Goal: Task Accomplishment & Management: Manage account settings

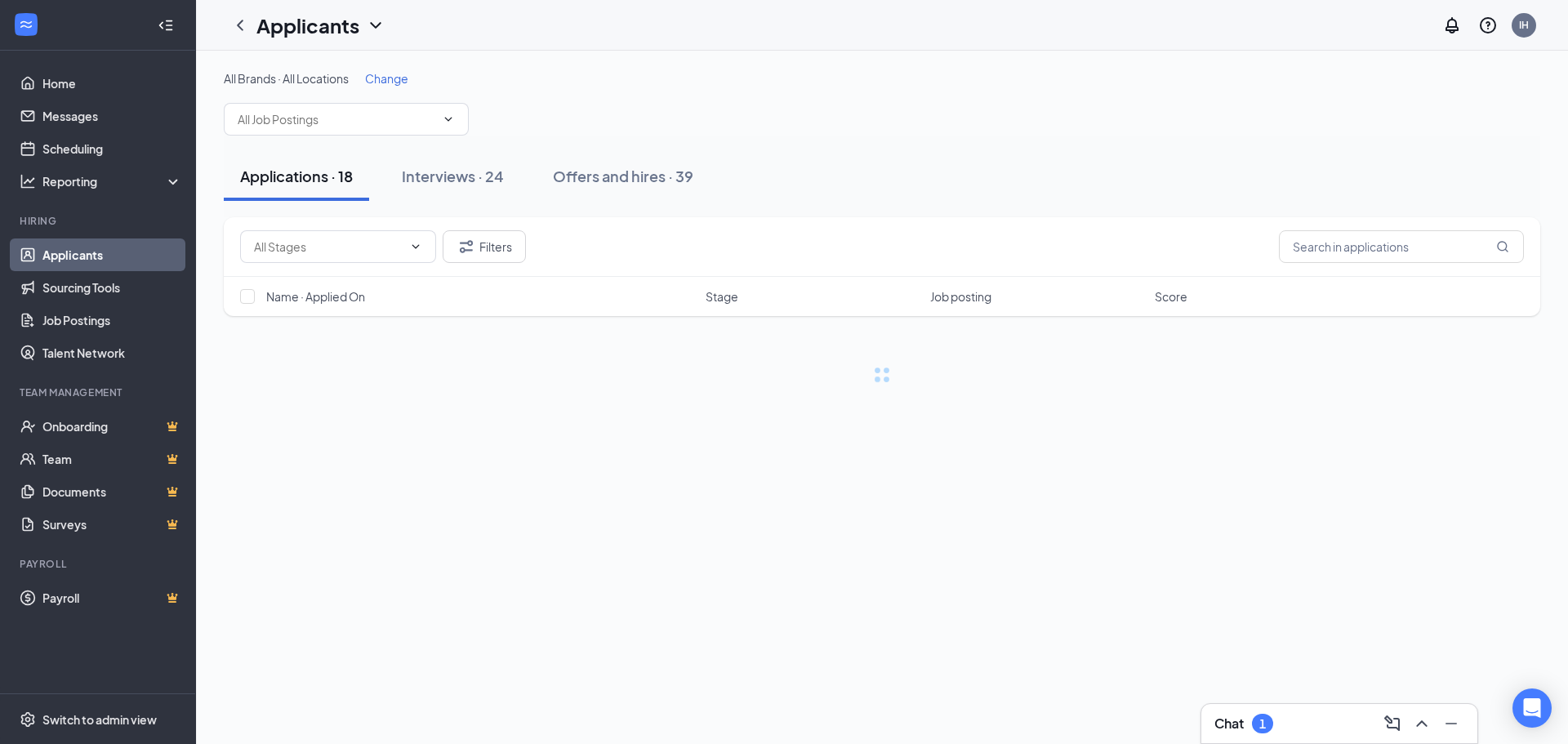
click at [1105, 620] on div "Chat 1" at bounding box center [1339, 723] width 249 height 26
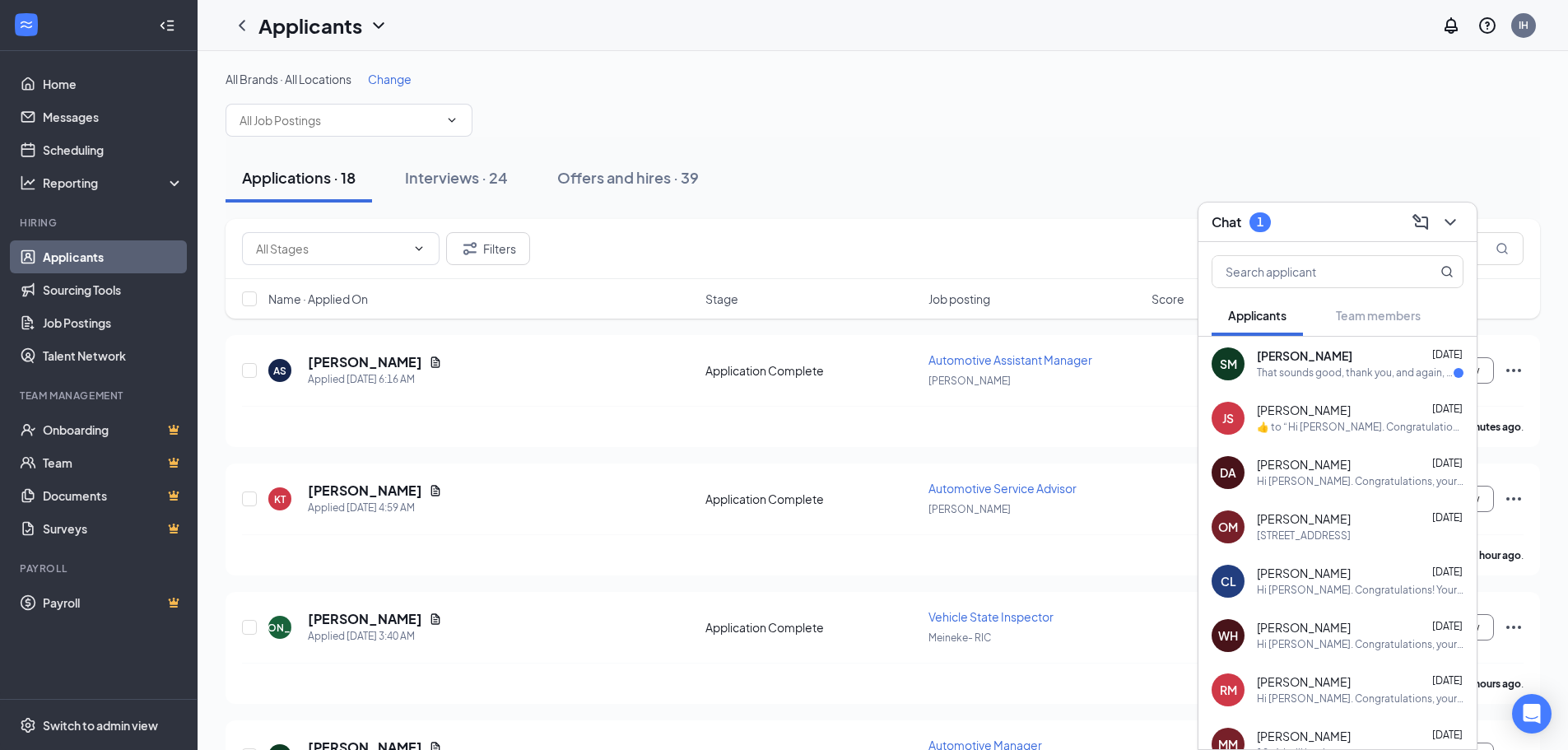
click at [1114, 373] on div "That sounds good, thank you, and again, I apologize for the inconvenience" at bounding box center [1356, 373] width 197 height 14
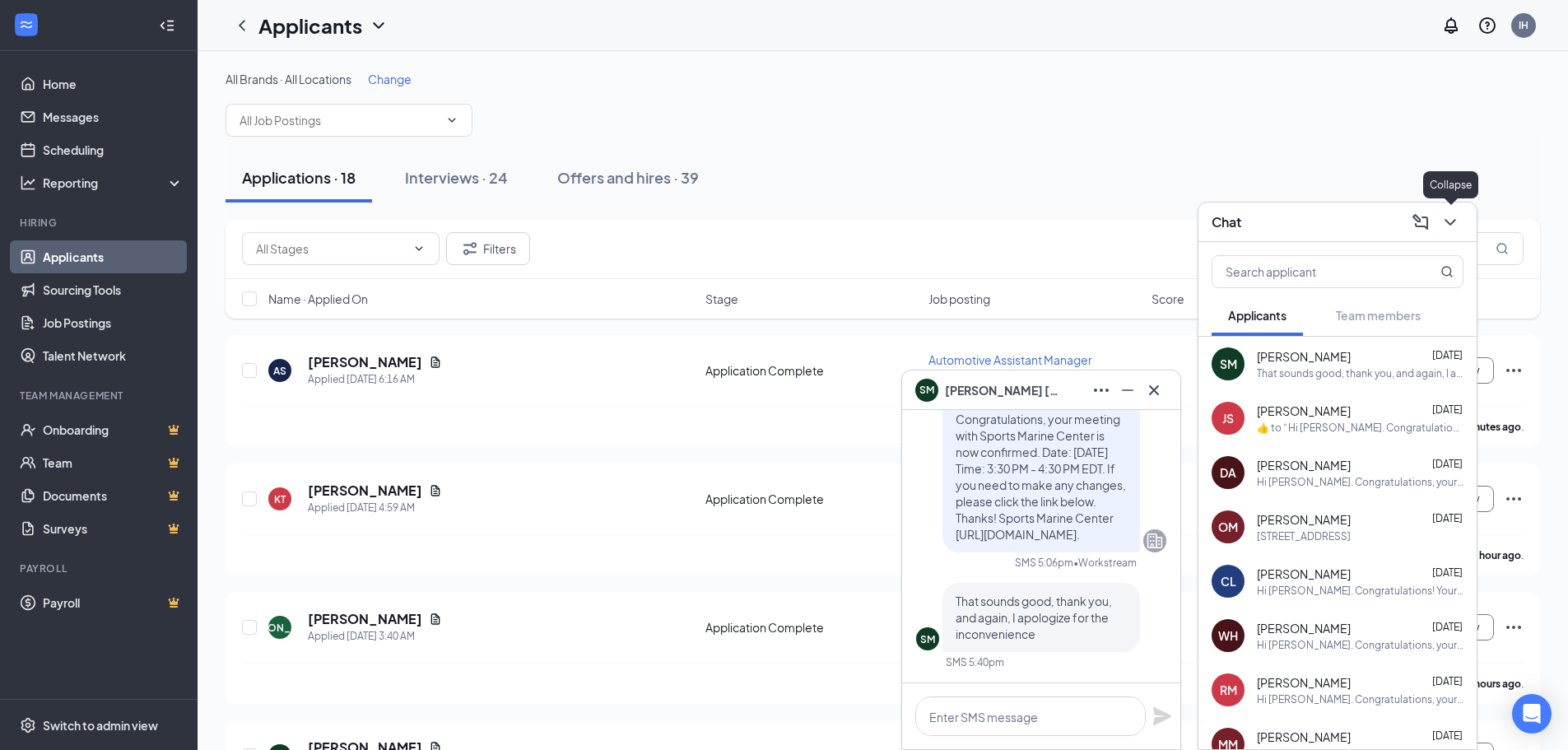
click at [1114, 224] on icon "ChevronDown" at bounding box center [1451, 222] width 20 height 20
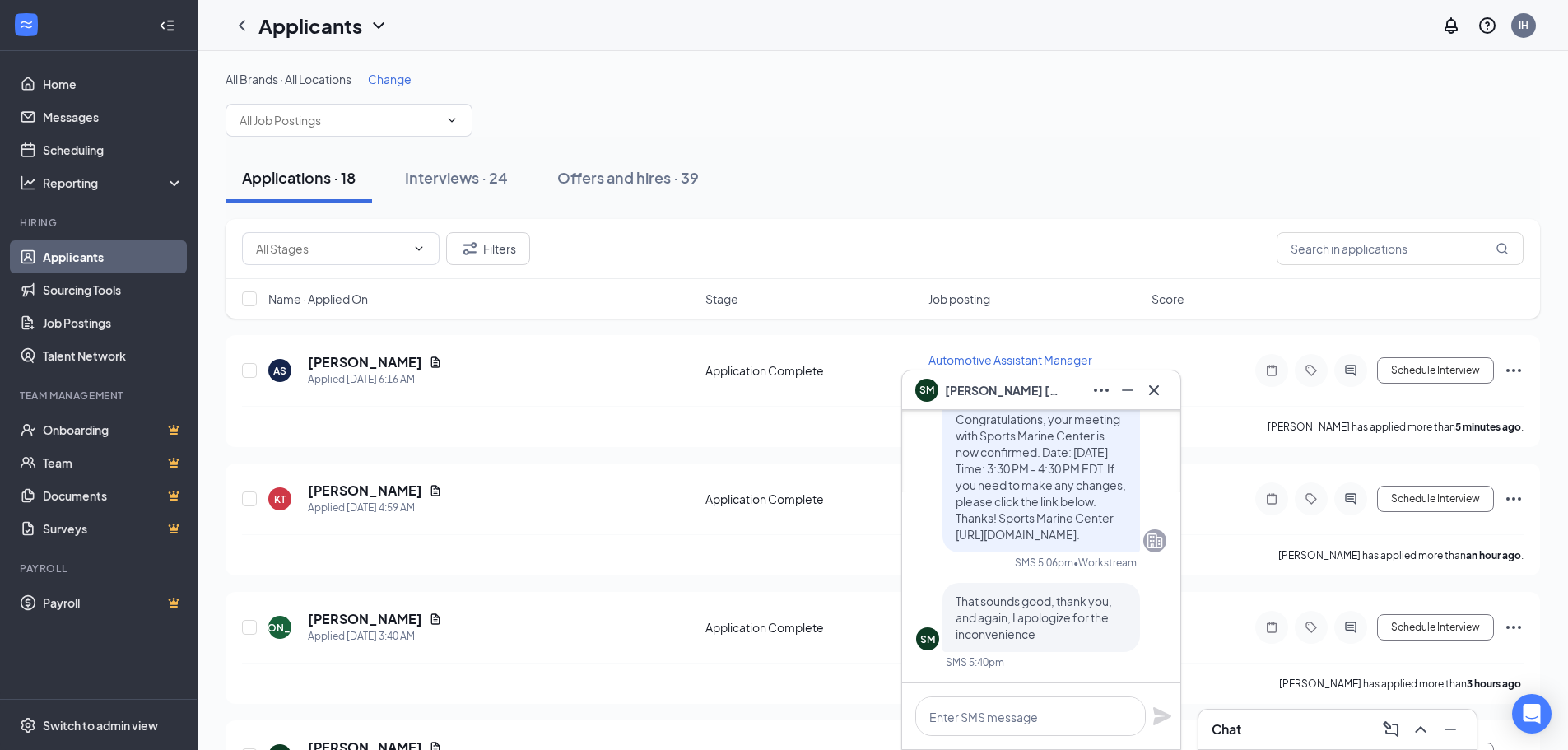
click at [761, 221] on div "Filters" at bounding box center [882, 249] width 1315 height 60
click at [1114, 384] on icon "Cross" at bounding box center [1155, 390] width 20 height 20
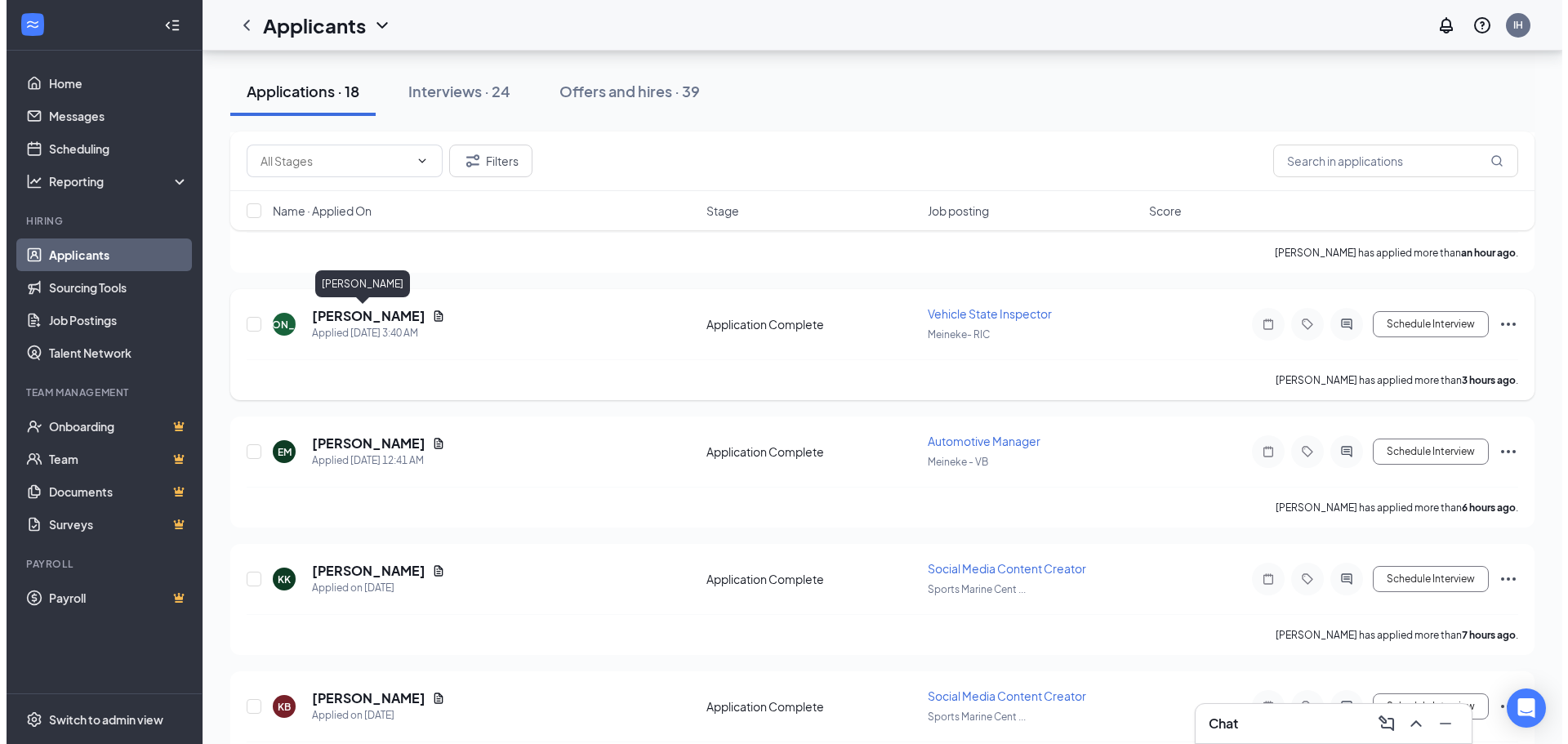
scroll to position [408, 0]
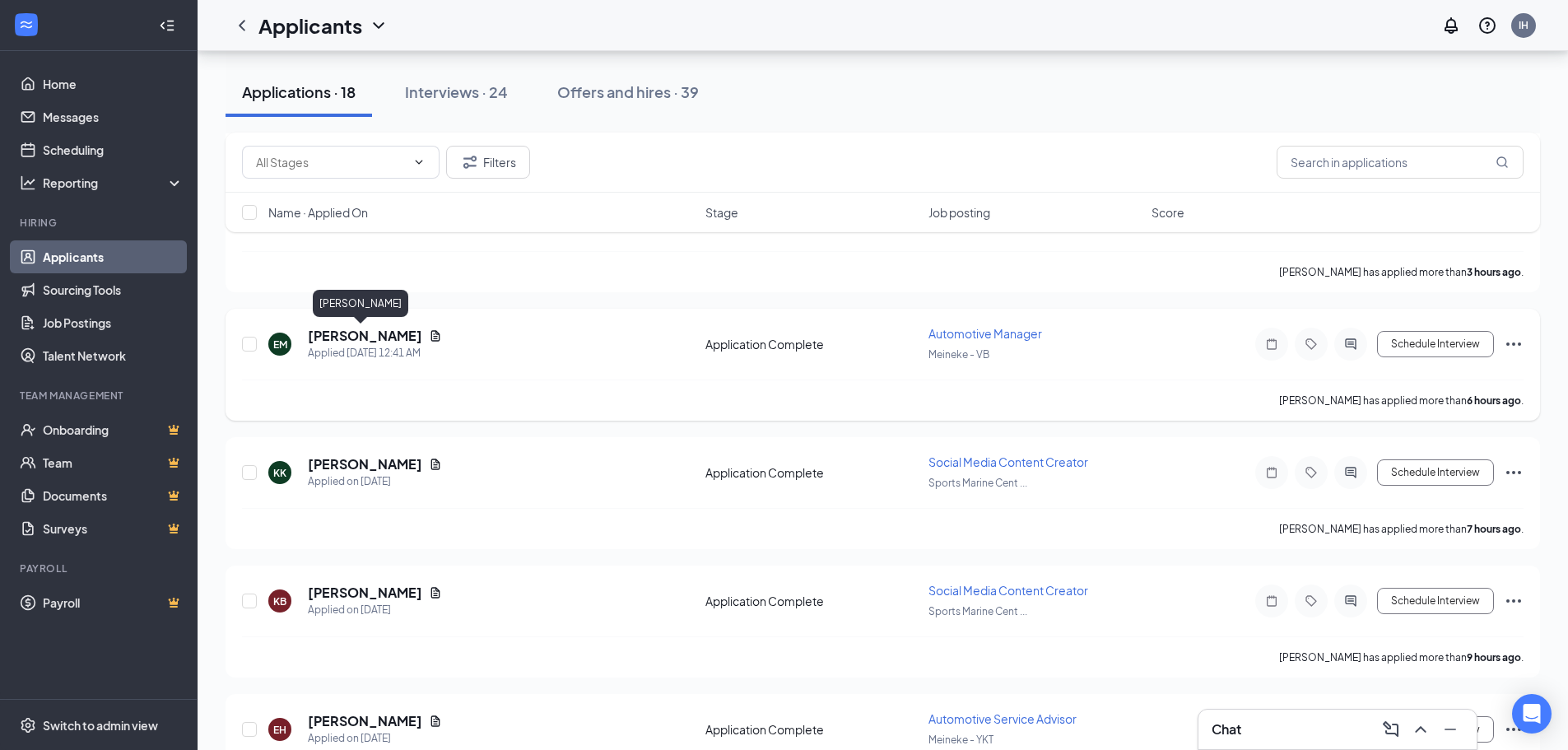
click at [375, 328] on h5 "[PERSON_NAME]" at bounding box center [365, 336] width 115 height 18
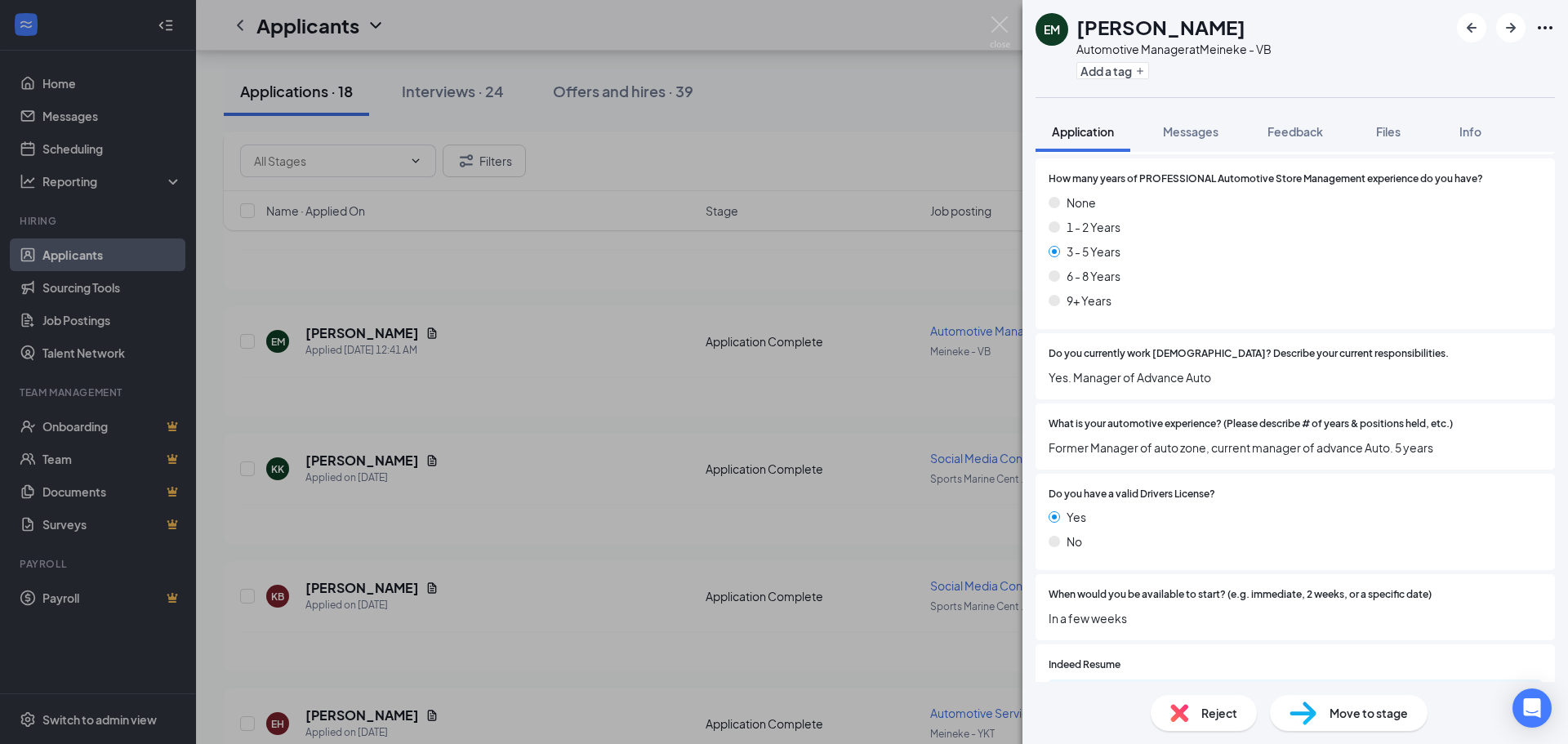
scroll to position [460, 0]
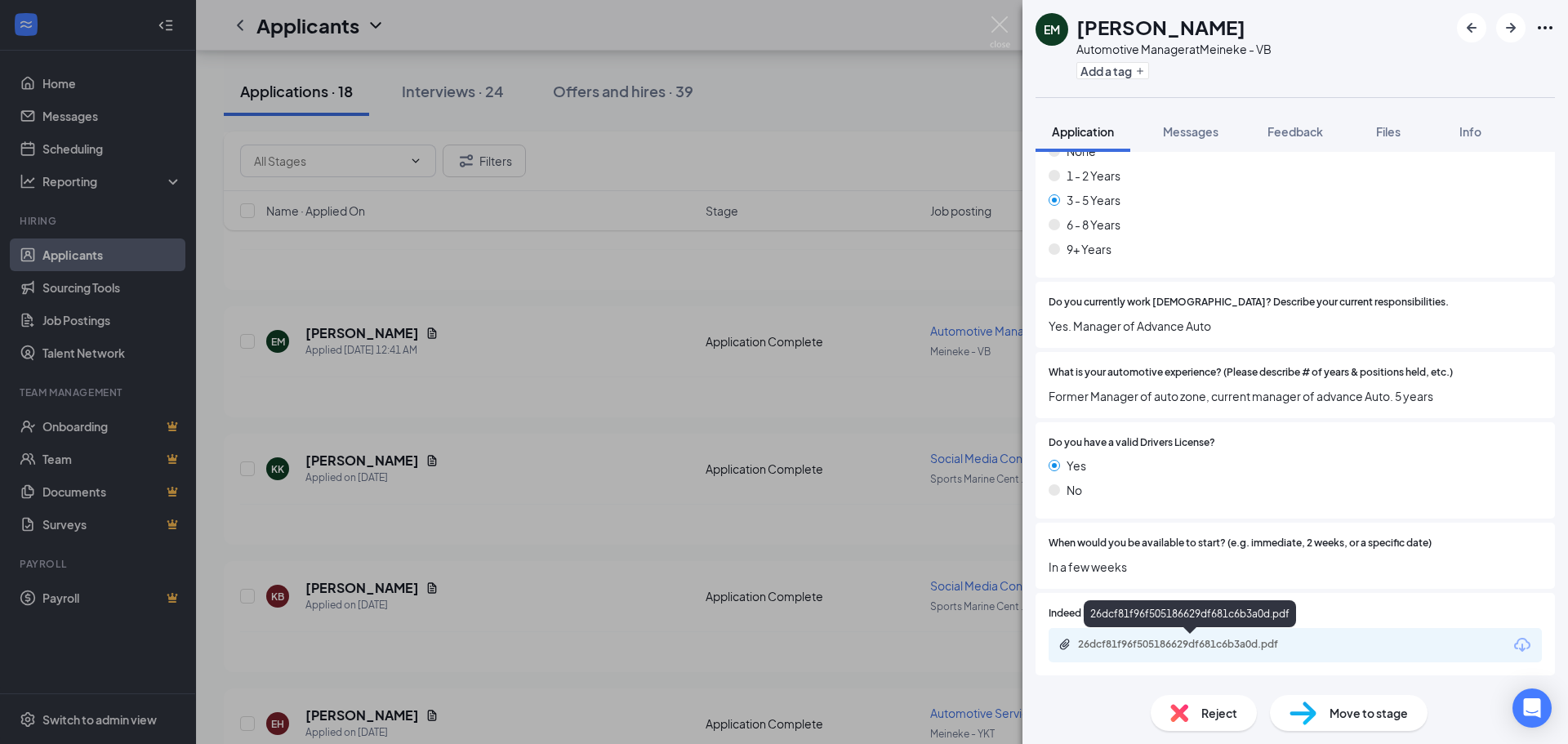
click at [1105, 620] on div "26dcf81f96f505186629df681c6b3a0d.pdf" at bounding box center [1192, 644] width 229 height 13
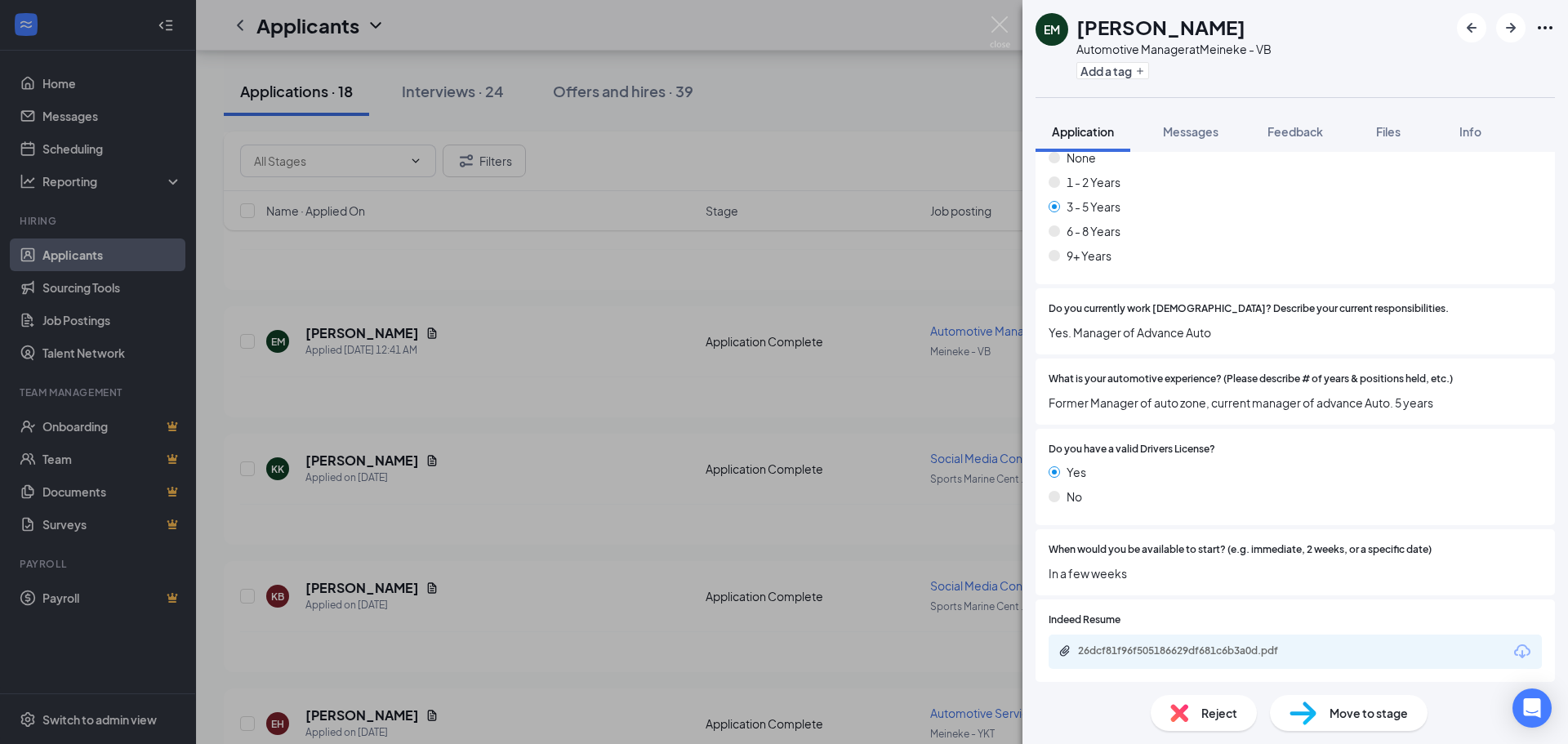
click at [1105, 620] on span "Reject" at bounding box center [1219, 713] width 36 height 18
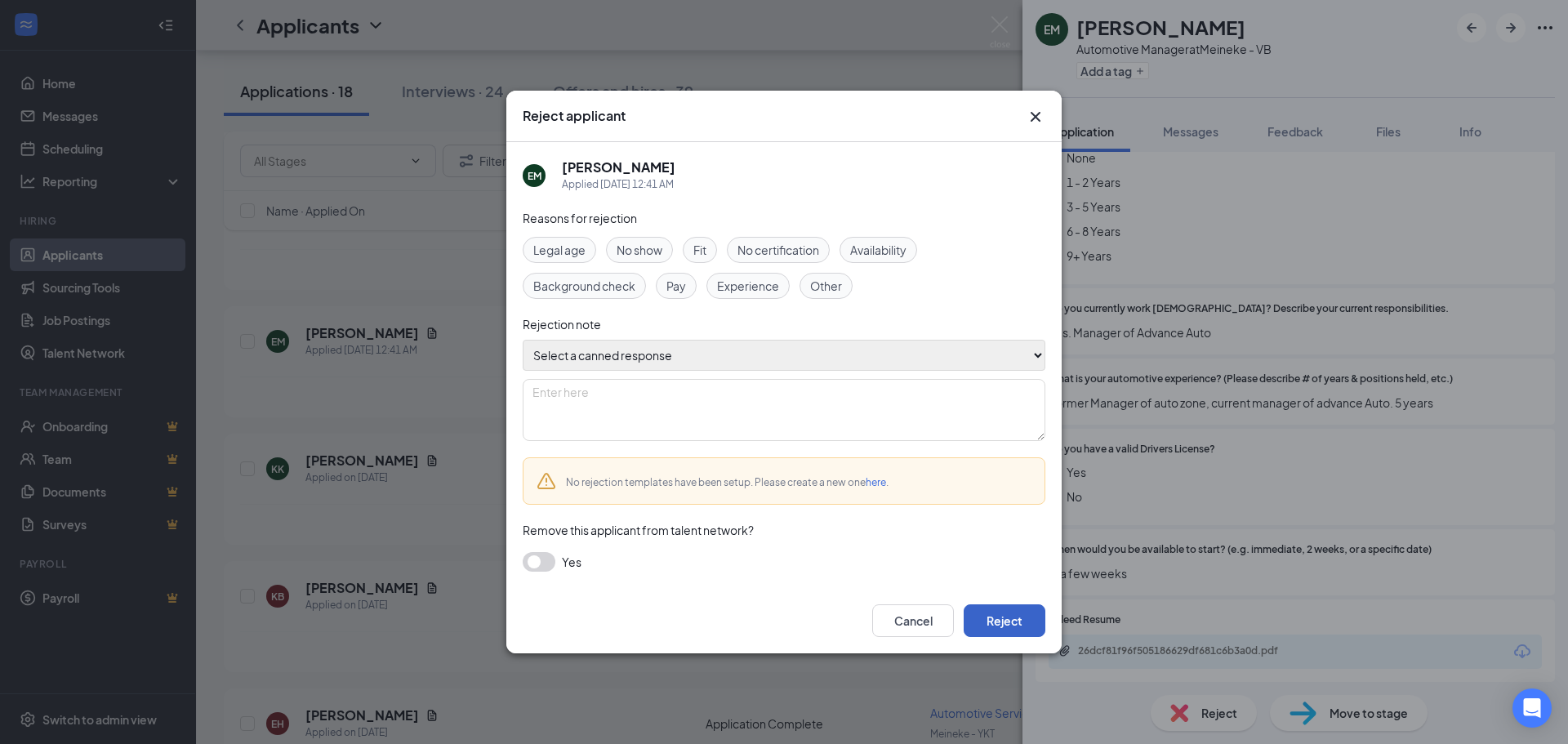
click at [1019, 612] on button "Reject" at bounding box center [1005, 621] width 82 height 33
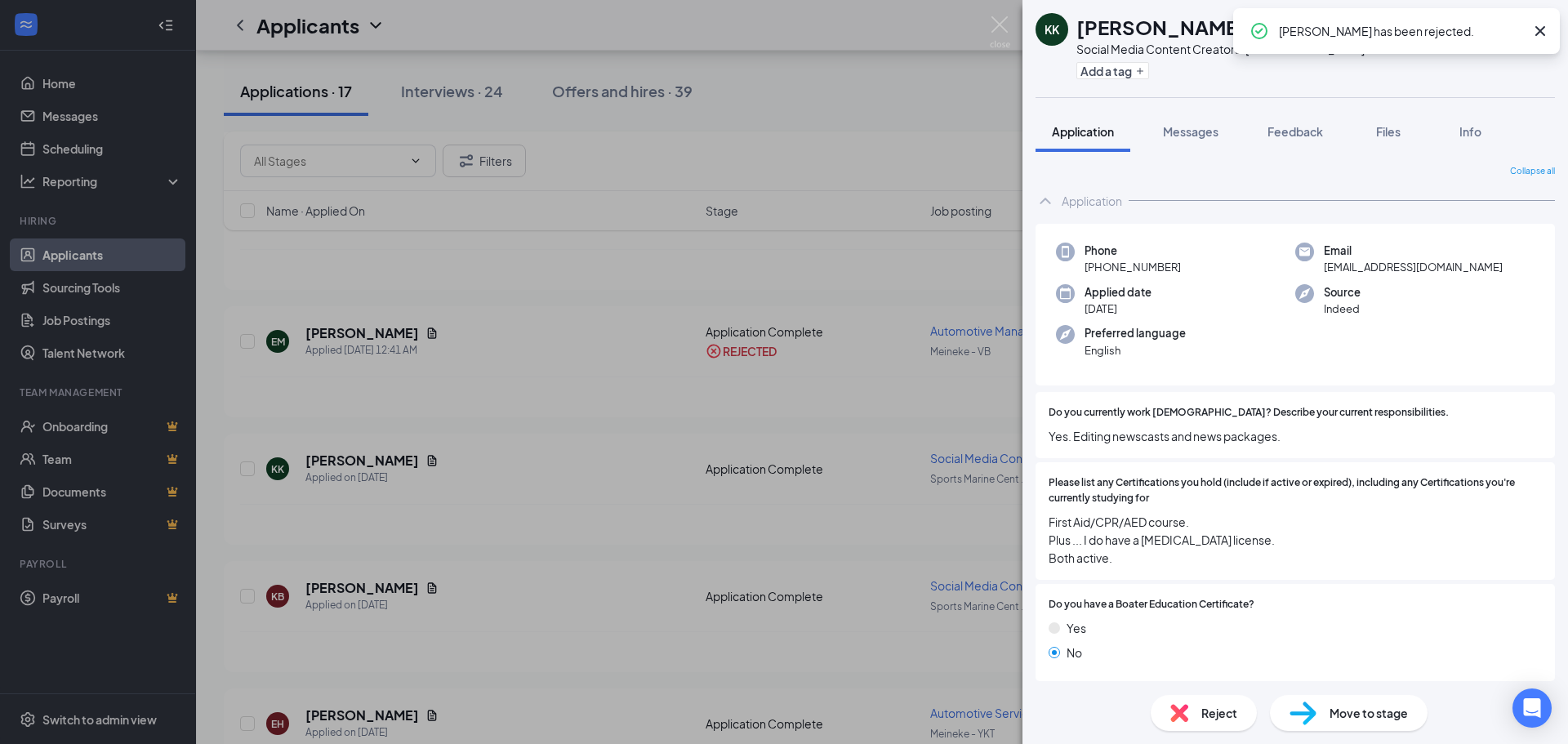
click at [392, 587] on div "KK [PERSON_NAME] Social Media Content Creator at [GEOGRAPHIC_DATA] Add a tag Ap…" at bounding box center [784, 372] width 1568 height 744
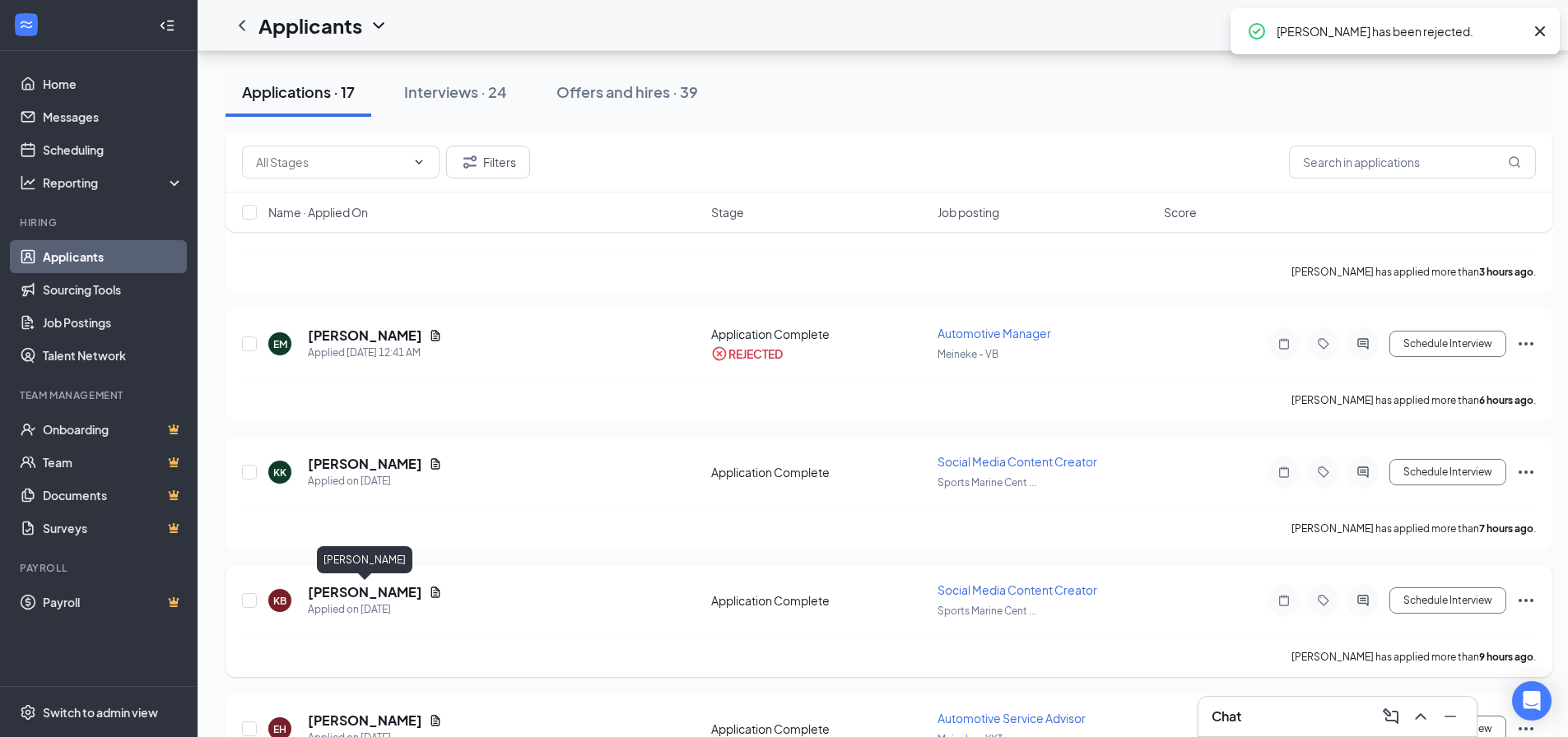
click at [396, 589] on h5 "[PERSON_NAME]" at bounding box center [365, 592] width 115 height 18
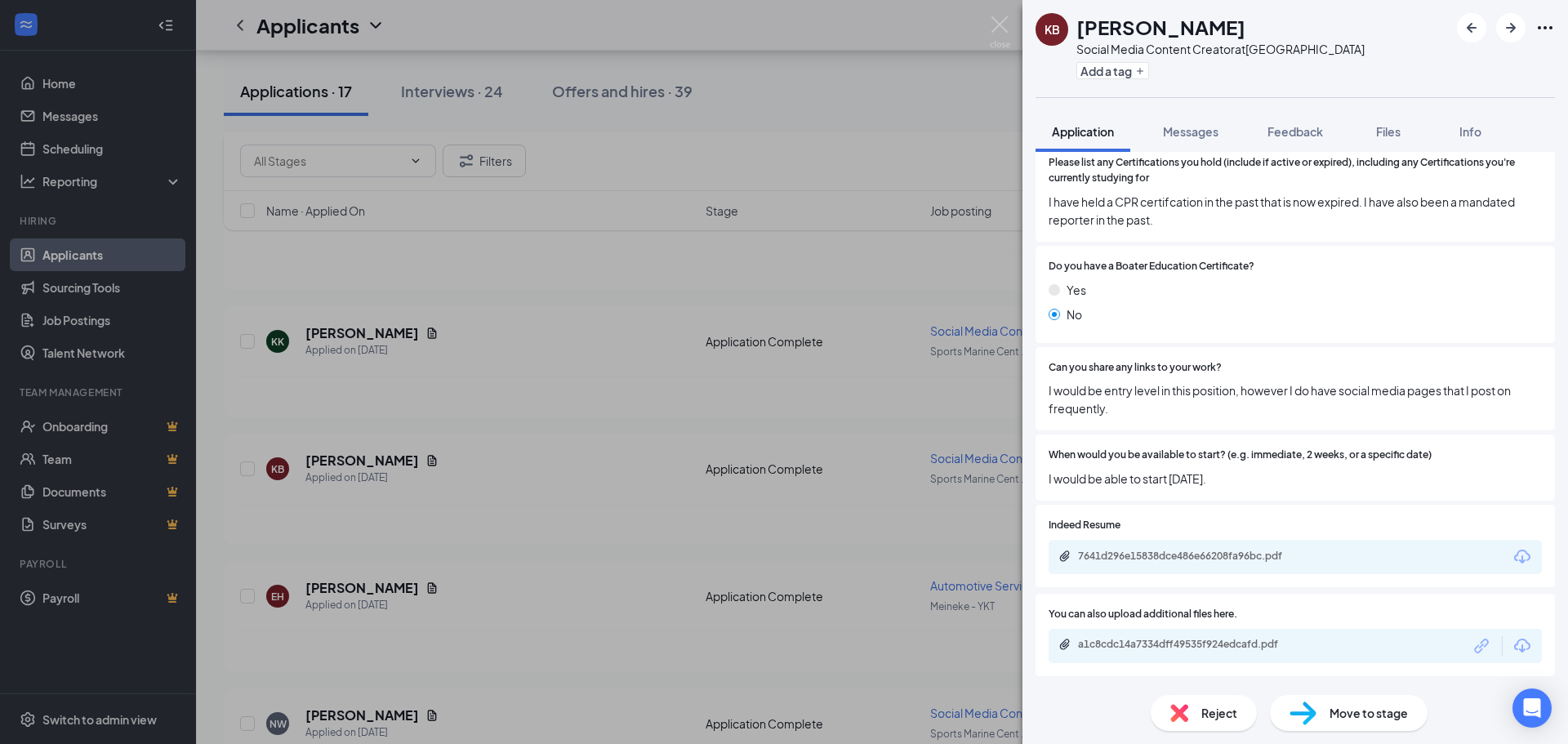
scroll to position [321, 0]
click at [1105, 620] on div "Reject" at bounding box center [1204, 713] width 107 height 36
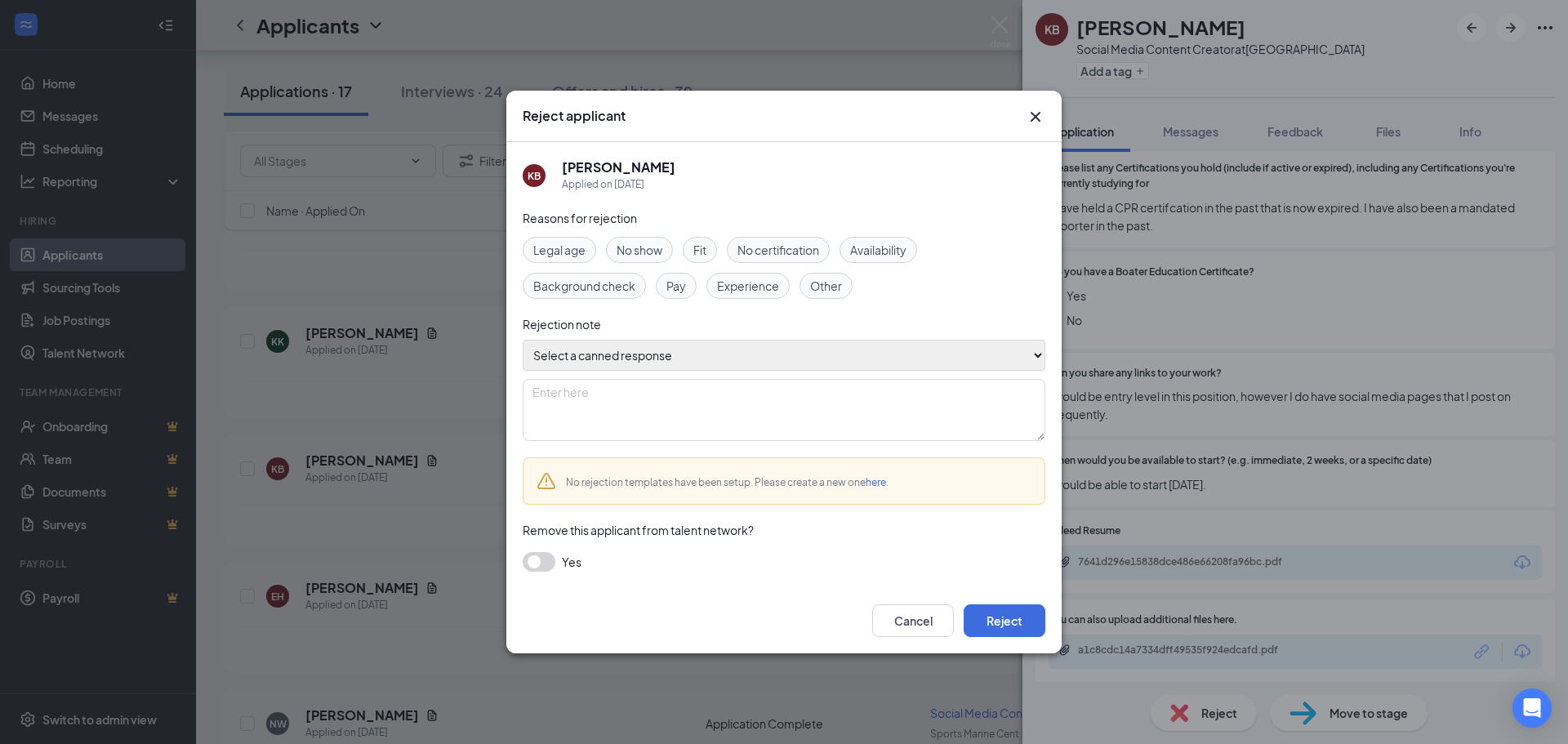
click at [675, 359] on select "Select a canned response Lacks experience Lacks relevant experience Did not ans…" at bounding box center [784, 355] width 523 height 31
select select "Lacks relevant experience"
type textarea "Lacks relevant experience"
click at [523, 340] on select "Select a canned response Lacks experience Lacks relevant experience Did not ans…" at bounding box center [784, 355] width 523 height 31
click at [1002, 607] on button "Reject" at bounding box center [1005, 621] width 82 height 33
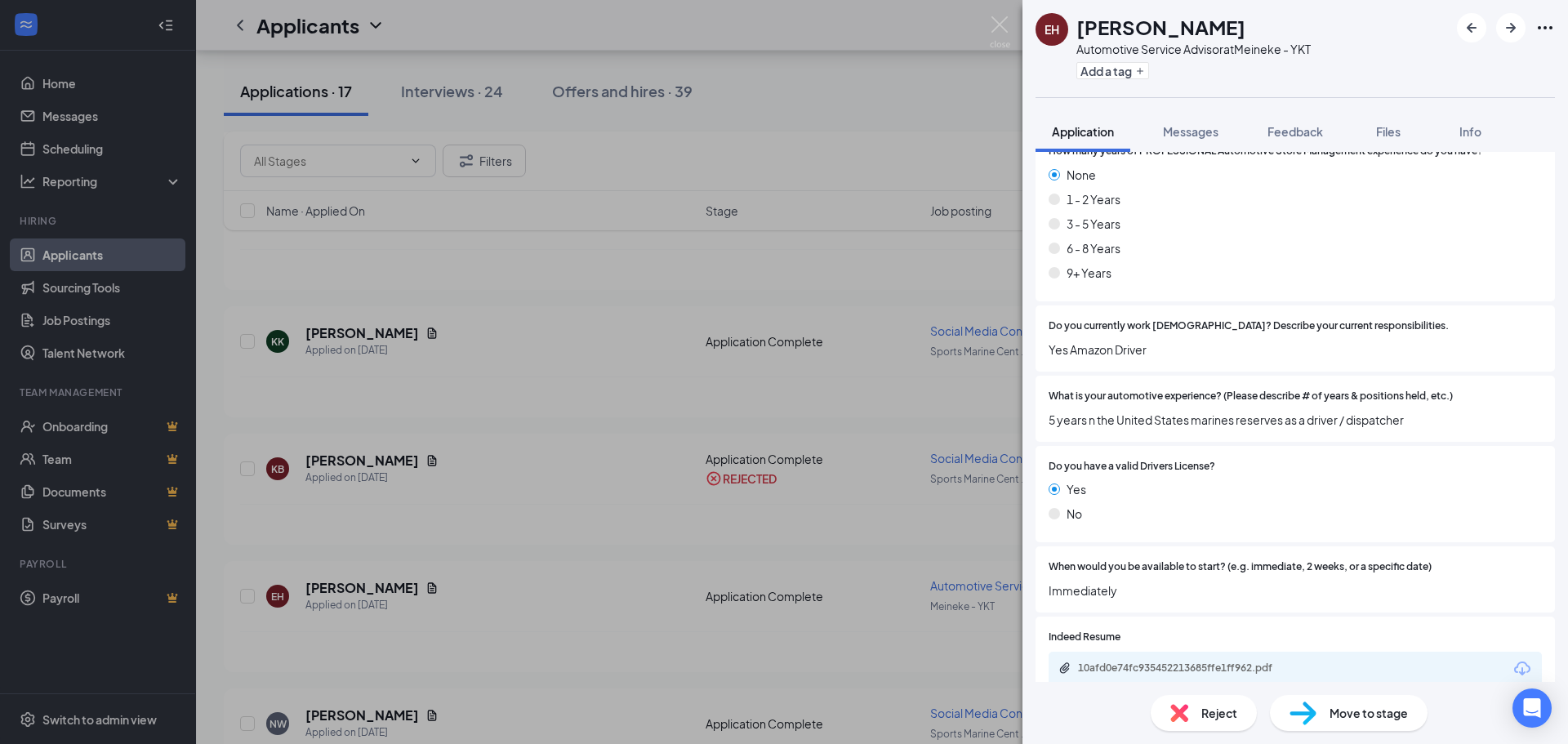
scroll to position [460, 0]
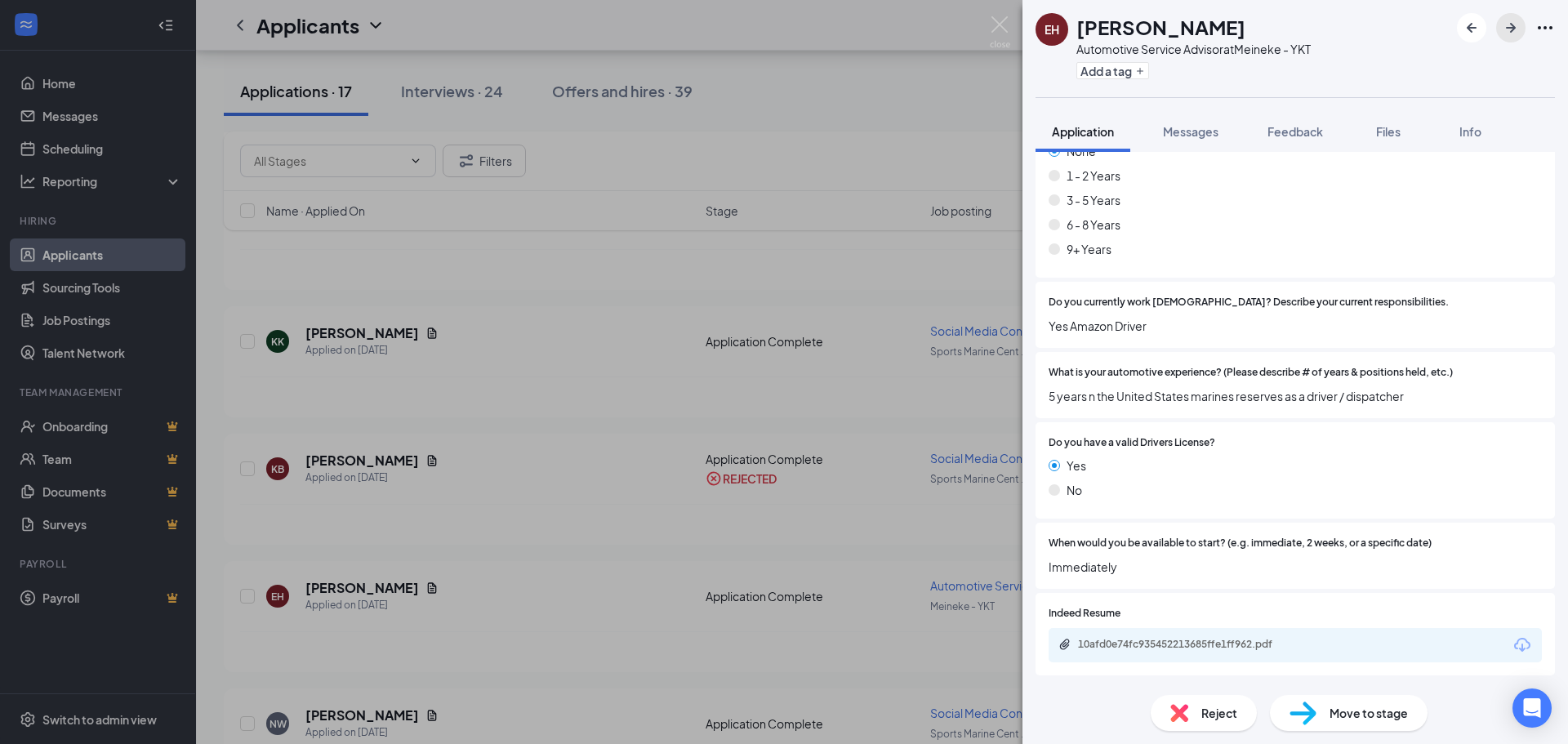
click at [1105, 27] on icon "ArrowRight" at bounding box center [1511, 28] width 20 height 20
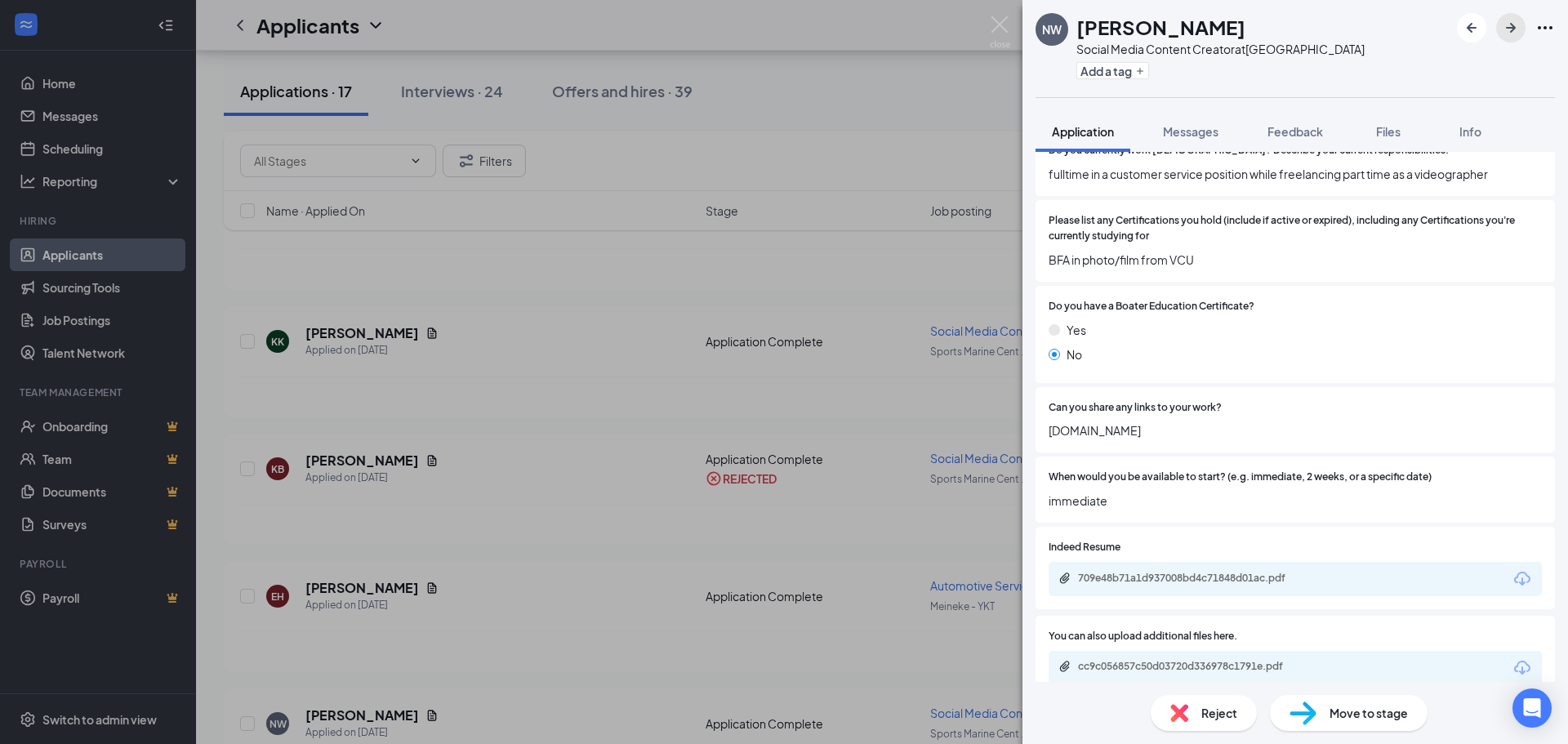
scroll to position [285, 0]
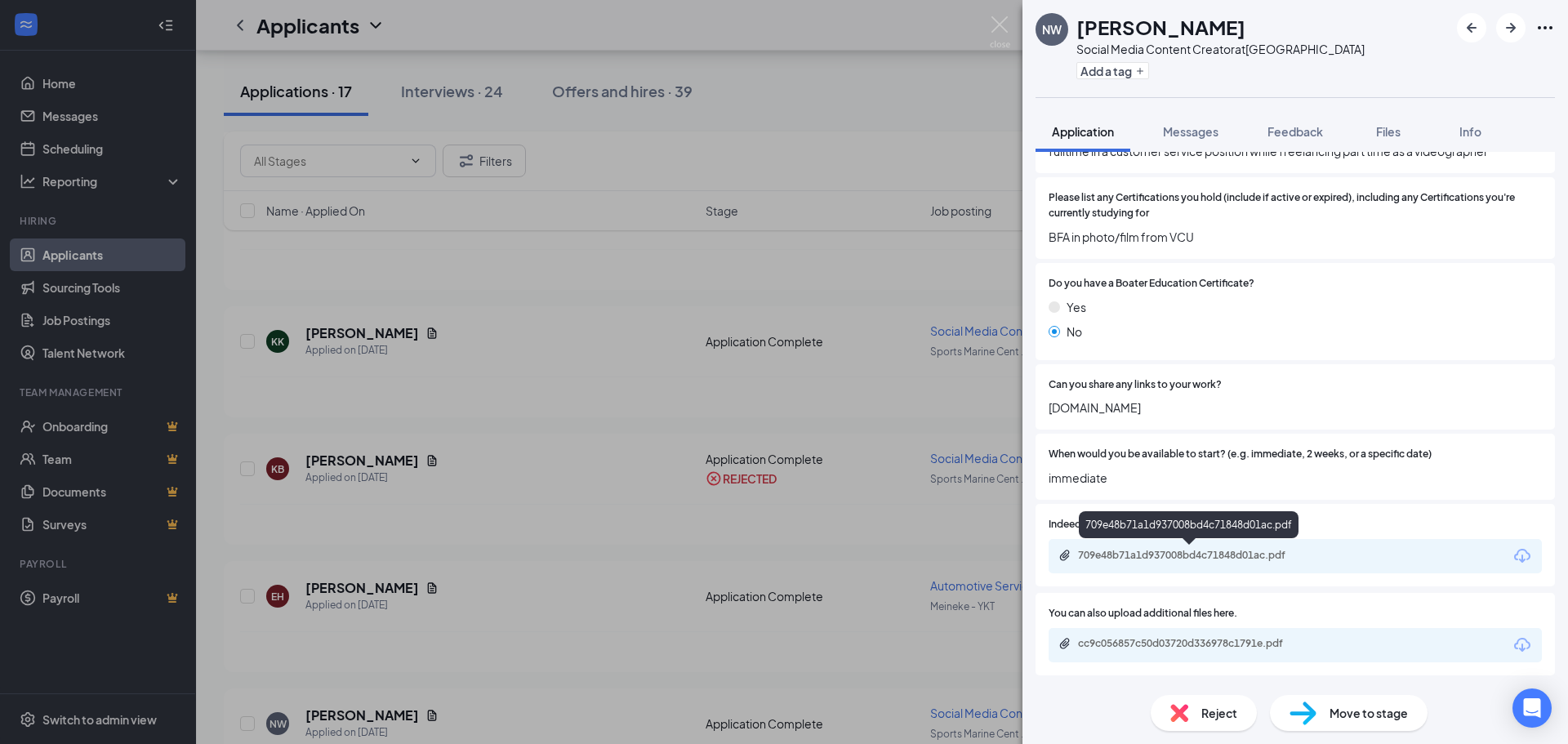
click at [1105, 560] on div "709e48b71a1d937008bd4c71848d01ac.pdf" at bounding box center [1192, 555] width 229 height 13
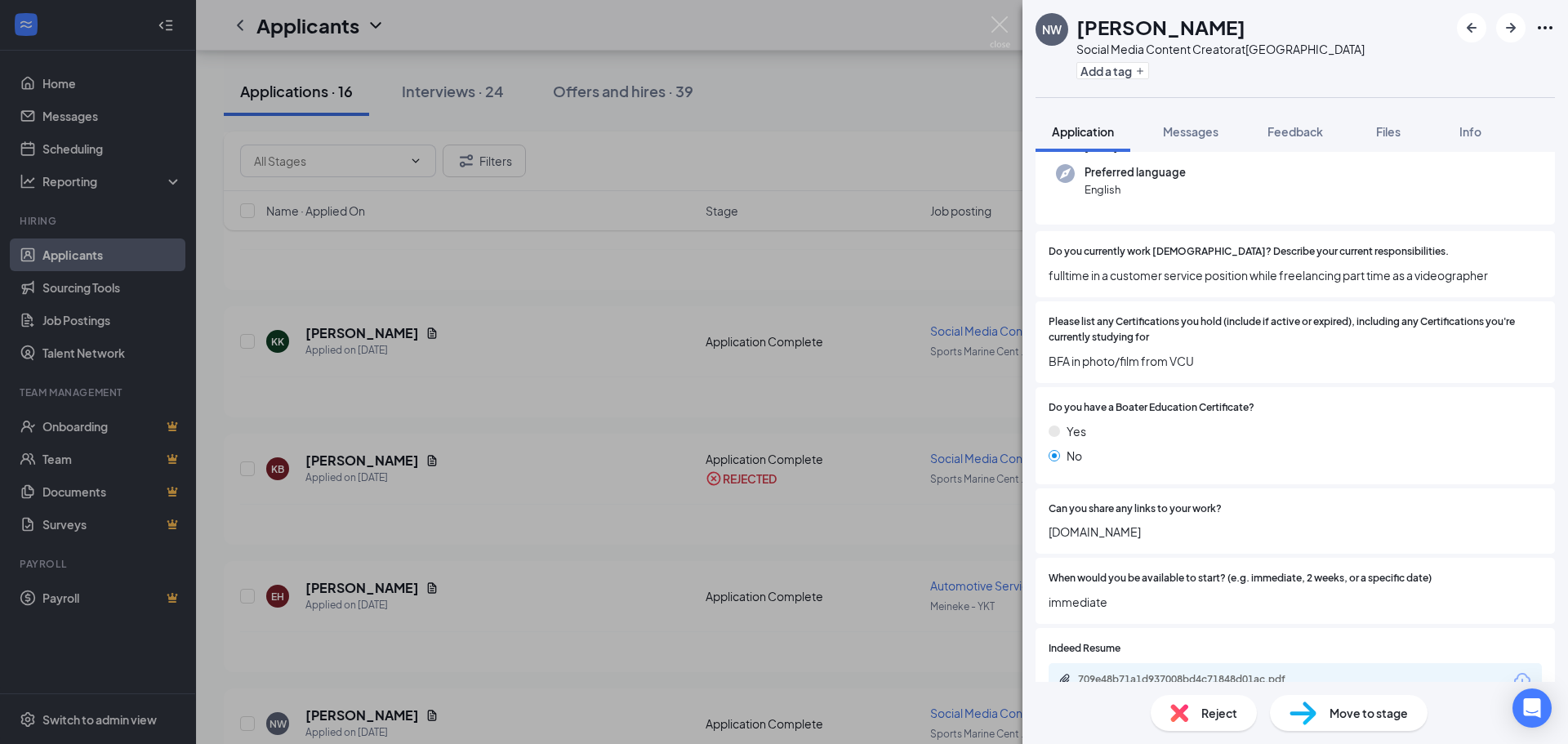
scroll to position [198, 0]
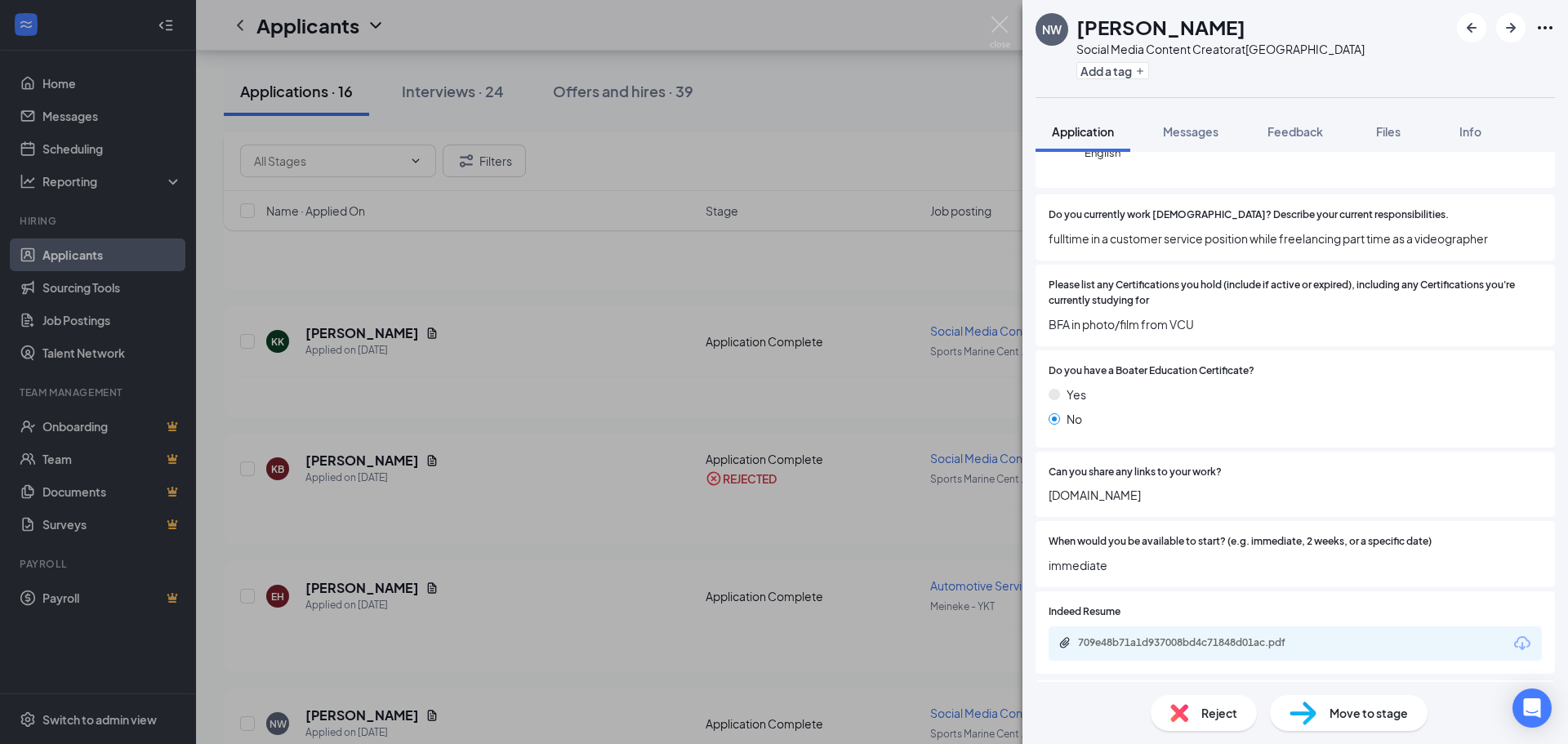
drag, startPoint x: 1143, startPoint y: 495, endPoint x: 1042, endPoint y: 503, distance: 101.3
click at [1042, 503] on div "Can you share any links to your work? [DOMAIN_NAME]" at bounding box center [1295, 485] width 519 height 67
copy span "[DOMAIN_NAME]"
click at [1105, 29] on icon "ArrowRight" at bounding box center [1511, 28] width 20 height 20
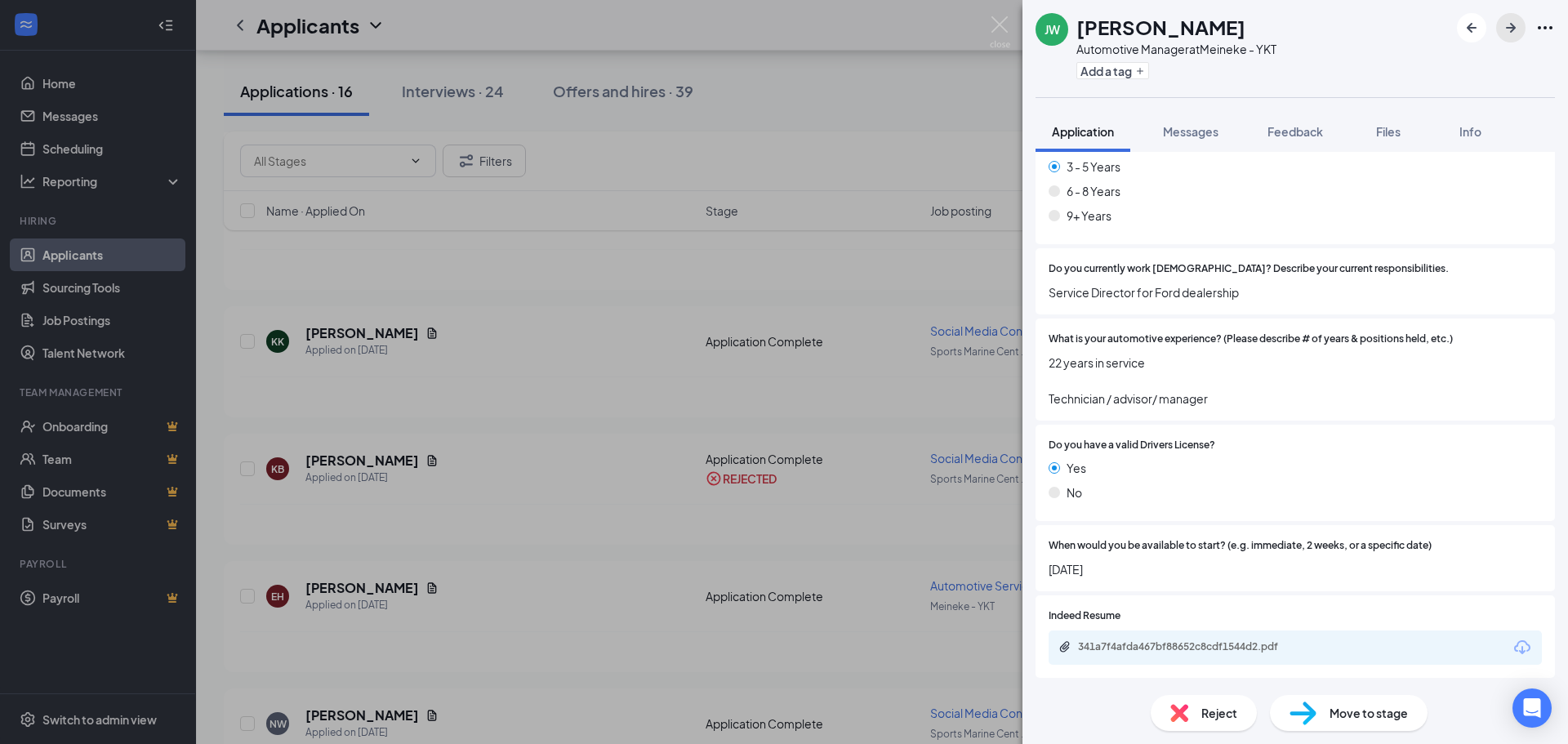
scroll to position [495, 0]
click at [1105, 620] on div "341a7f4afda467bf88652c8cdf1544d2.pdf" at bounding box center [1192, 644] width 229 height 13
click at [1105, 34] on icon "ArrowRight" at bounding box center [1511, 28] width 20 height 20
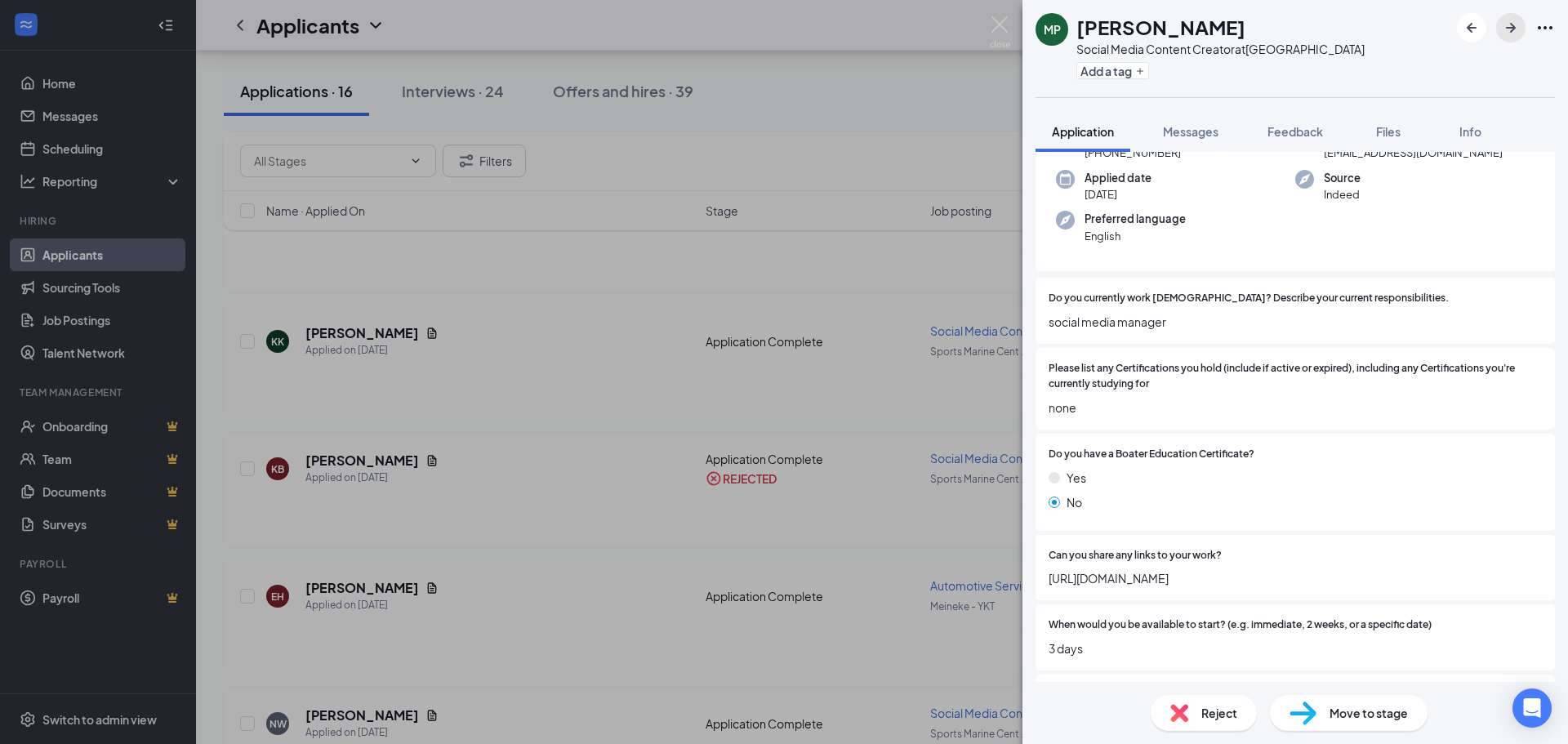
scroll to position [285, 0]
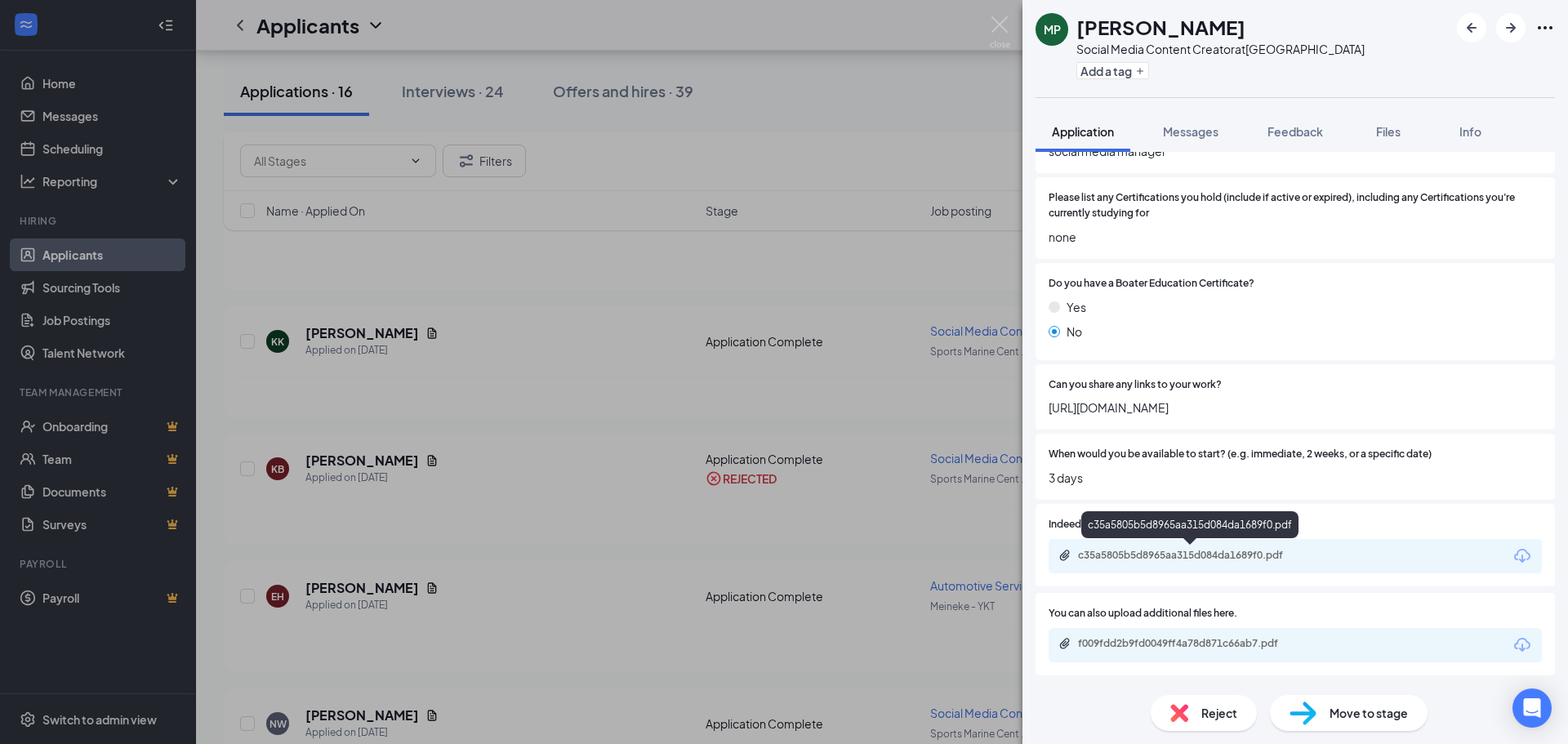
click at [1105, 556] on div "c35a5805b5d8965aa315d084da1689f0.pdf" at bounding box center [1192, 555] width 229 height 13
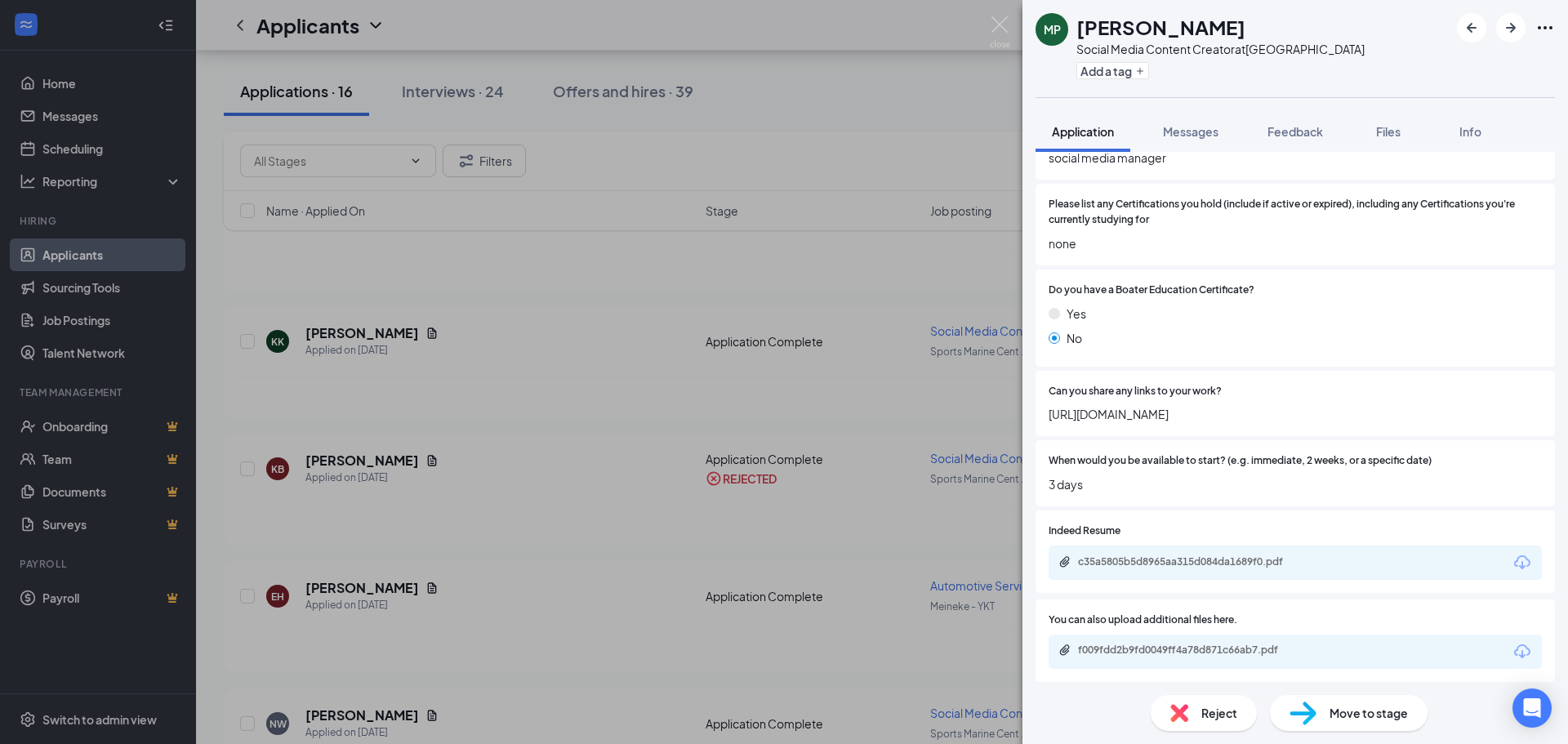
click at [1105, 620] on span "Reject" at bounding box center [1219, 713] width 36 height 18
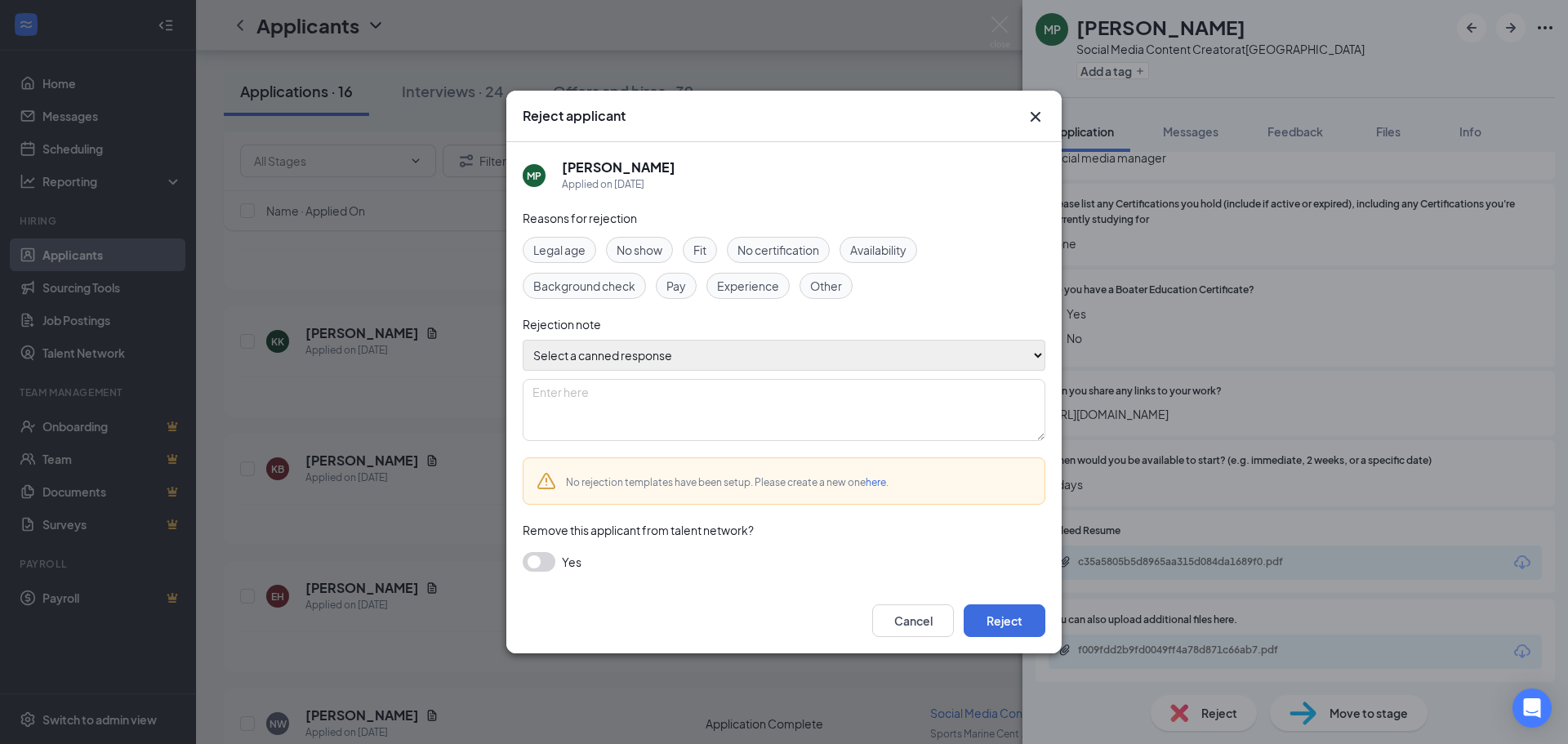
click at [822, 352] on select "Select a canned response Lacks experience Lacks relevant experience Did not ans…" at bounding box center [784, 355] width 523 height 31
select select "Lacks relevant experience"
type textarea "Lacks relevant experience"
click at [523, 340] on select "Select a canned response Lacks experience Lacks relevant experience Did not ans…" at bounding box center [784, 355] width 523 height 31
drag, startPoint x: 1005, startPoint y: 608, endPoint x: 1023, endPoint y: 621, distance: 22.2
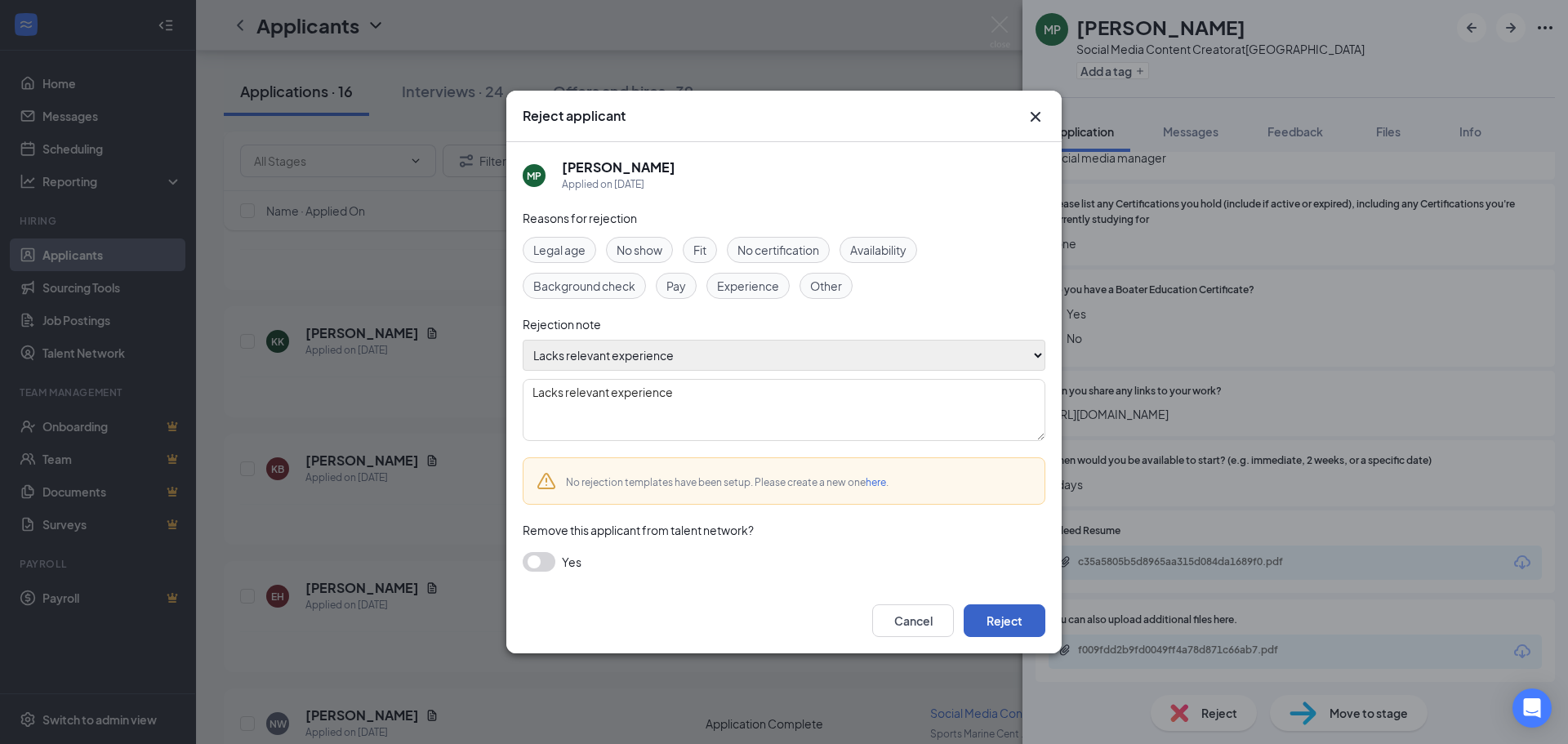
click at [1005, 609] on button "Reject" at bounding box center [1005, 621] width 82 height 33
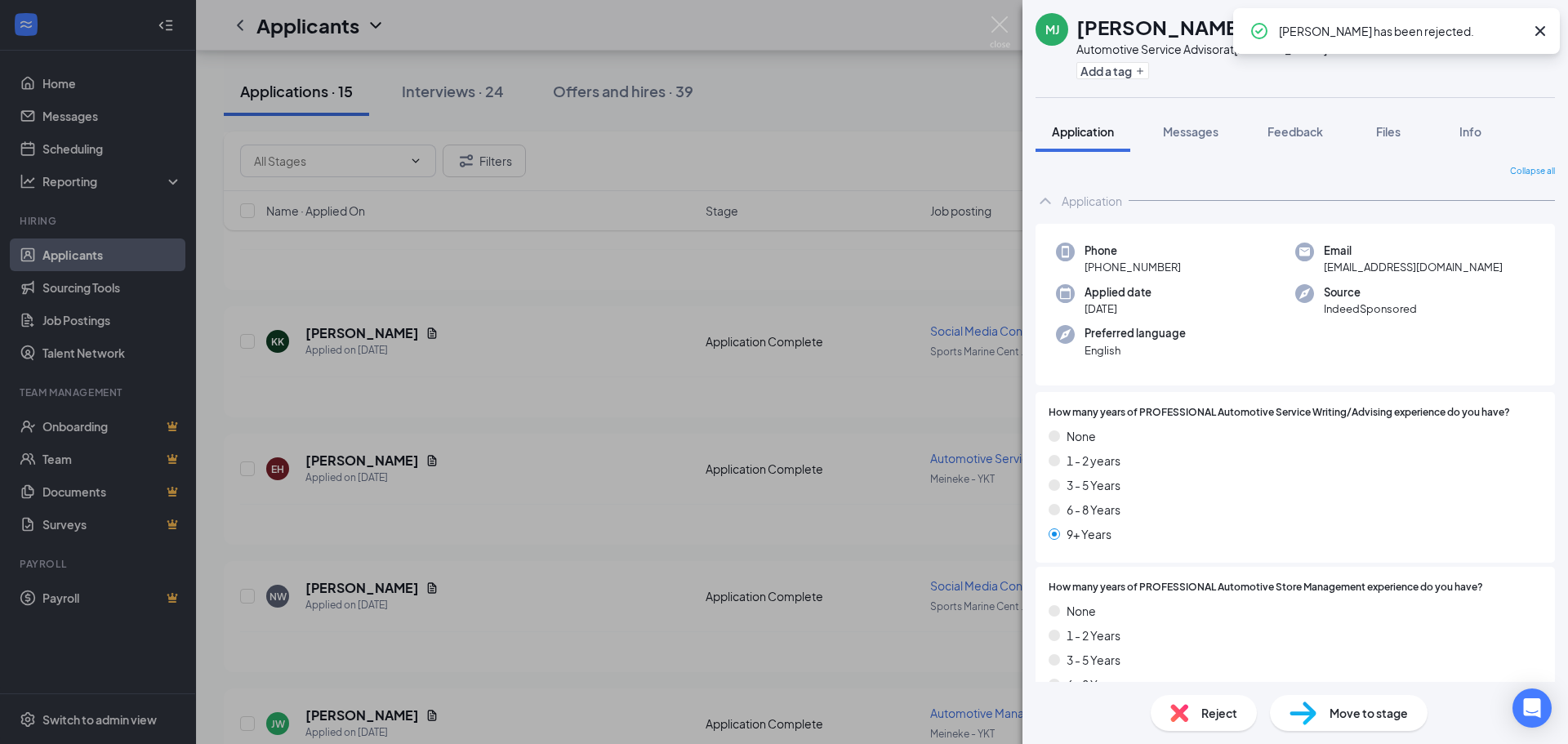
click at [1105, 26] on icon "Cross" at bounding box center [1540, 31] width 20 height 20
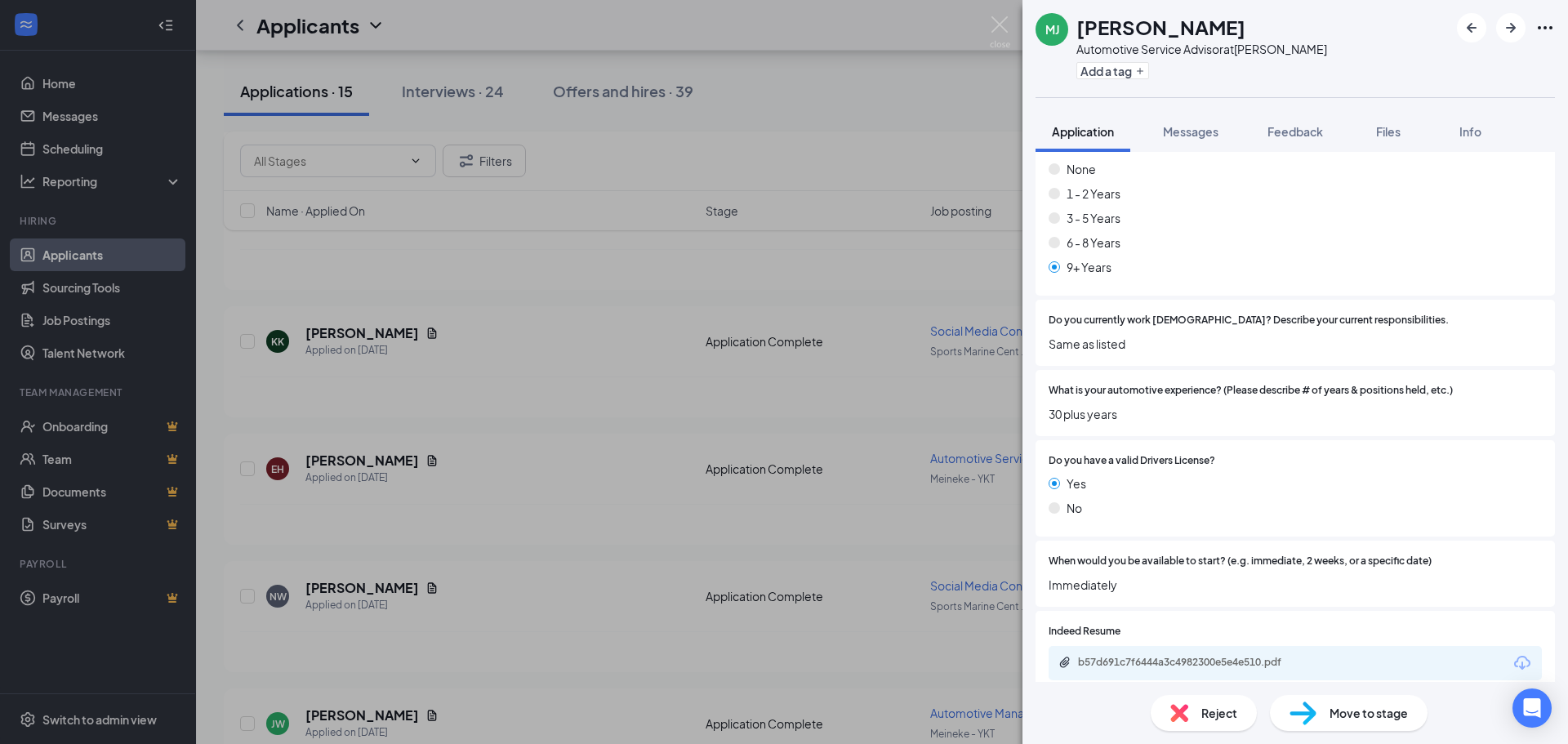
scroll to position [460, 0]
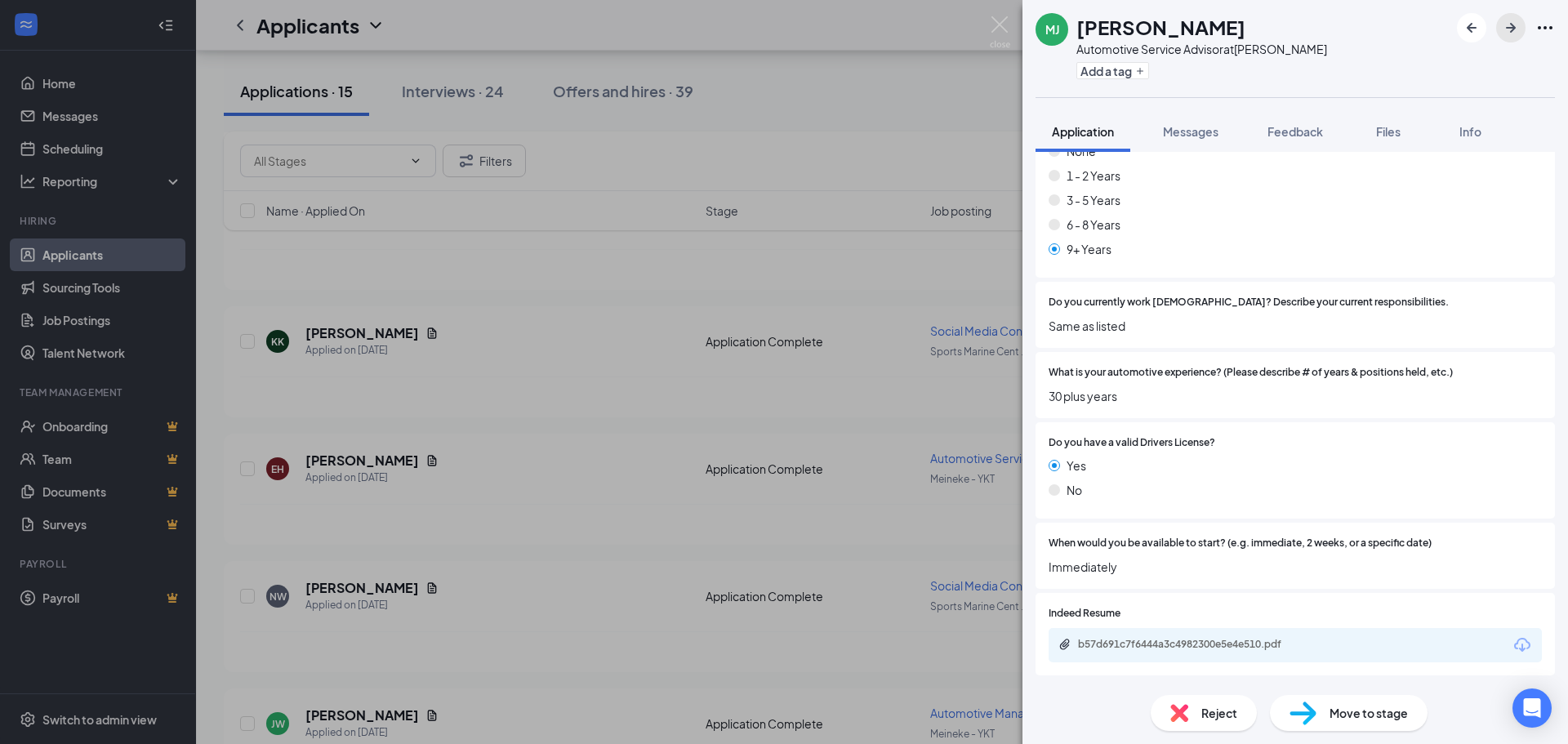
click at [1105, 29] on icon "ArrowRight" at bounding box center [1510, 28] width 10 height 10
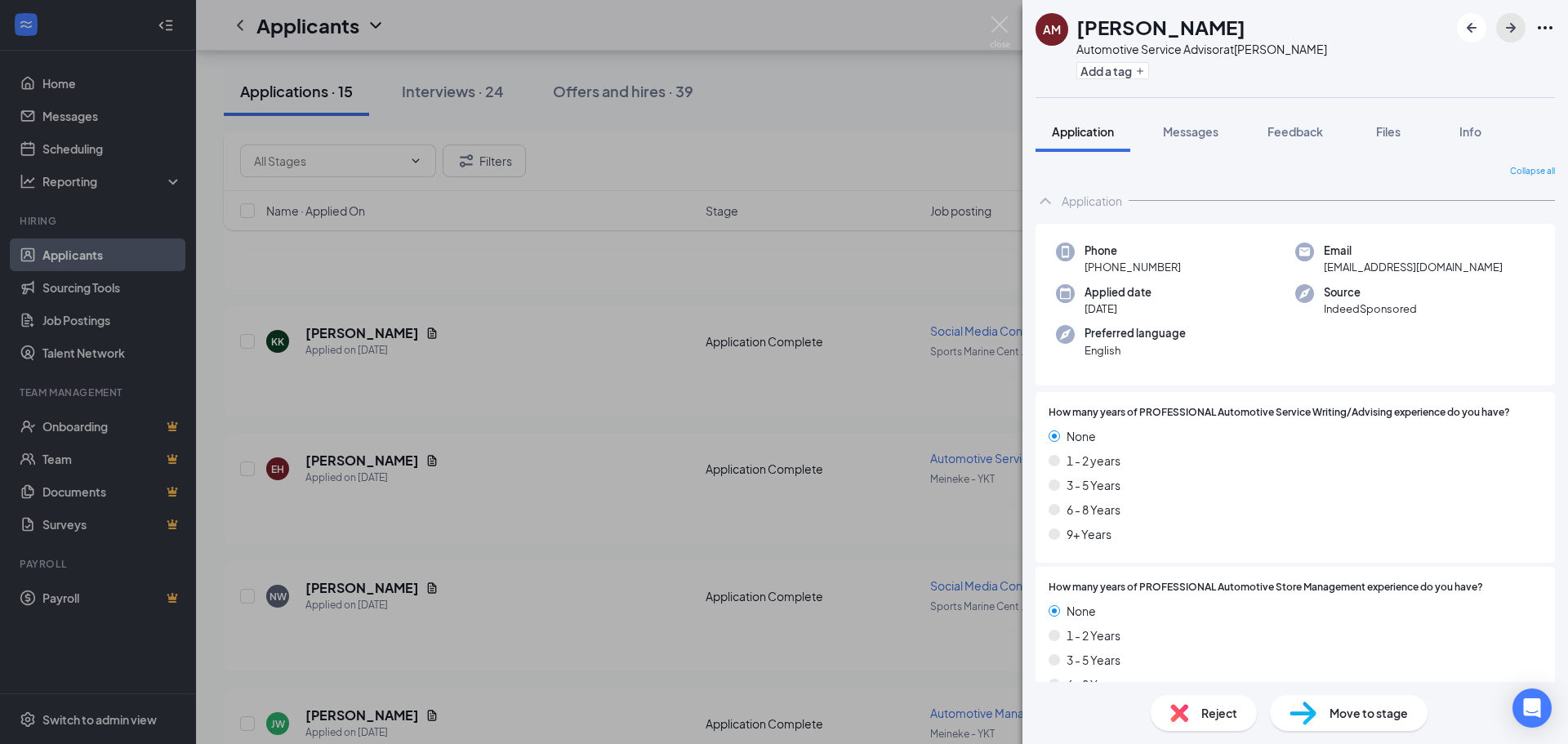
click at [1105, 29] on icon "ArrowRight" at bounding box center [1510, 28] width 10 height 10
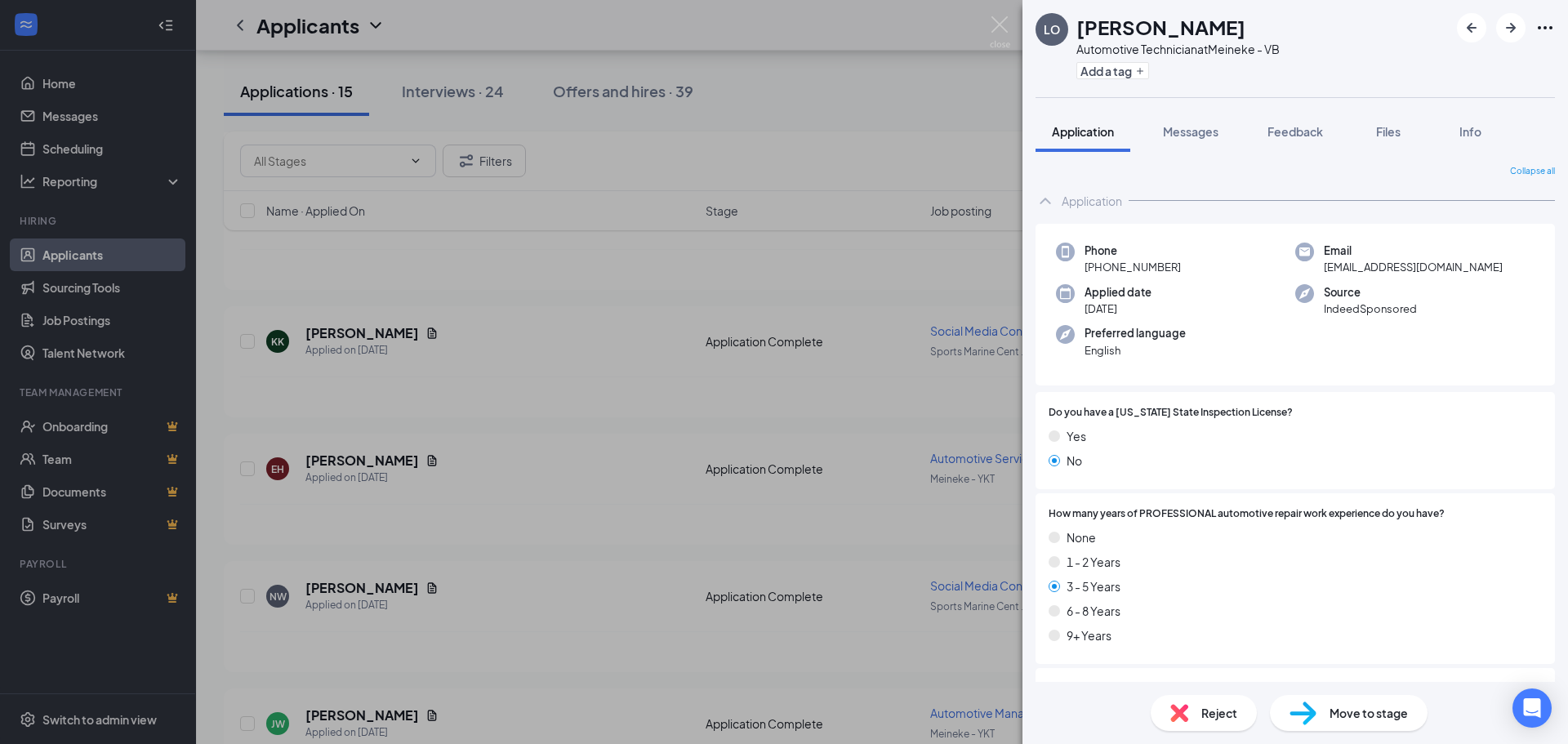
click at [1010, 21] on div "LO [PERSON_NAME] Automotive Technician at Meineke - VB Add a tag Application Me…" at bounding box center [784, 372] width 1568 height 744
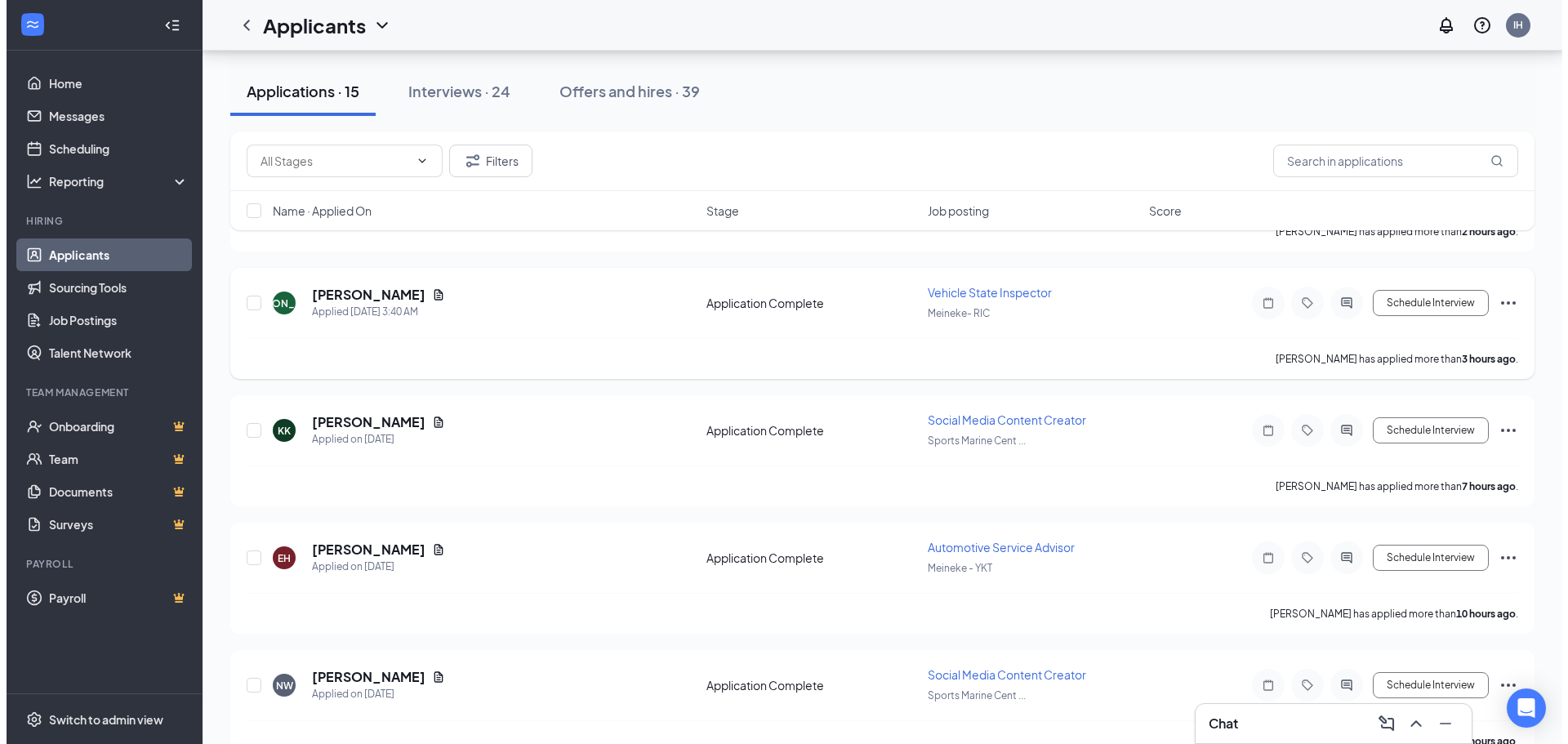
scroll to position [327, 0]
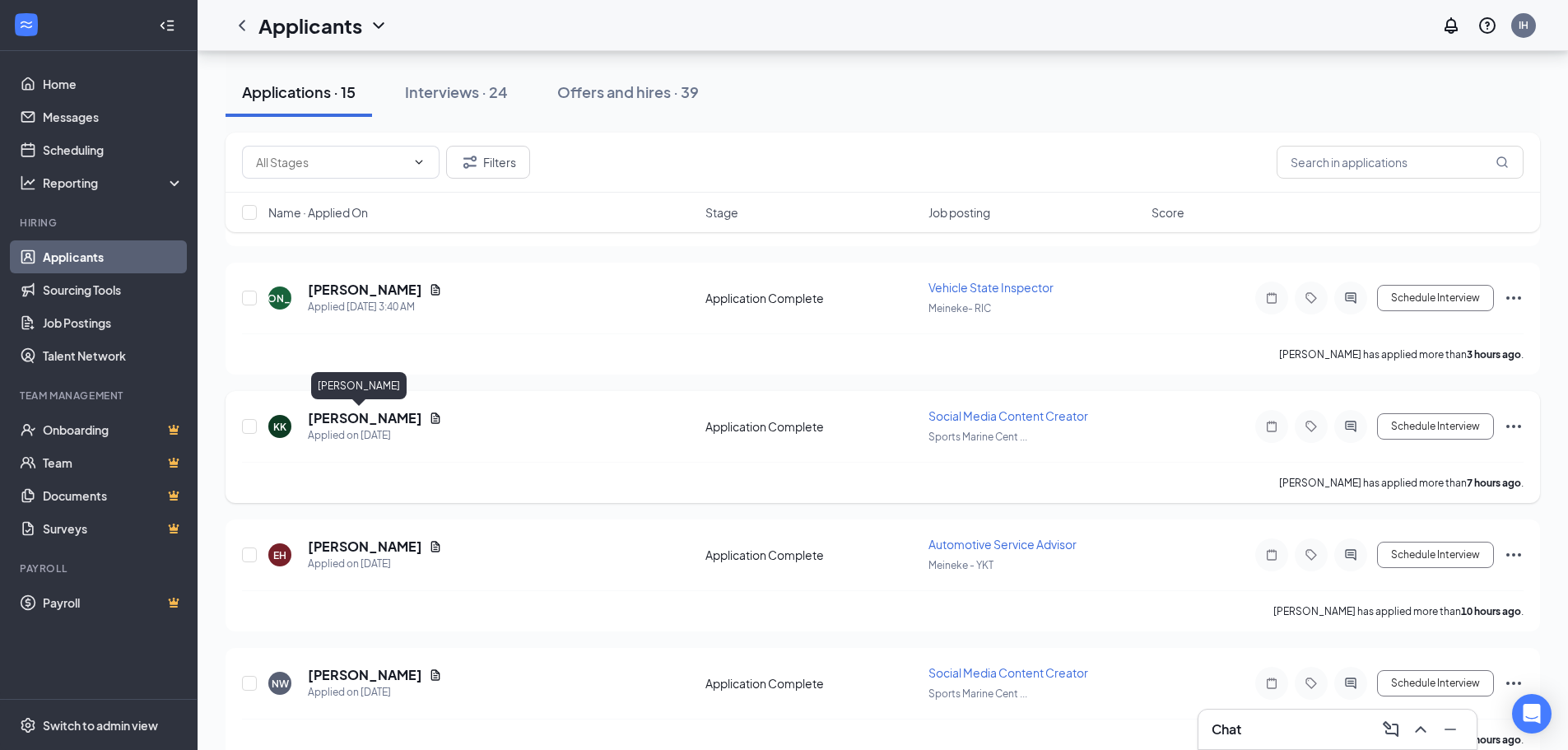
click at [359, 418] on h5 "[PERSON_NAME]" at bounding box center [365, 418] width 115 height 18
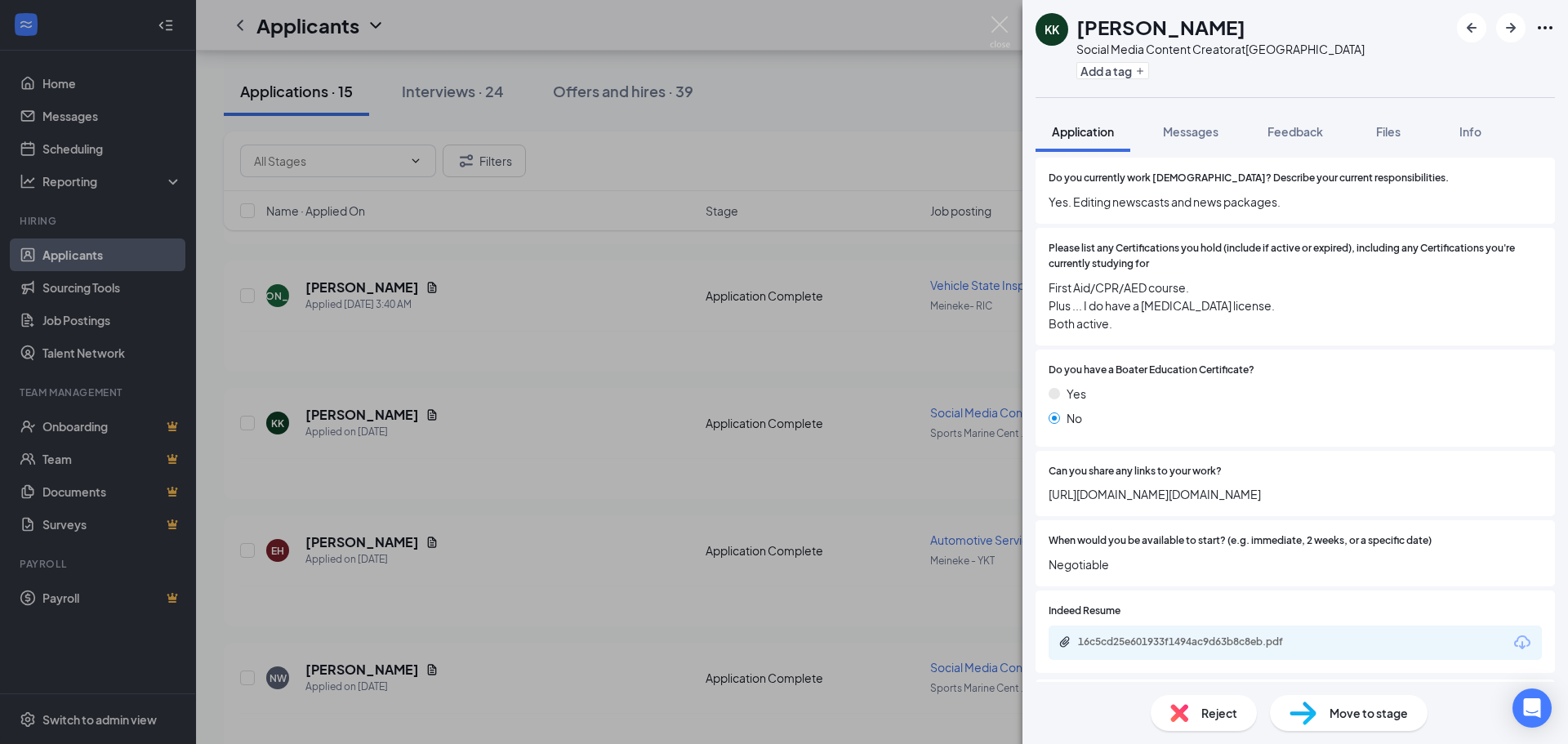
scroll to position [321, 0]
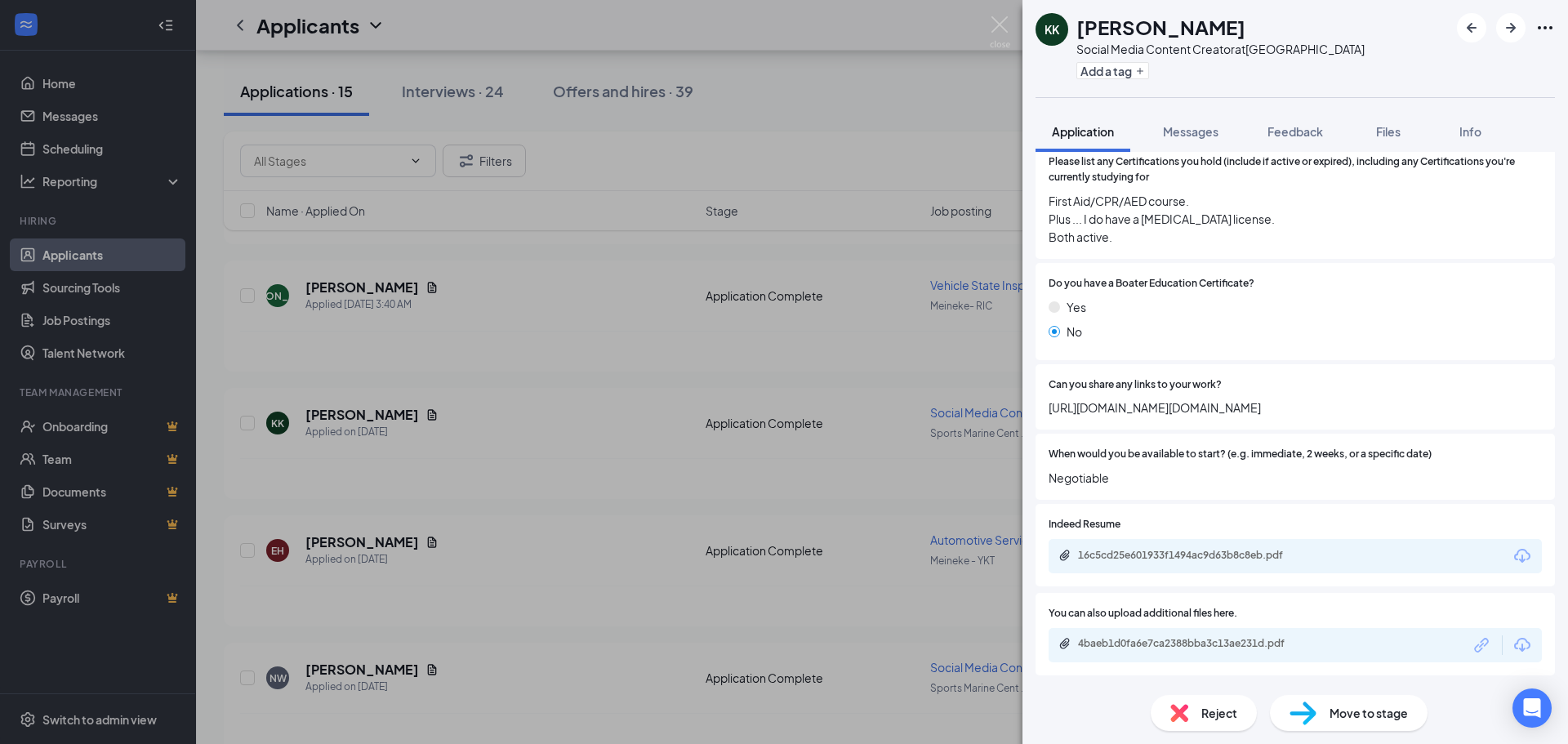
click at [1105, 412] on span "[URL][DOMAIN_NAME][DOMAIN_NAME]" at bounding box center [1295, 408] width 494 height 18
drag, startPoint x: 1354, startPoint y: 408, endPoint x: 1044, endPoint y: 407, distance: 310.0
click at [1044, 407] on div "Can you share any links to your work? [URL][DOMAIN_NAME][DOMAIN_NAME]" at bounding box center [1295, 397] width 519 height 67
copy span "[URL][DOMAIN_NAME][DOMAIN_NAME]"
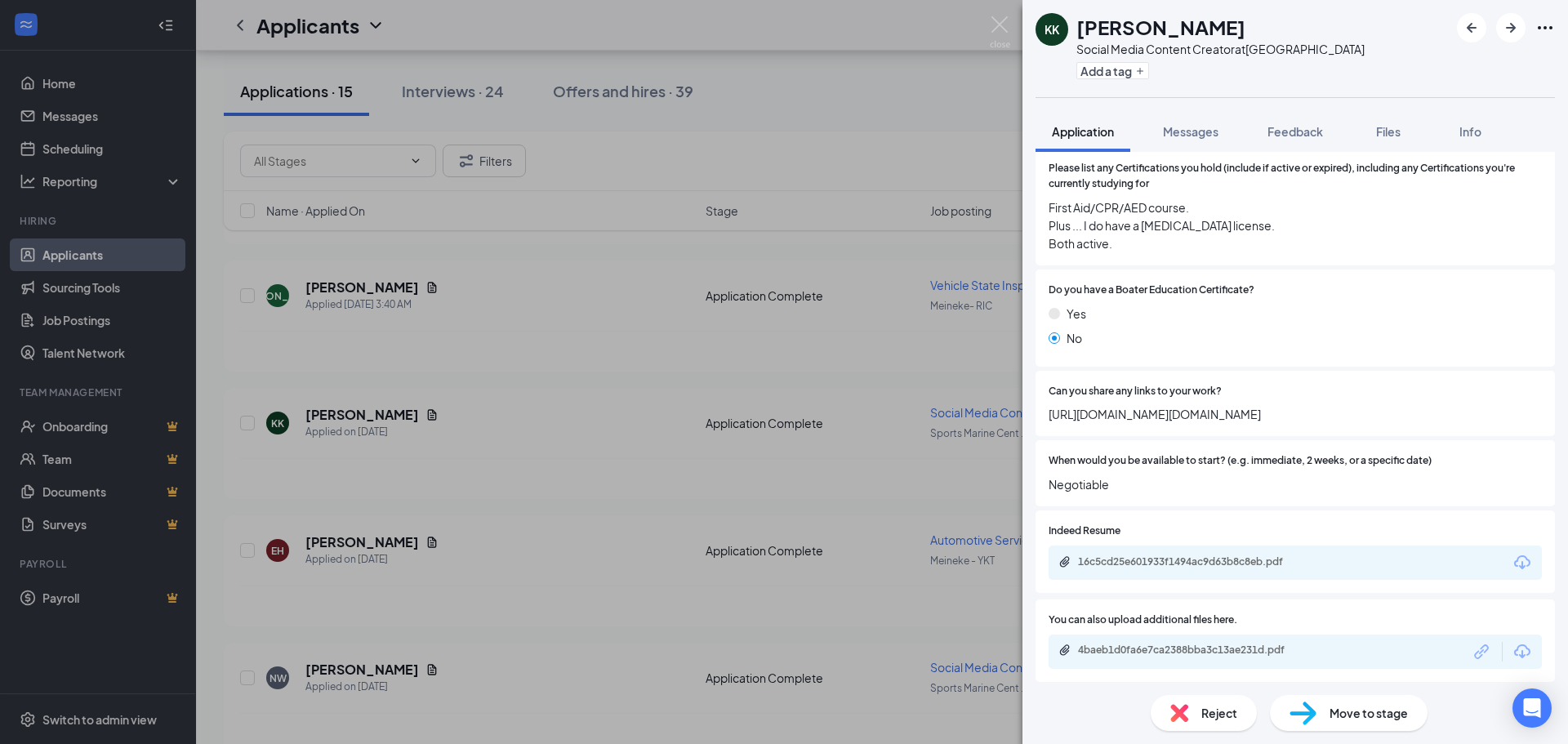
click at [1105, 620] on span "Reject" at bounding box center [1219, 713] width 36 height 18
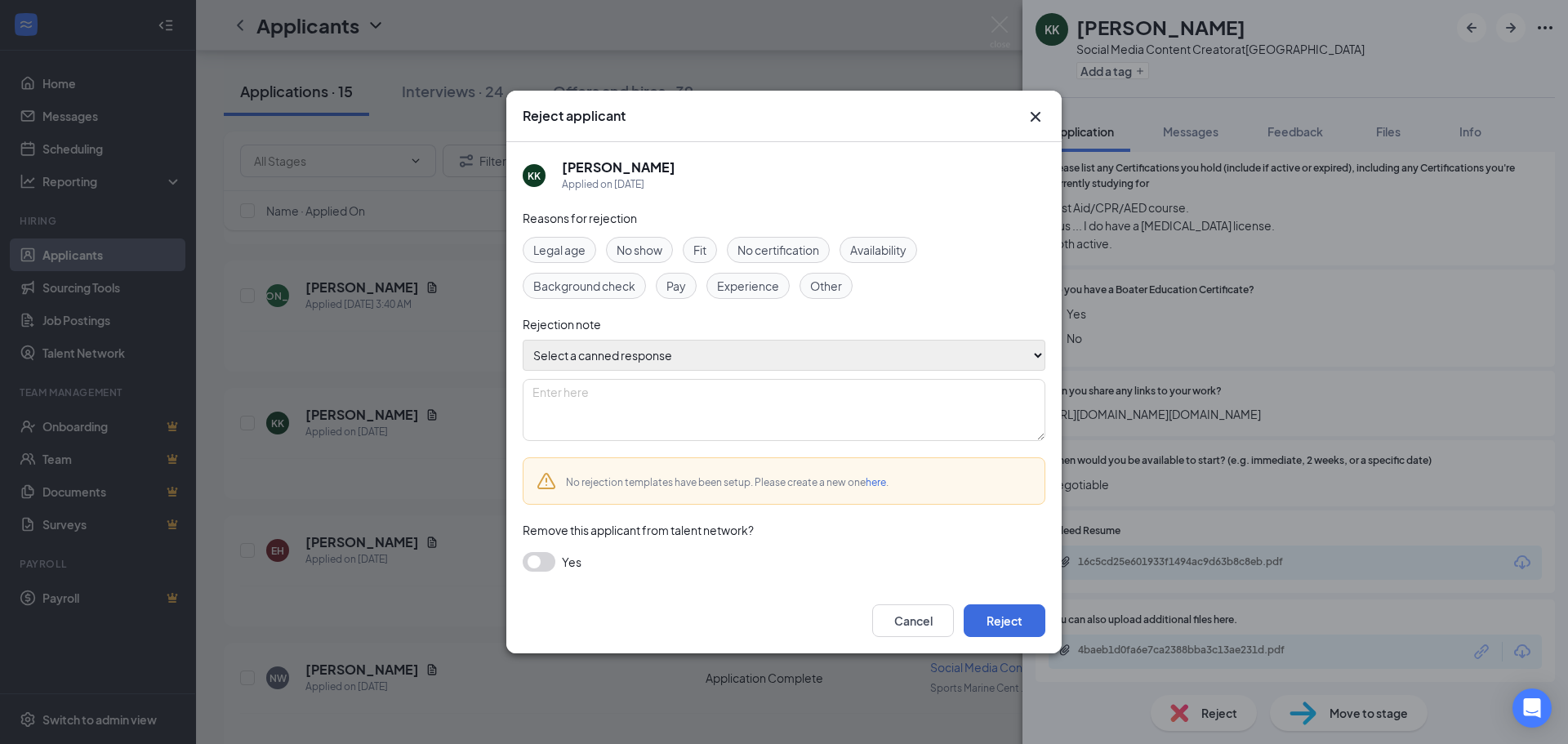
click at [747, 352] on select "Select a canned response Lacks experience Lacks relevant experience Did not ans…" at bounding box center [784, 355] width 523 height 31
select select "Lacks relevant experience"
type textarea "Lacks relevant experience"
click at [523, 340] on select "Select a canned response Lacks experience Lacks relevant experience Did not ans…" at bounding box center [784, 355] width 523 height 31
click at [1000, 619] on button "Reject" at bounding box center [1005, 621] width 82 height 33
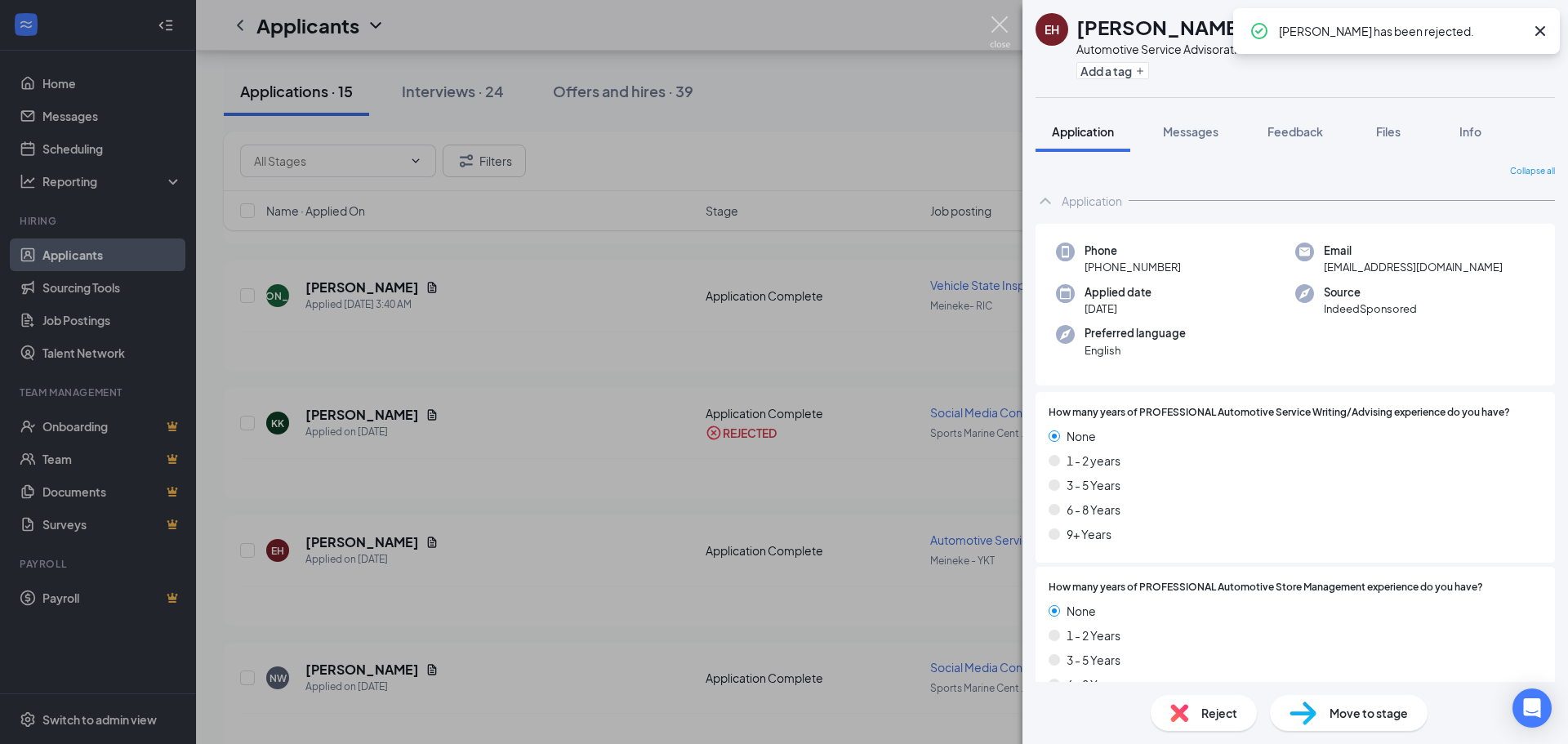
click at [1001, 17] on img at bounding box center [1000, 32] width 20 height 32
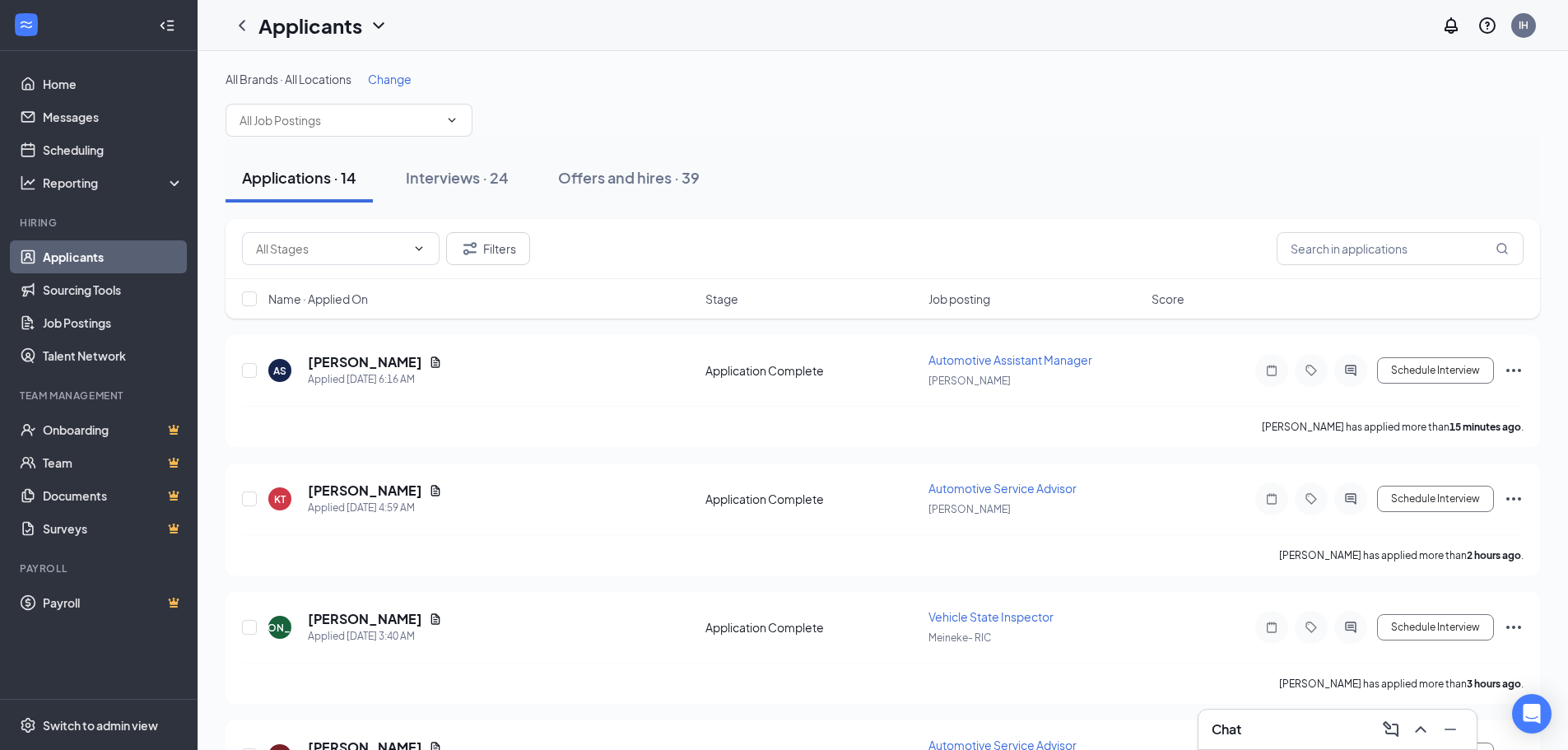
click at [394, 72] on span "Change" at bounding box center [389, 79] width 44 height 15
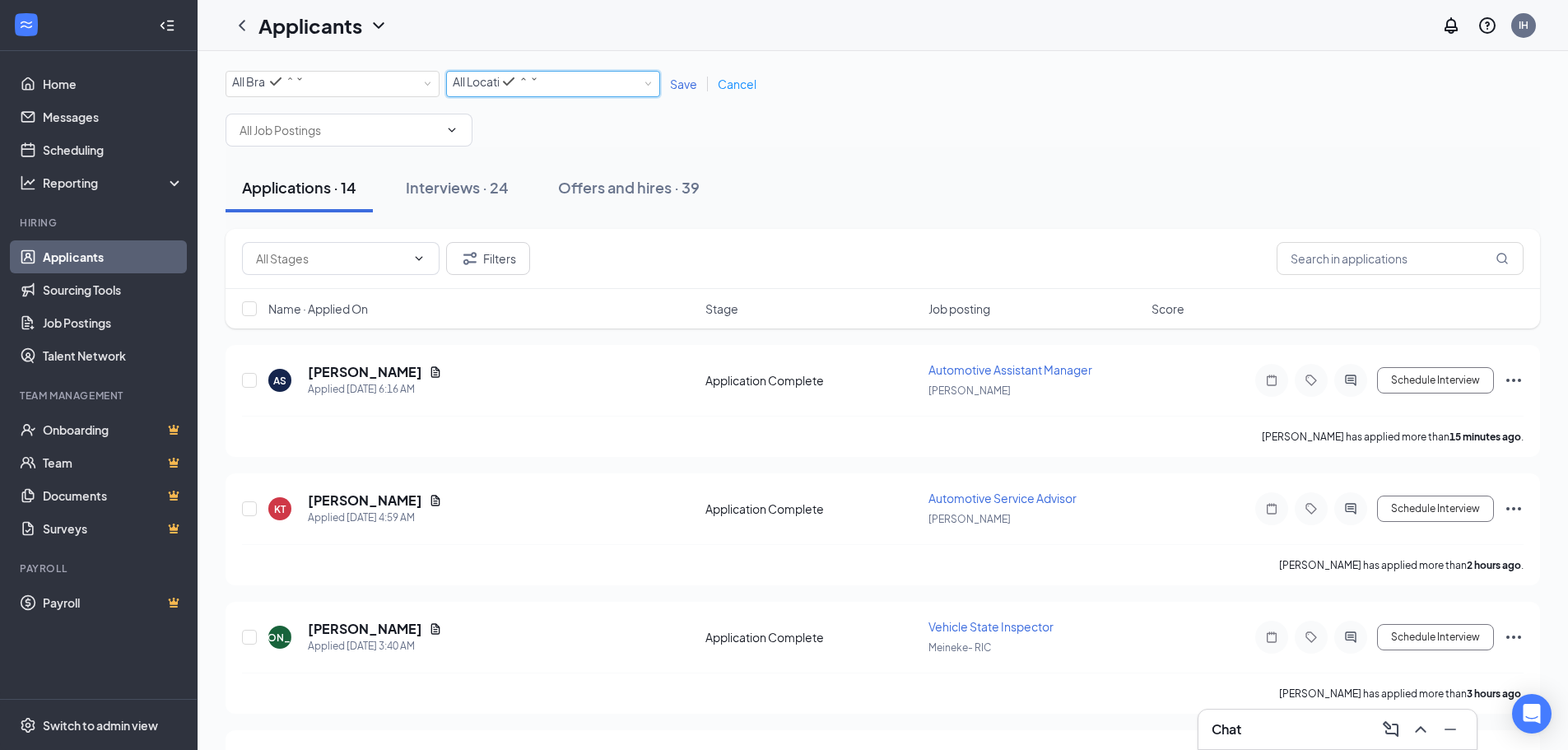
click at [536, 81] on icon "SmallChevronDown" at bounding box center [533, 79] width 4 height 3
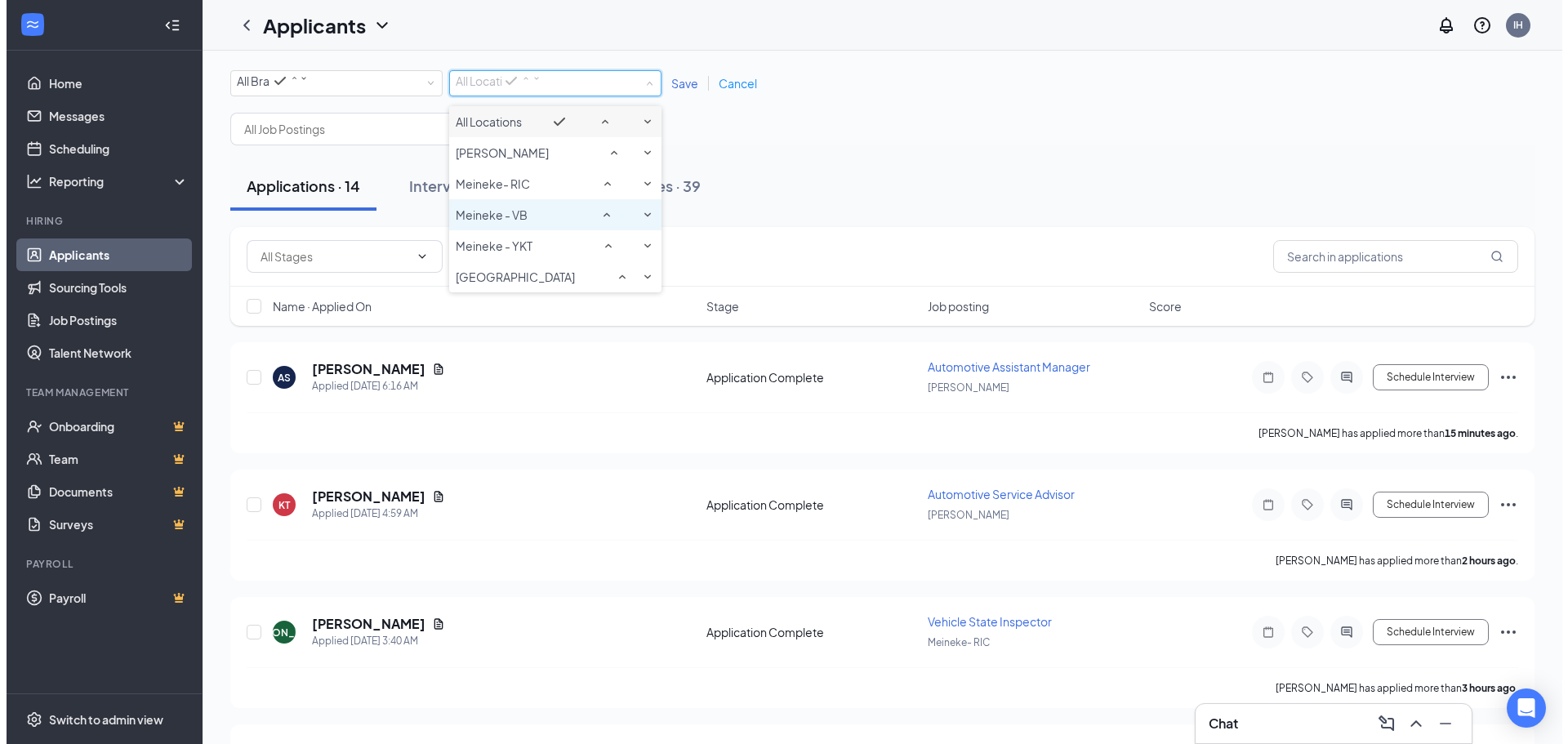
scroll to position [31, 0]
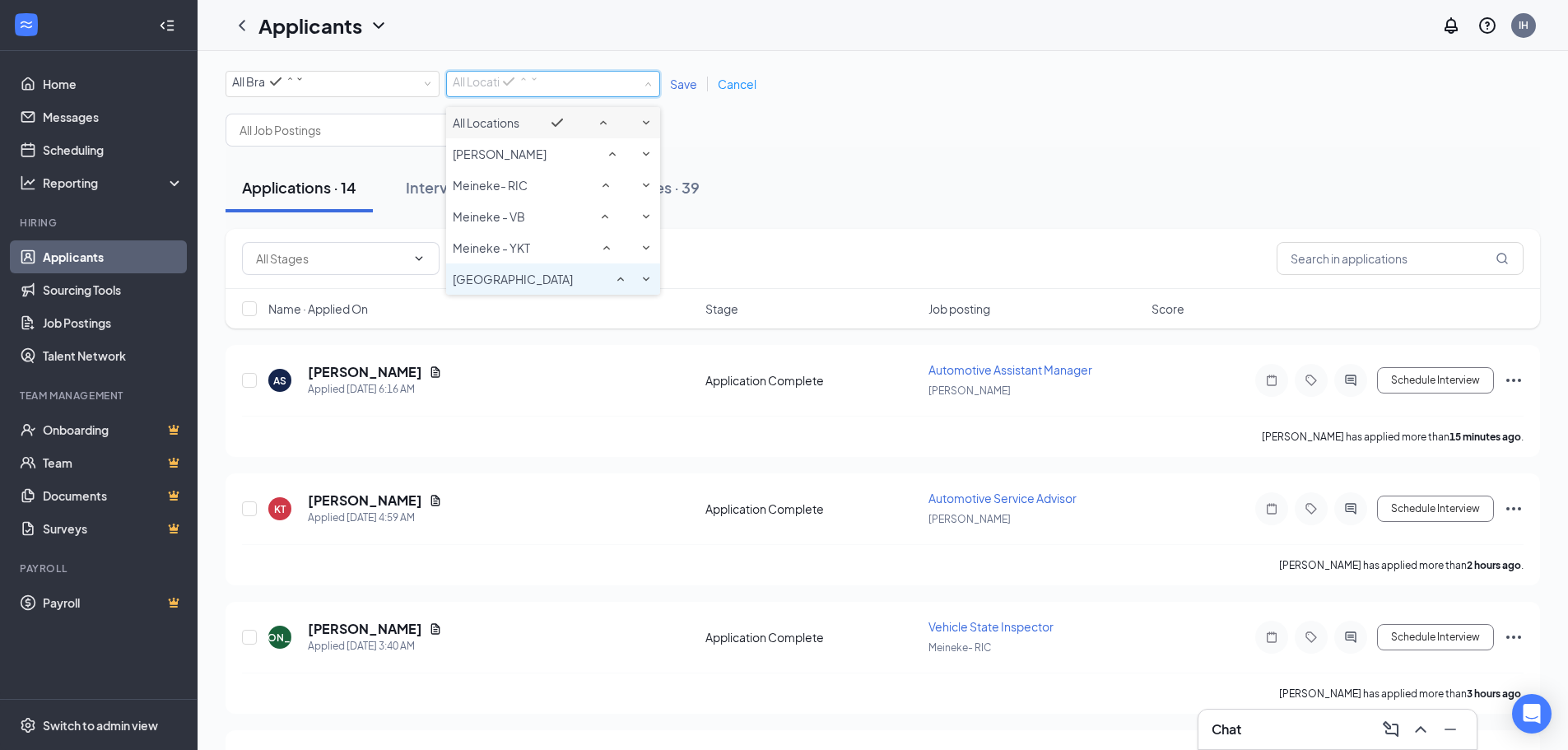
click at [526, 286] on span "[GEOGRAPHIC_DATA]" at bounding box center [513, 279] width 120 height 15
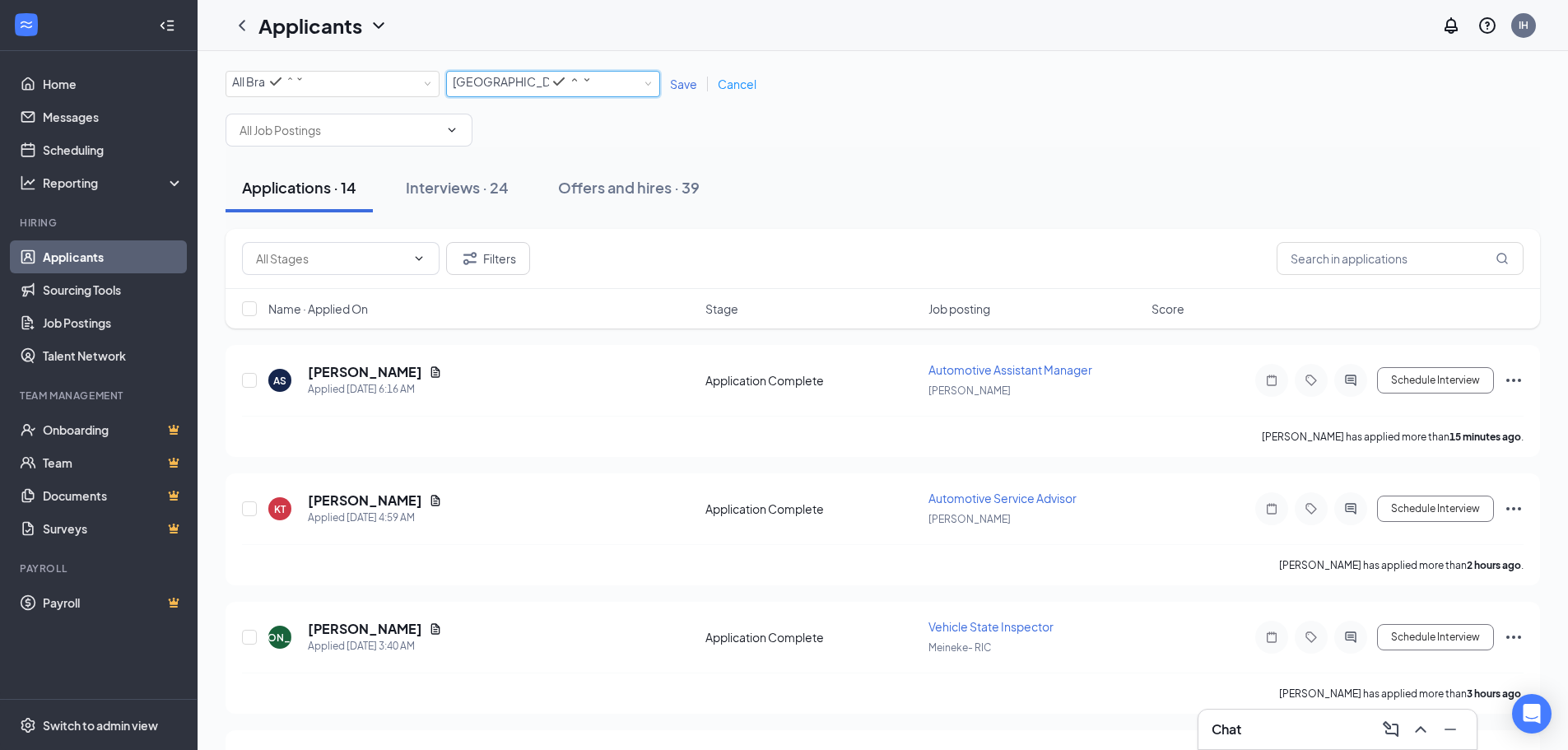
click at [690, 83] on span "Save" at bounding box center [684, 84] width 27 height 15
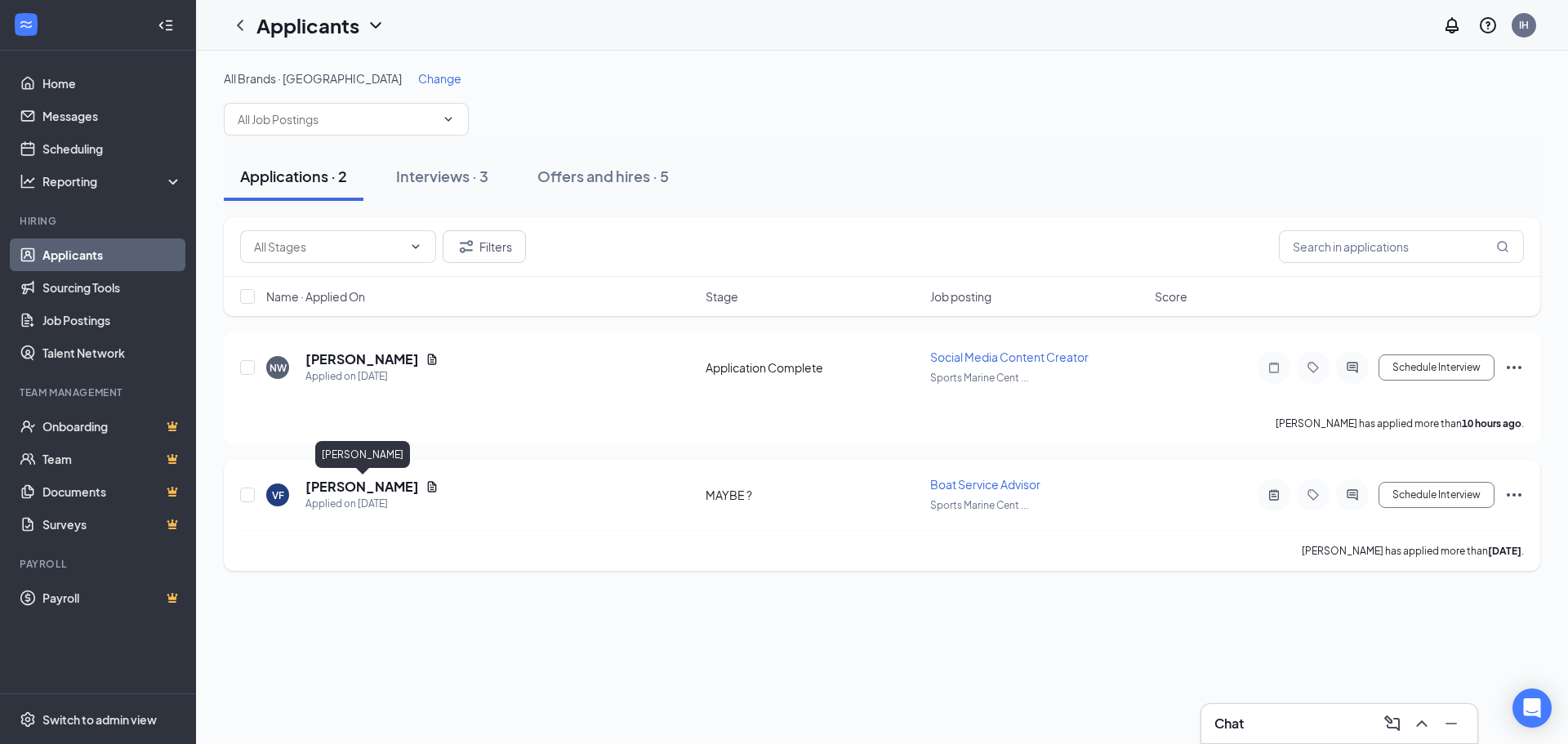
click at [372, 486] on h5 "[PERSON_NAME]" at bounding box center [362, 487] width 114 height 18
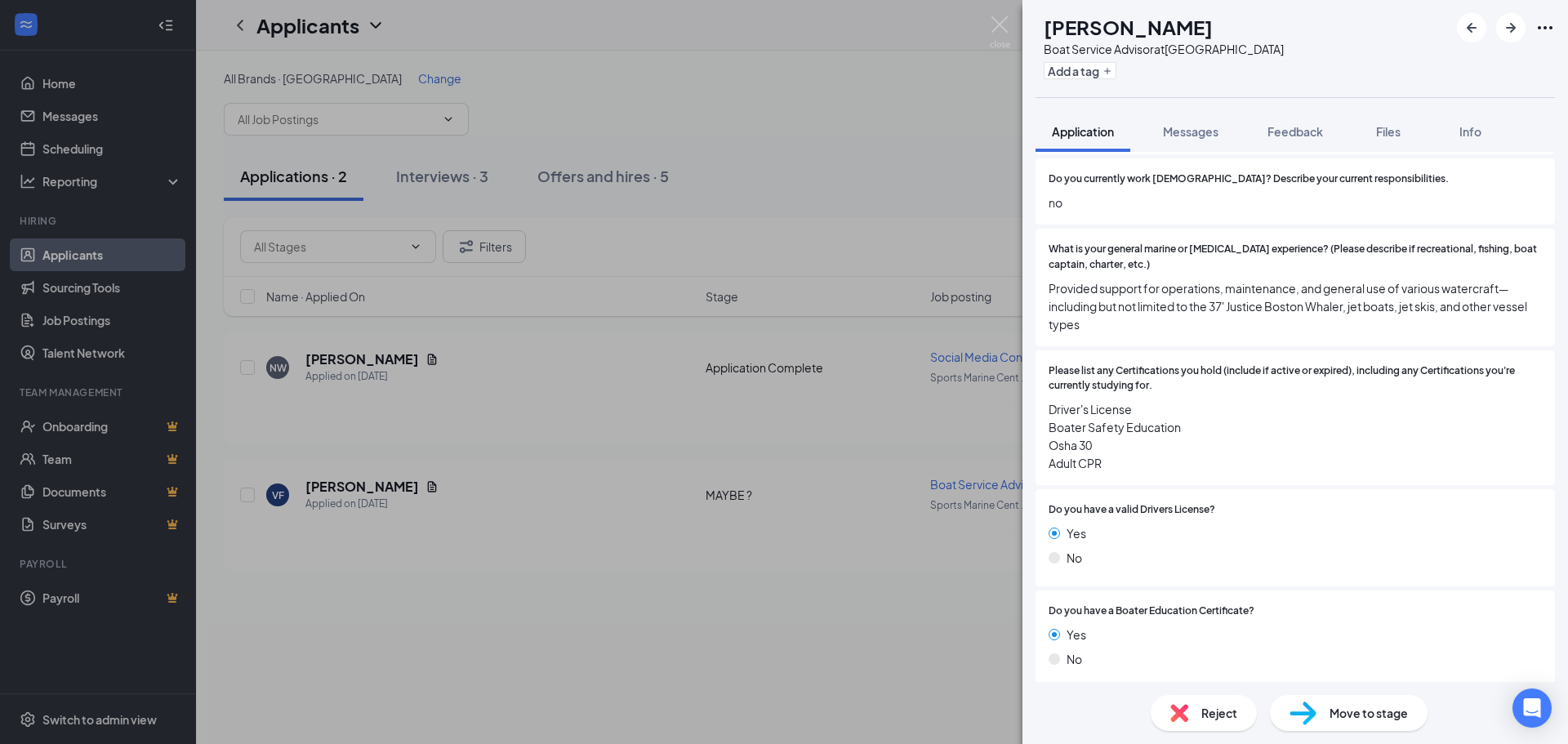
scroll to position [577, 0]
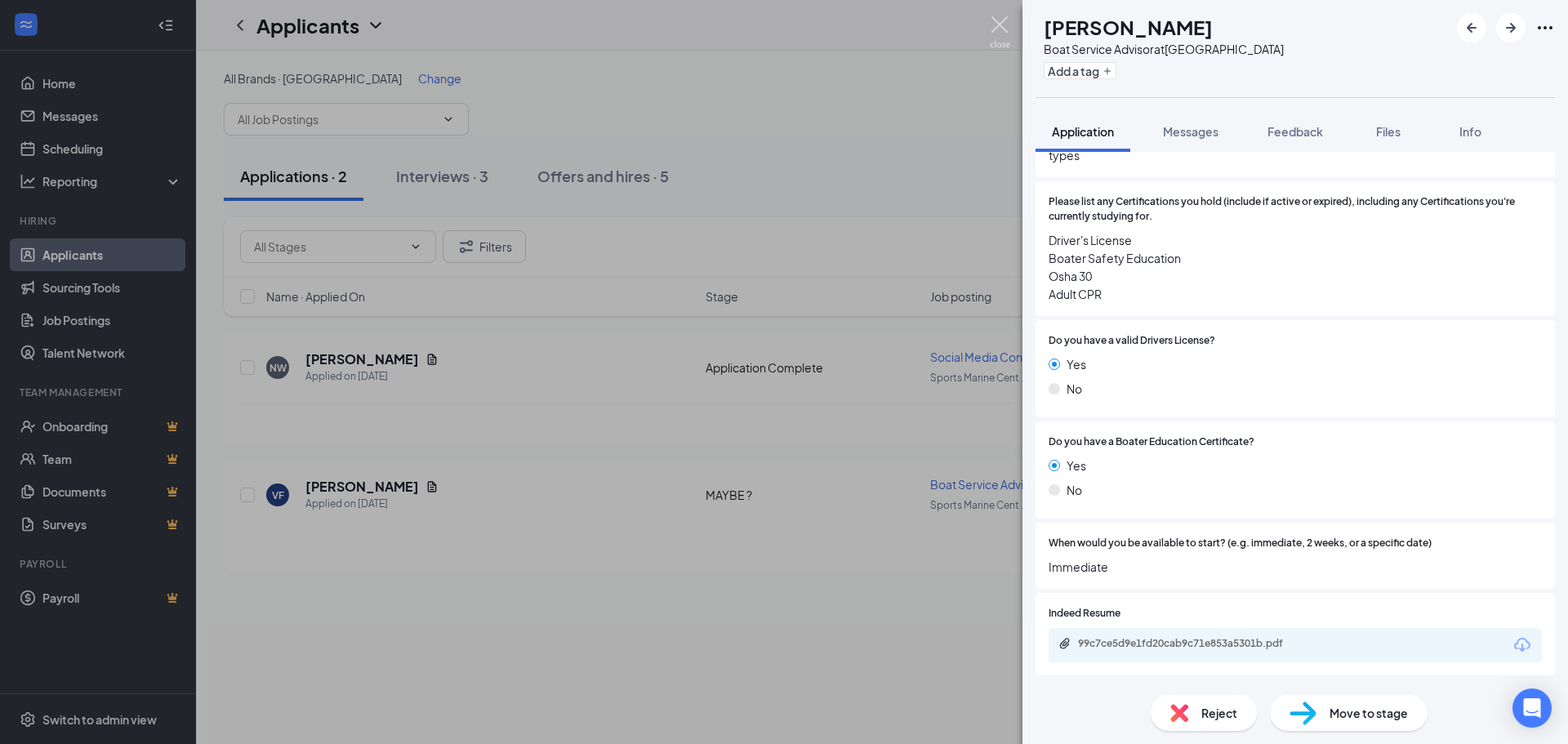
click at [996, 24] on img at bounding box center [1000, 32] width 20 height 32
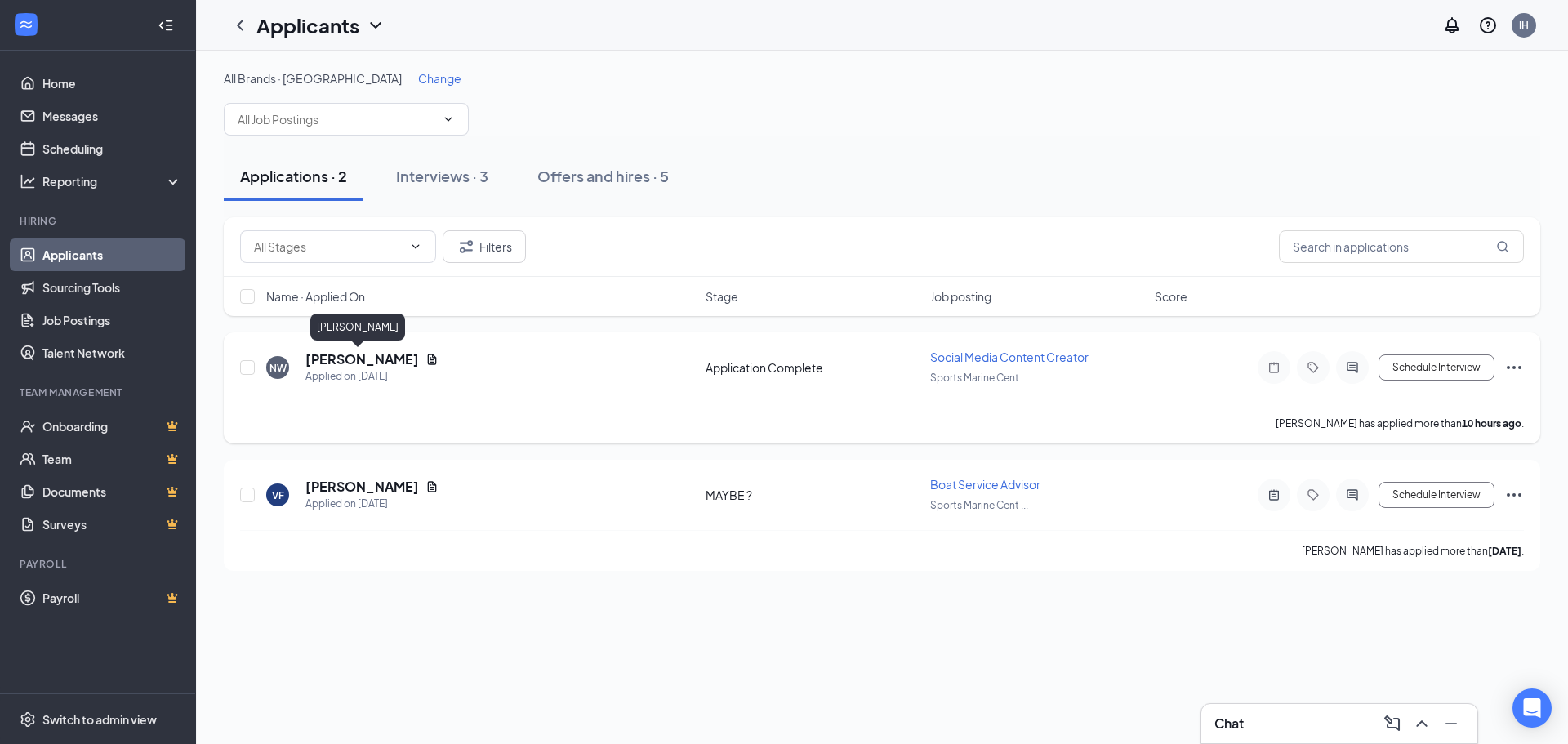
click at [344, 360] on h5 "[PERSON_NAME]" at bounding box center [362, 360] width 114 height 18
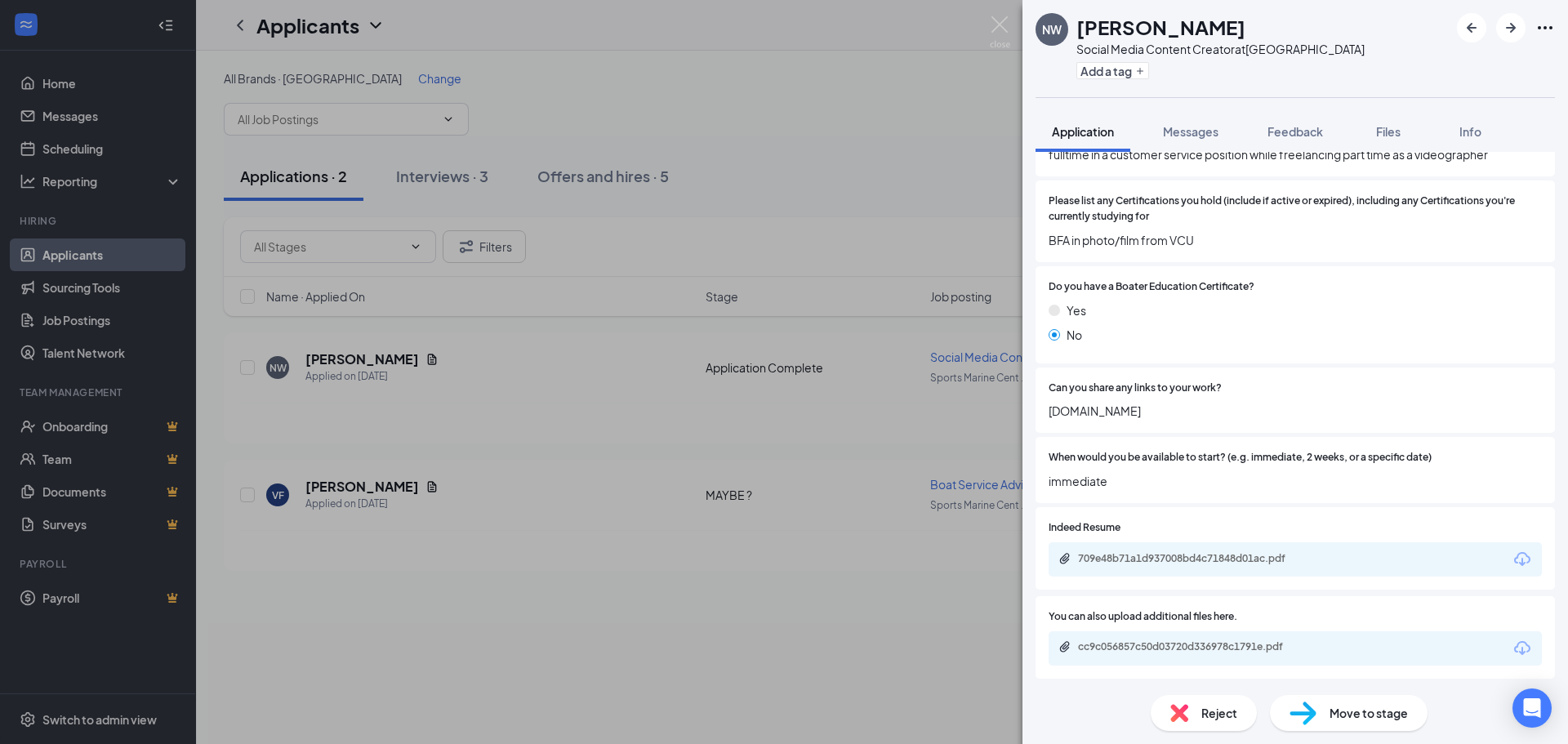
scroll to position [285, 0]
click at [1000, 26] on img at bounding box center [1000, 32] width 20 height 32
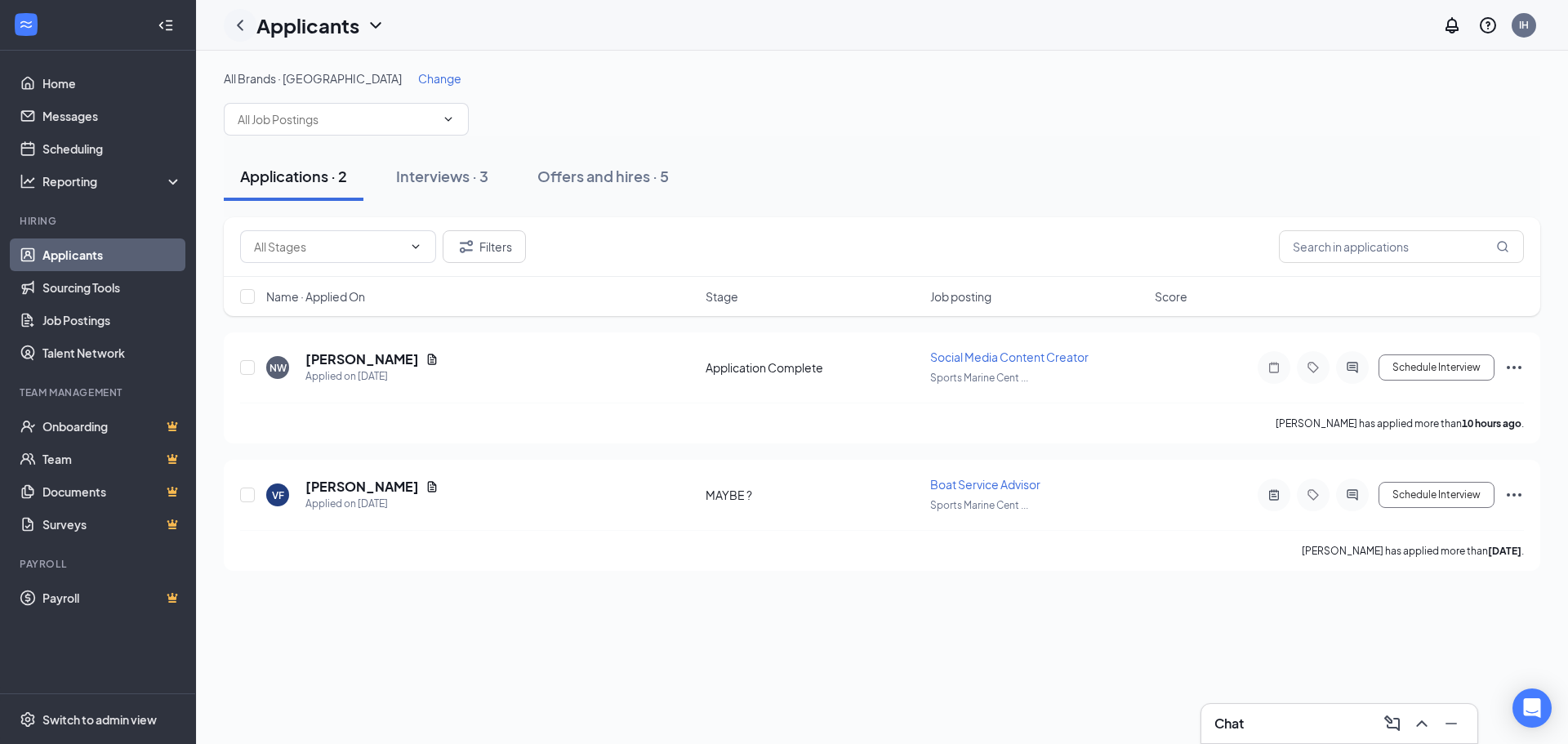
click at [244, 21] on icon "ChevronLeft" at bounding box center [240, 25] width 20 height 20
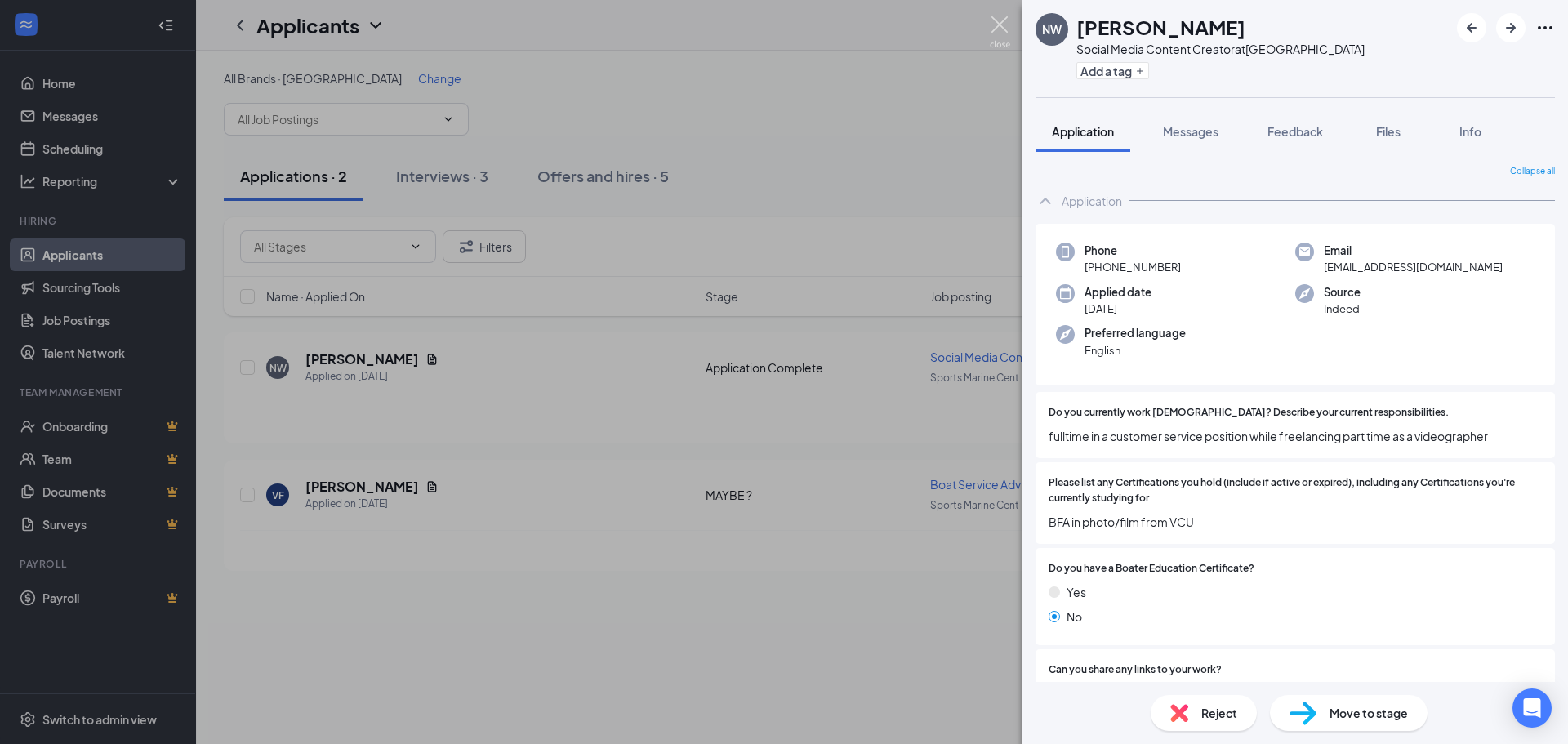
click at [1002, 27] on img at bounding box center [1000, 32] width 20 height 32
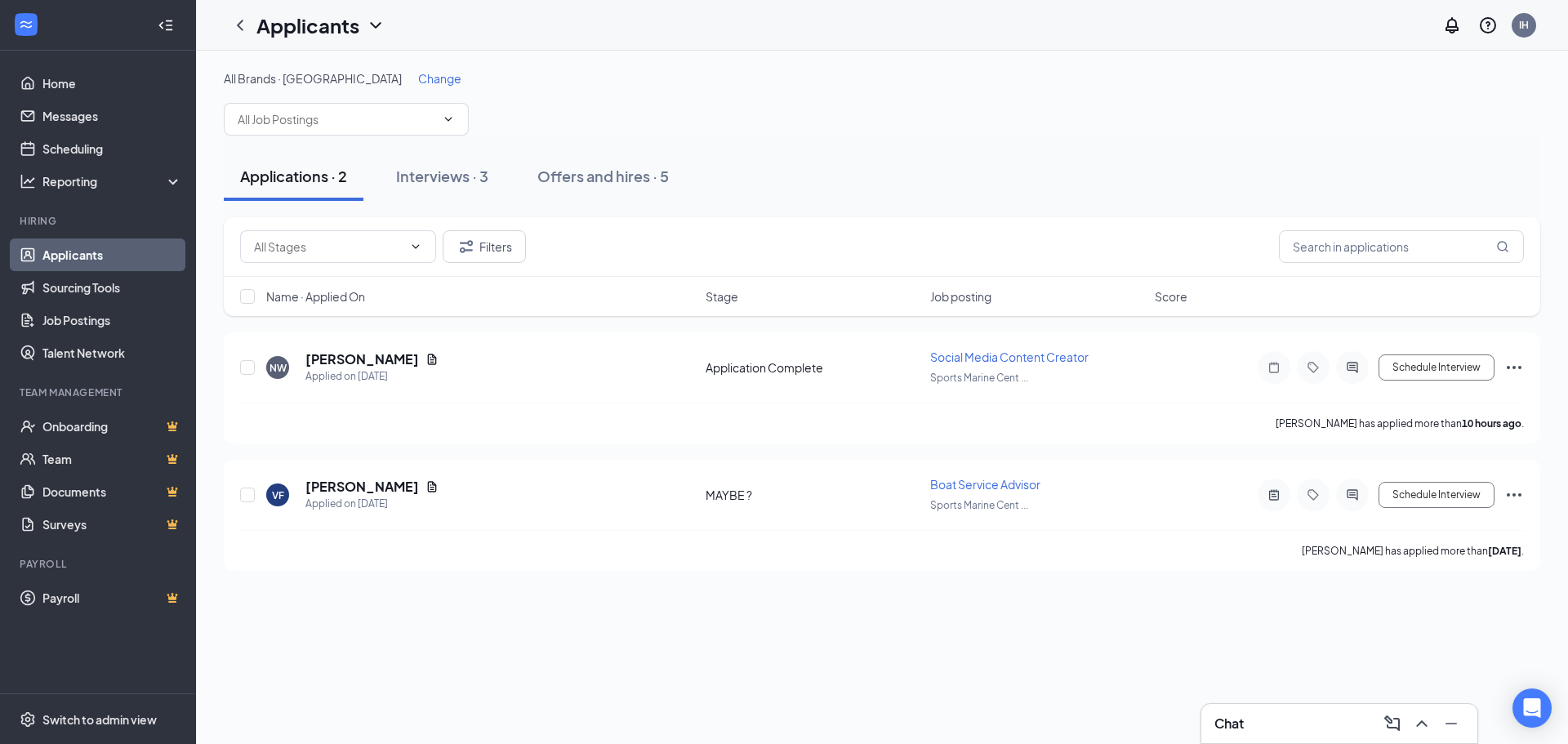
click at [442, 80] on span "Change" at bounding box center [440, 78] width 44 height 15
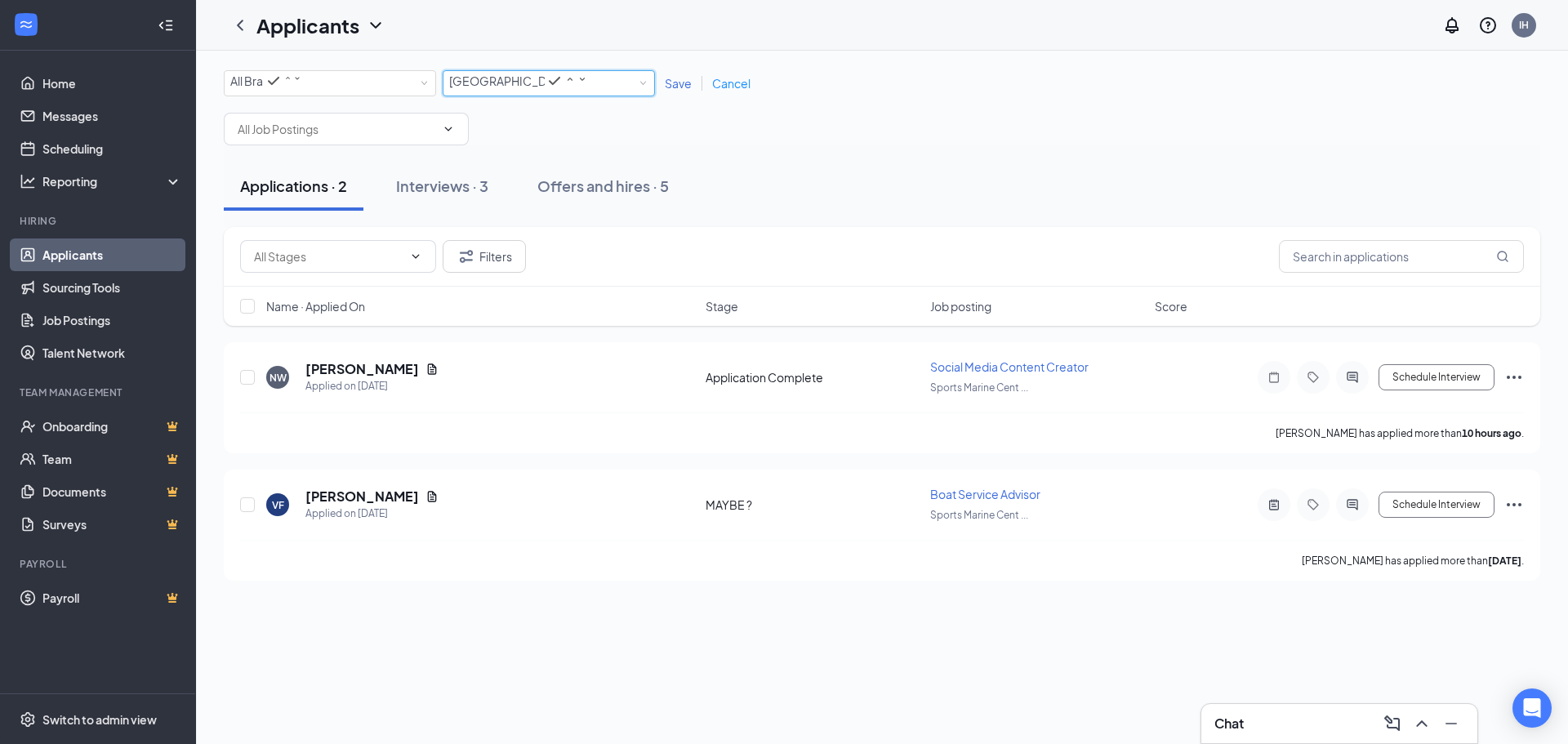
click at [648, 93] on div "All Locations [GEOGRAPHIC_DATA]" at bounding box center [549, 83] width 212 height 26
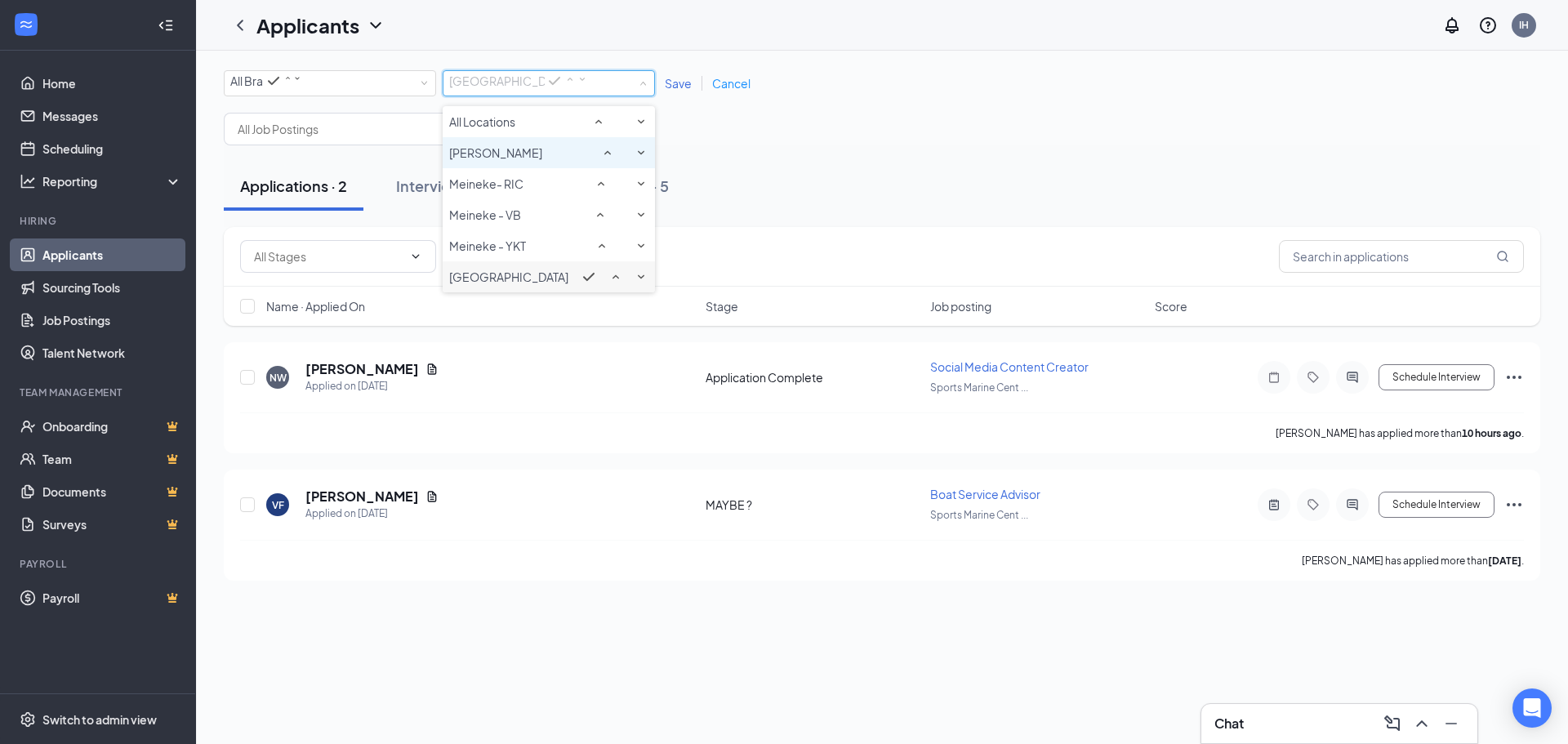
click at [527, 160] on span "[PERSON_NAME]" at bounding box center [495, 153] width 93 height 15
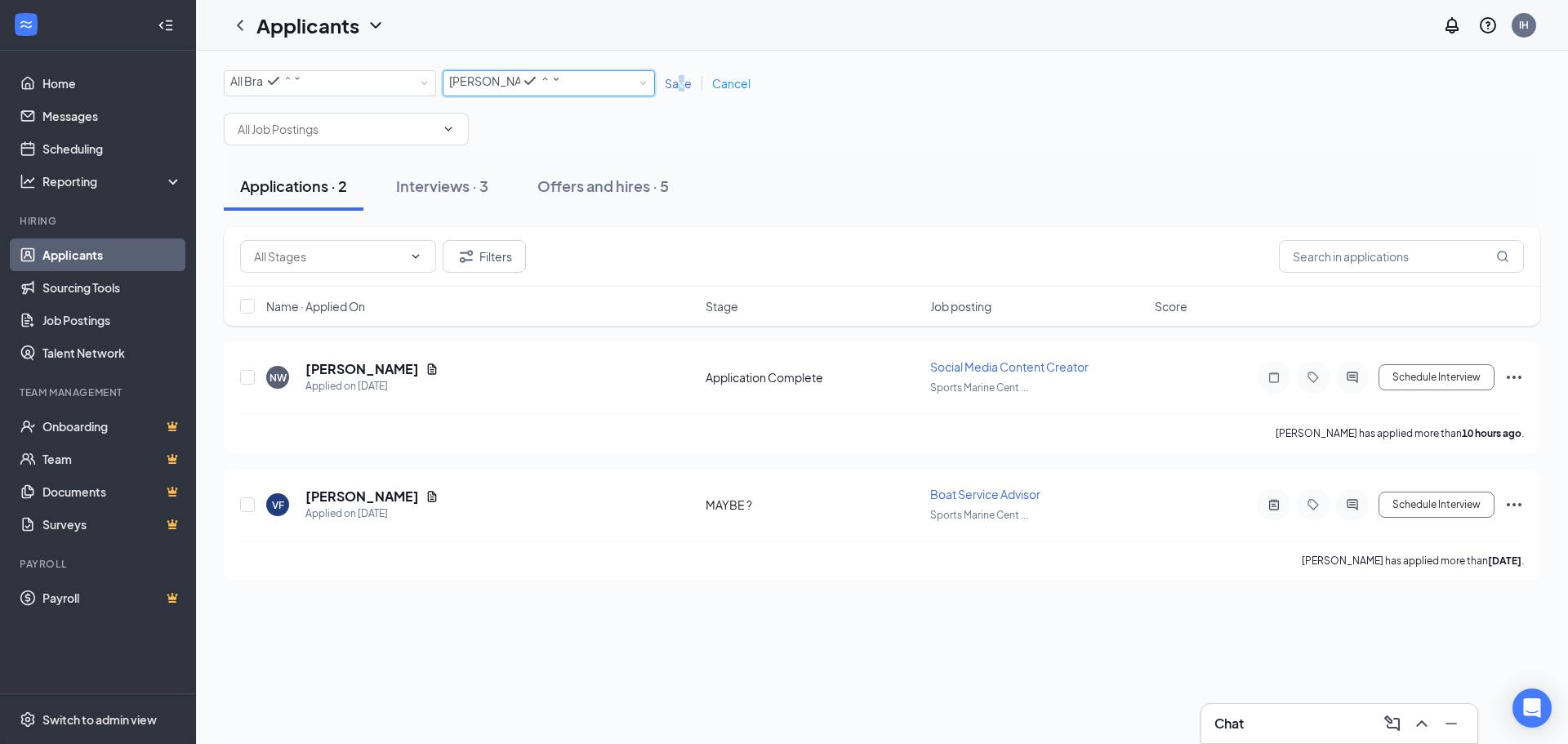
click at [682, 87] on span "Save" at bounding box center [678, 83] width 27 height 15
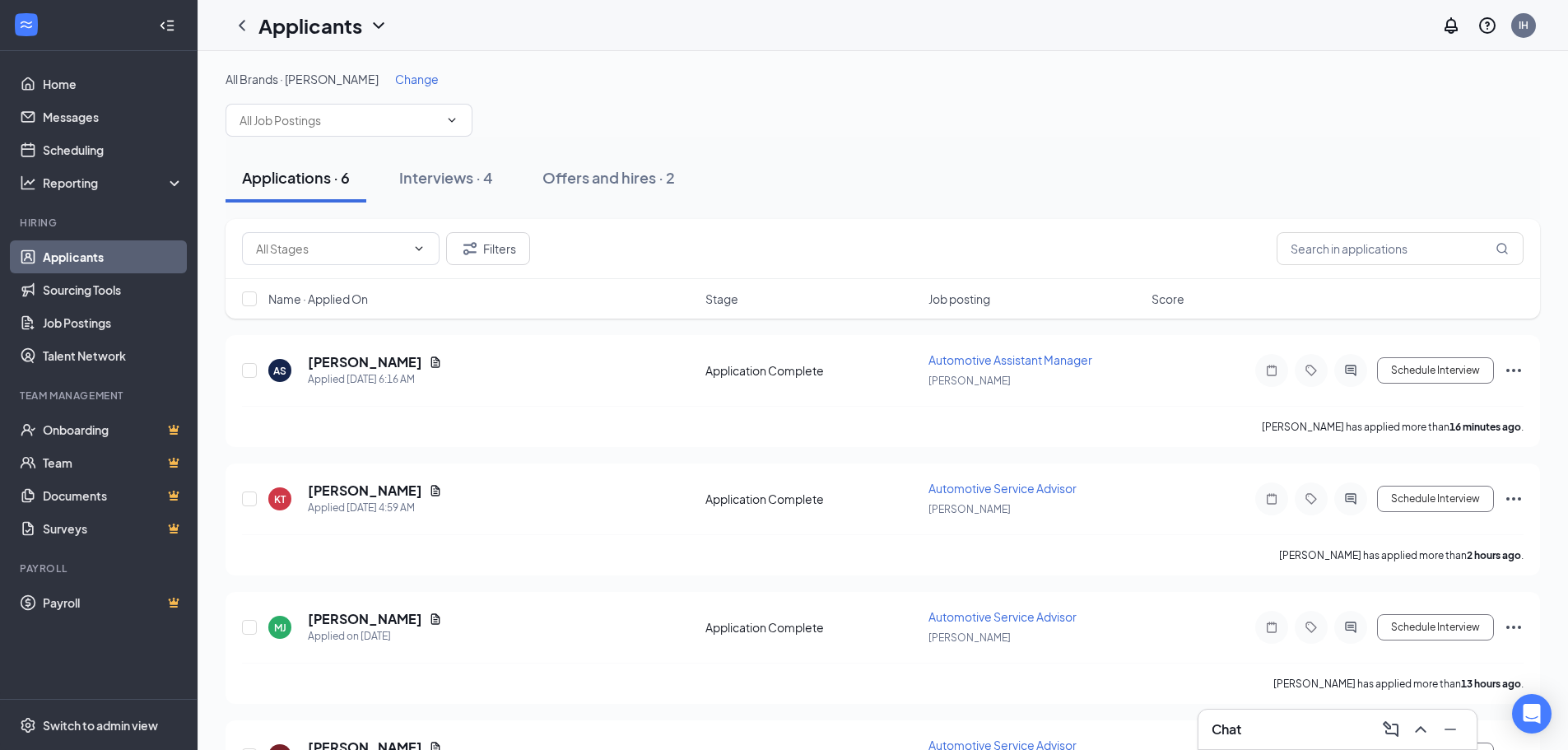
click at [88, 249] on link "Applicants" at bounding box center [113, 257] width 141 height 33
click at [111, 257] on link "Applicants" at bounding box center [113, 257] width 141 height 33
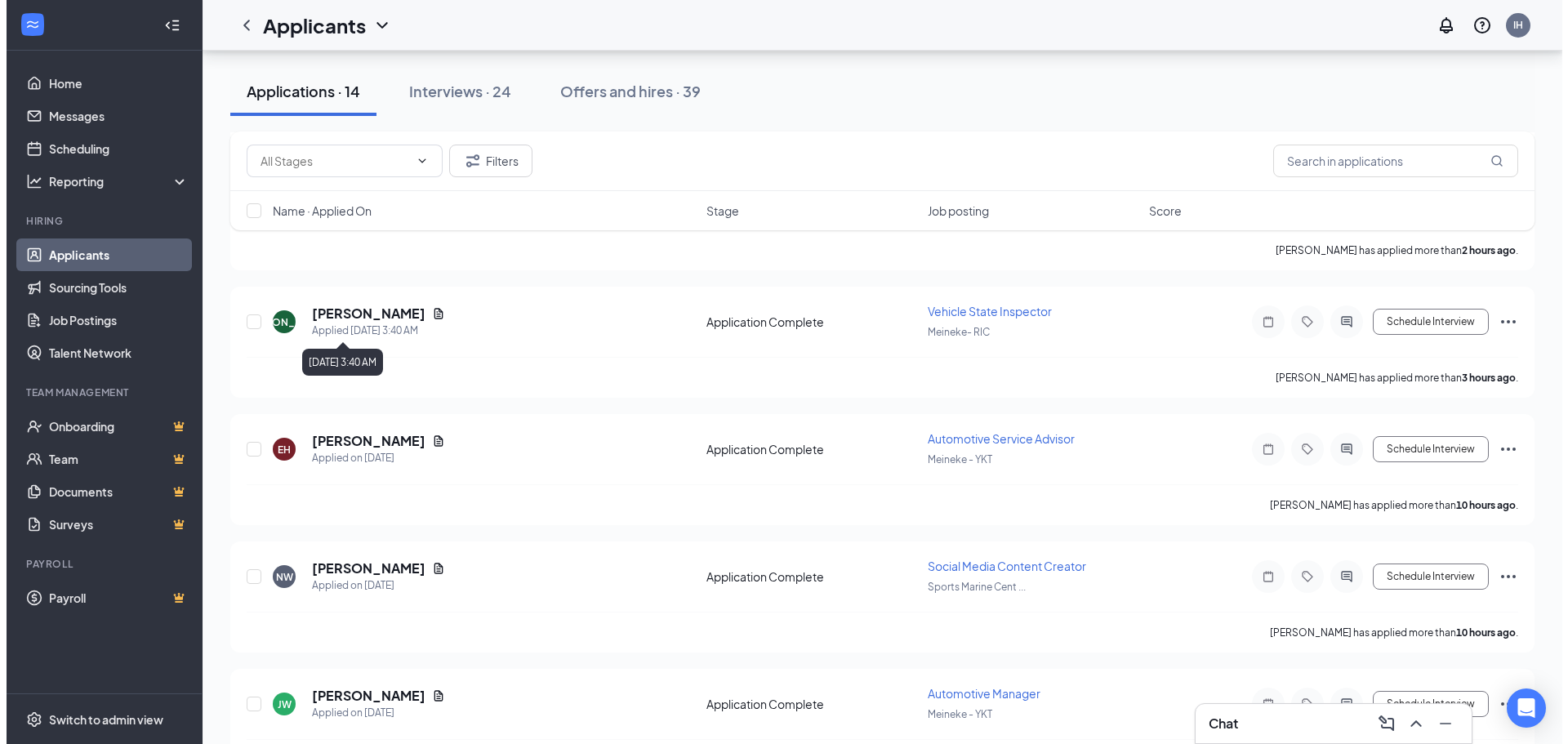
scroll to position [408, 0]
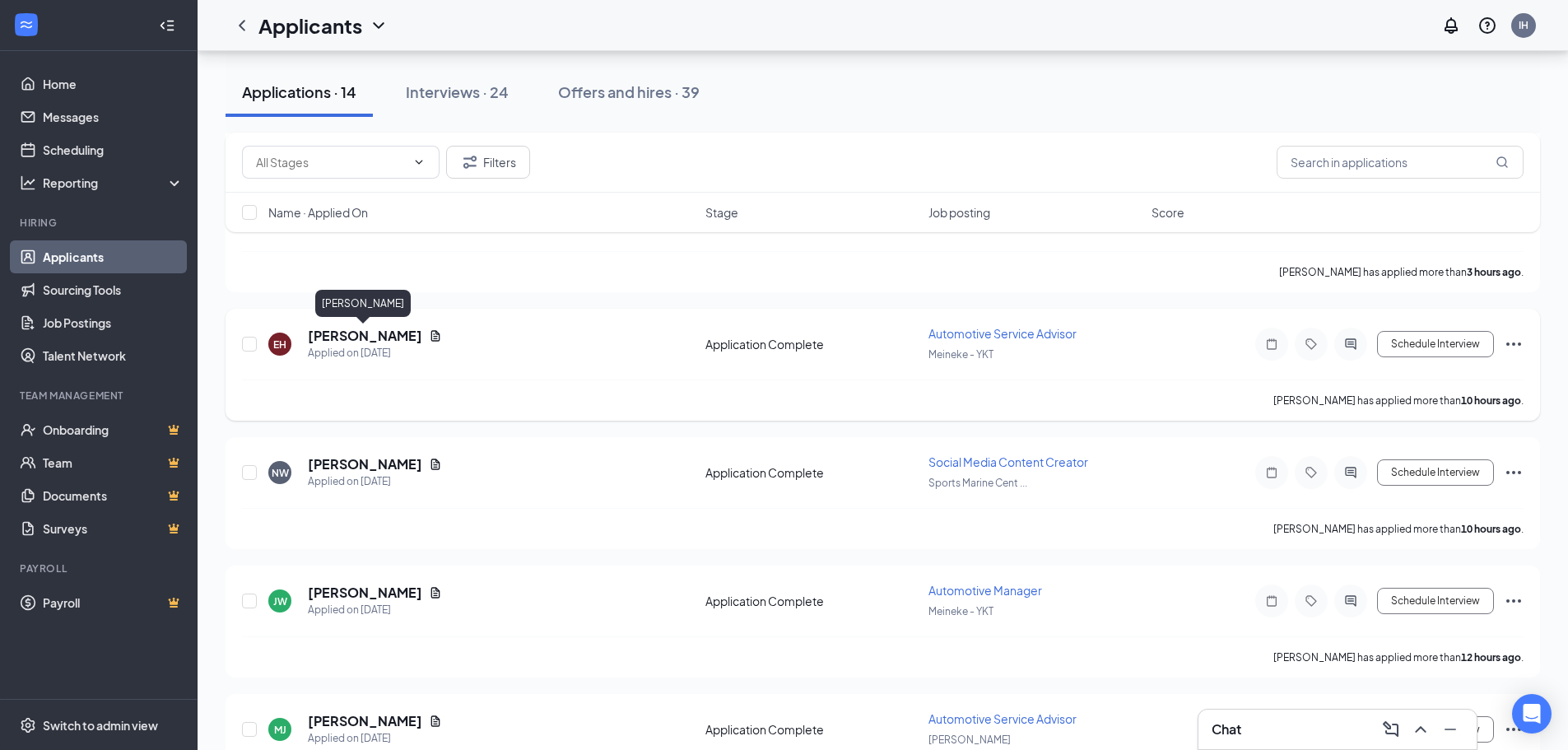
click at [346, 338] on h5 "[PERSON_NAME]" at bounding box center [365, 336] width 115 height 18
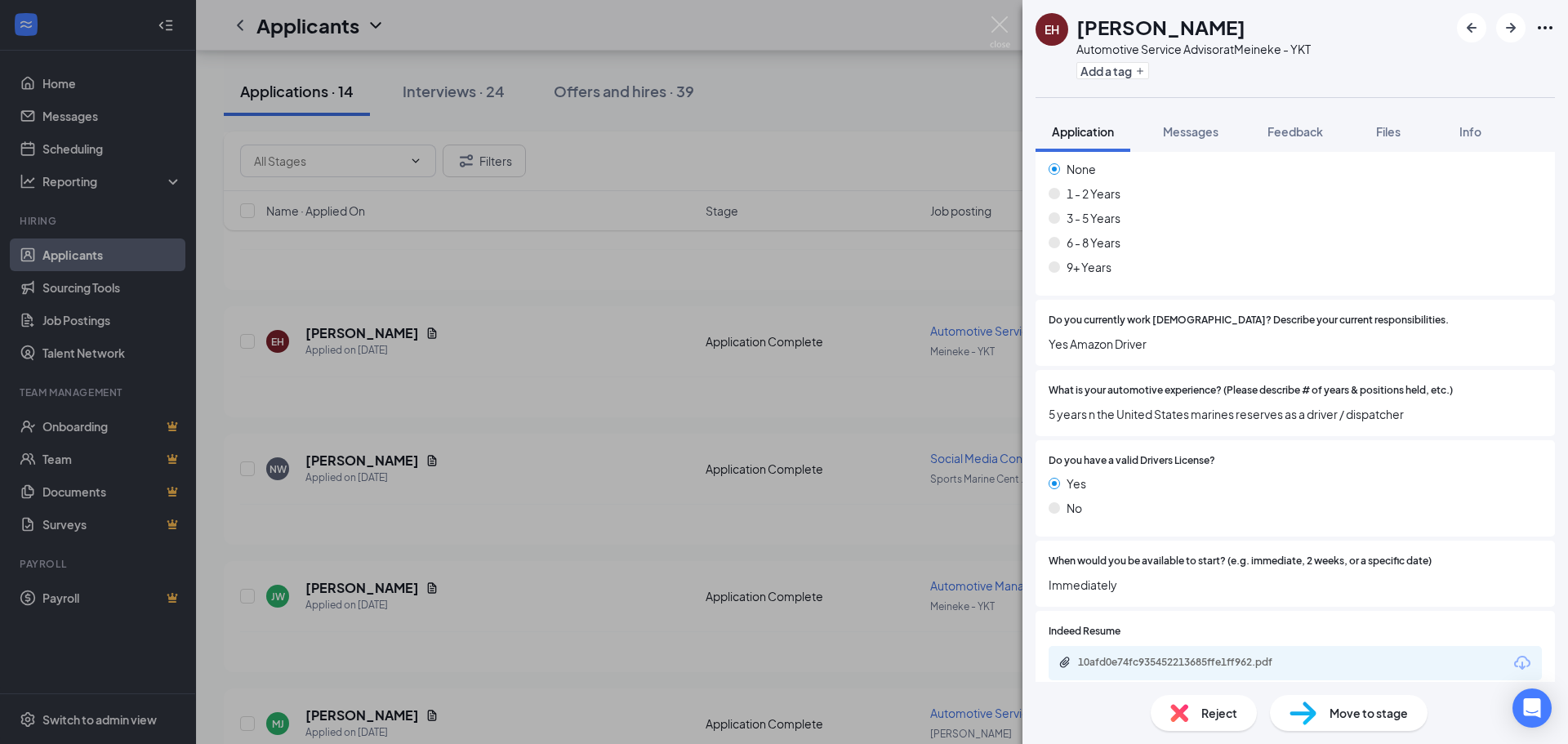
scroll to position [460, 0]
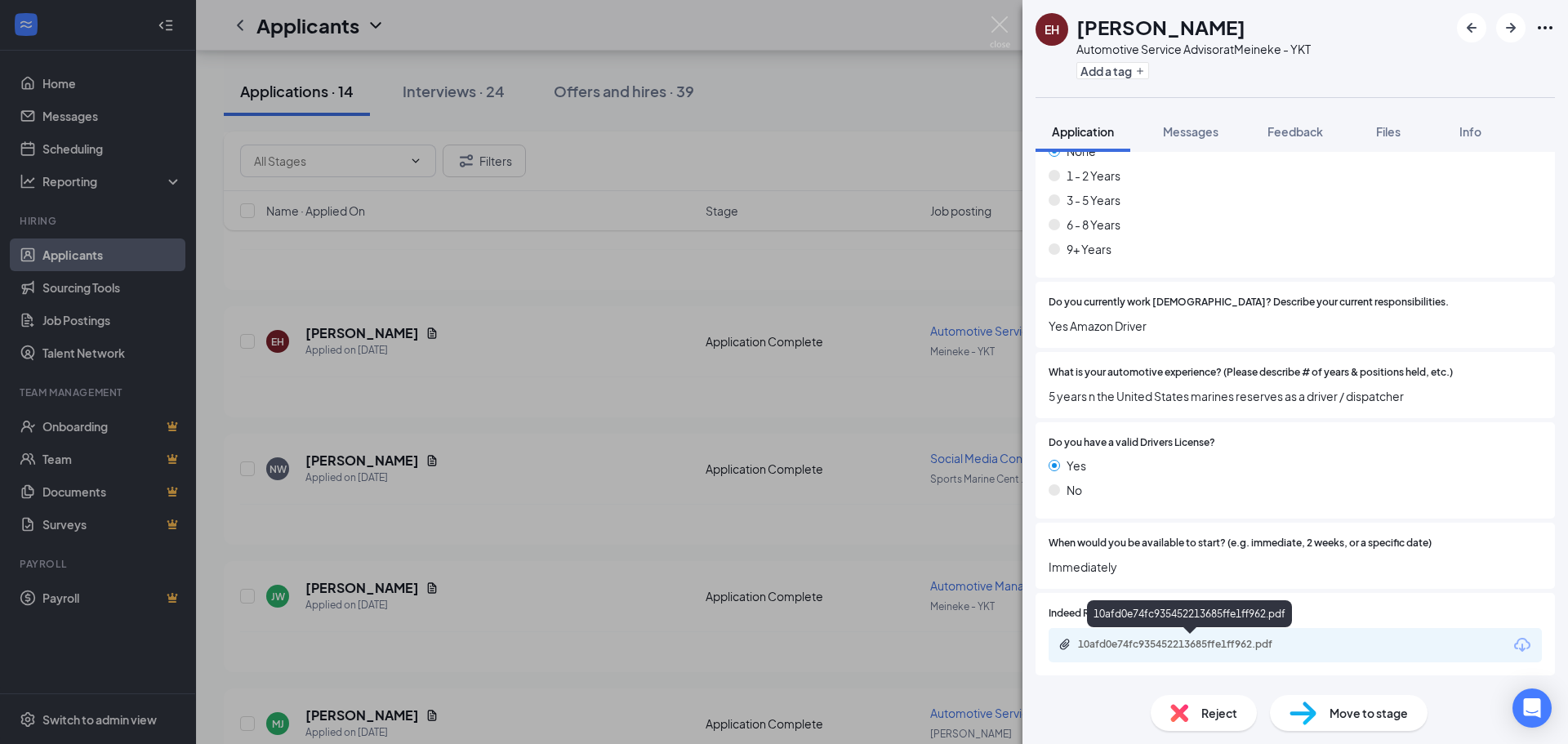
click at [1105, 620] on div "10afd0e74fc935452213685ffe1ff962.pdf" at bounding box center [1192, 644] width 229 height 13
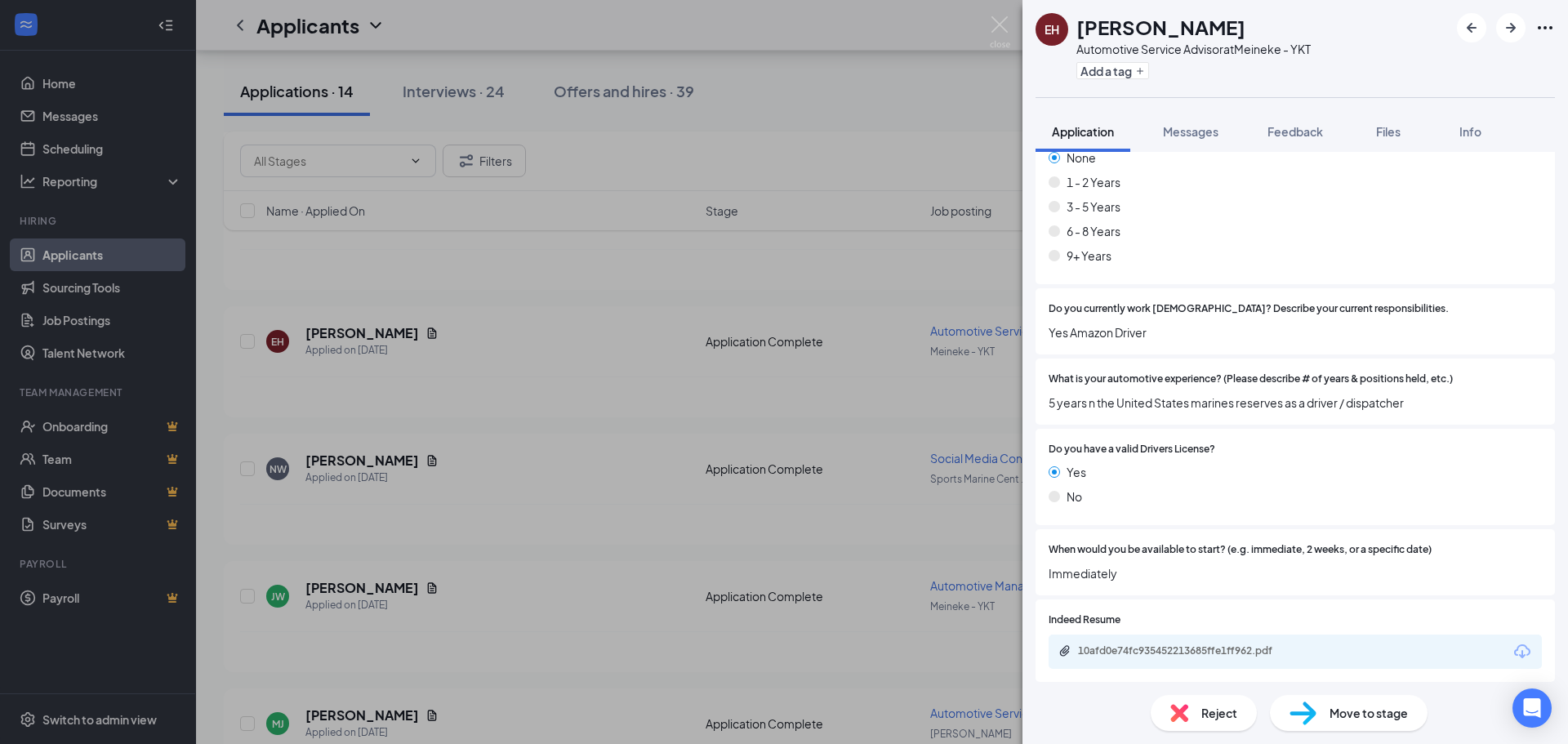
click at [1105, 620] on span "Reject" at bounding box center [1219, 713] width 36 height 18
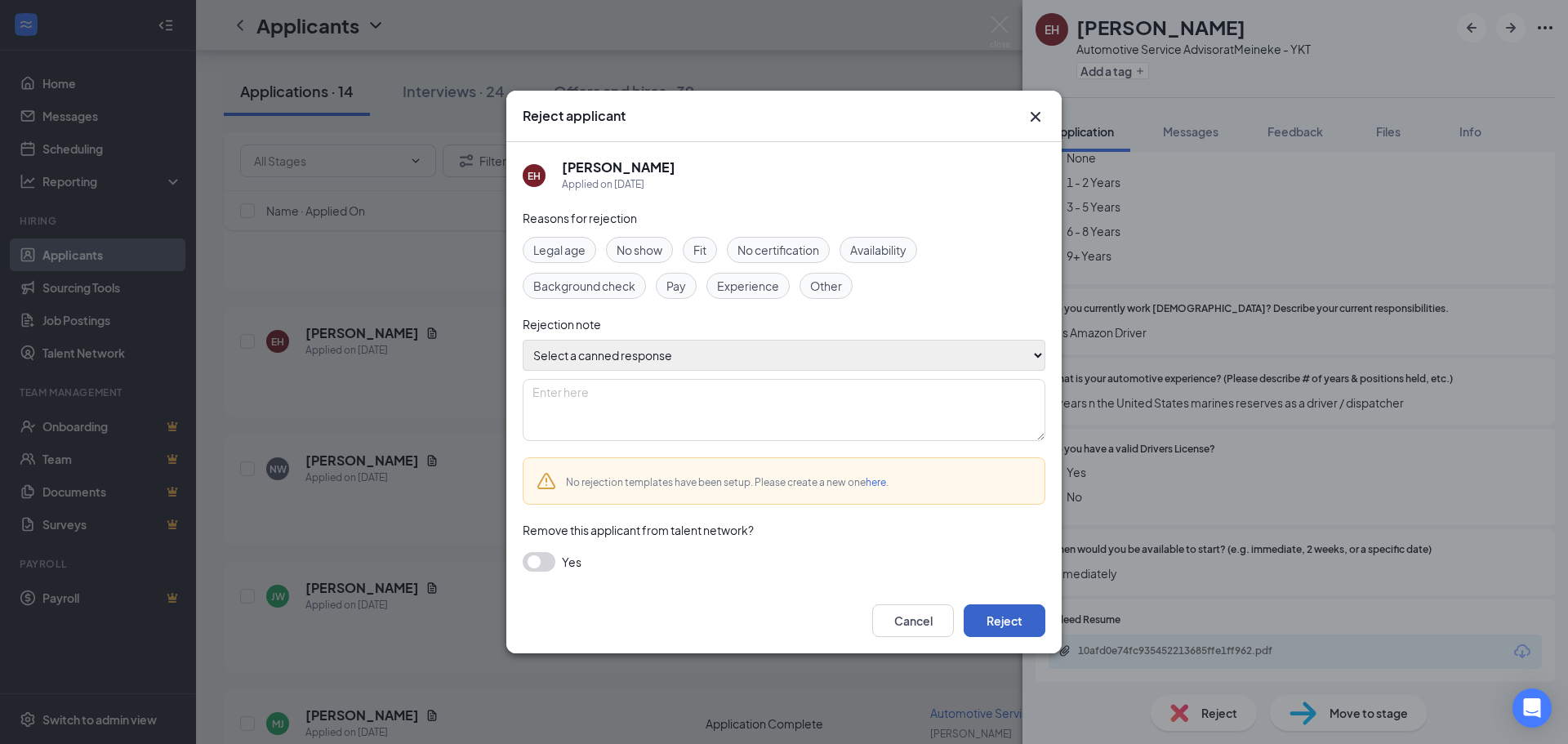
click at [996, 620] on button "Reject" at bounding box center [1005, 621] width 82 height 33
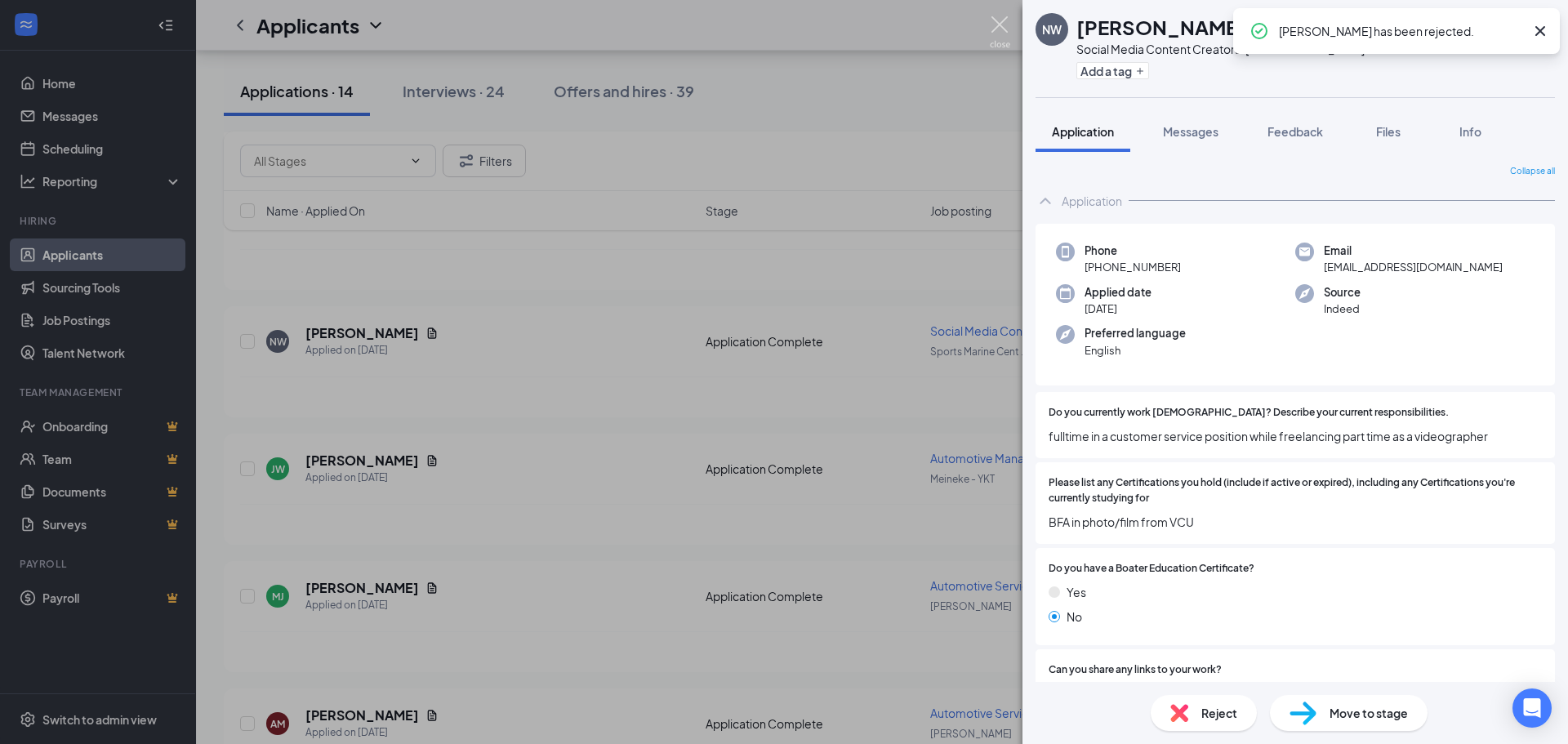
click at [996, 20] on img at bounding box center [1000, 32] width 20 height 32
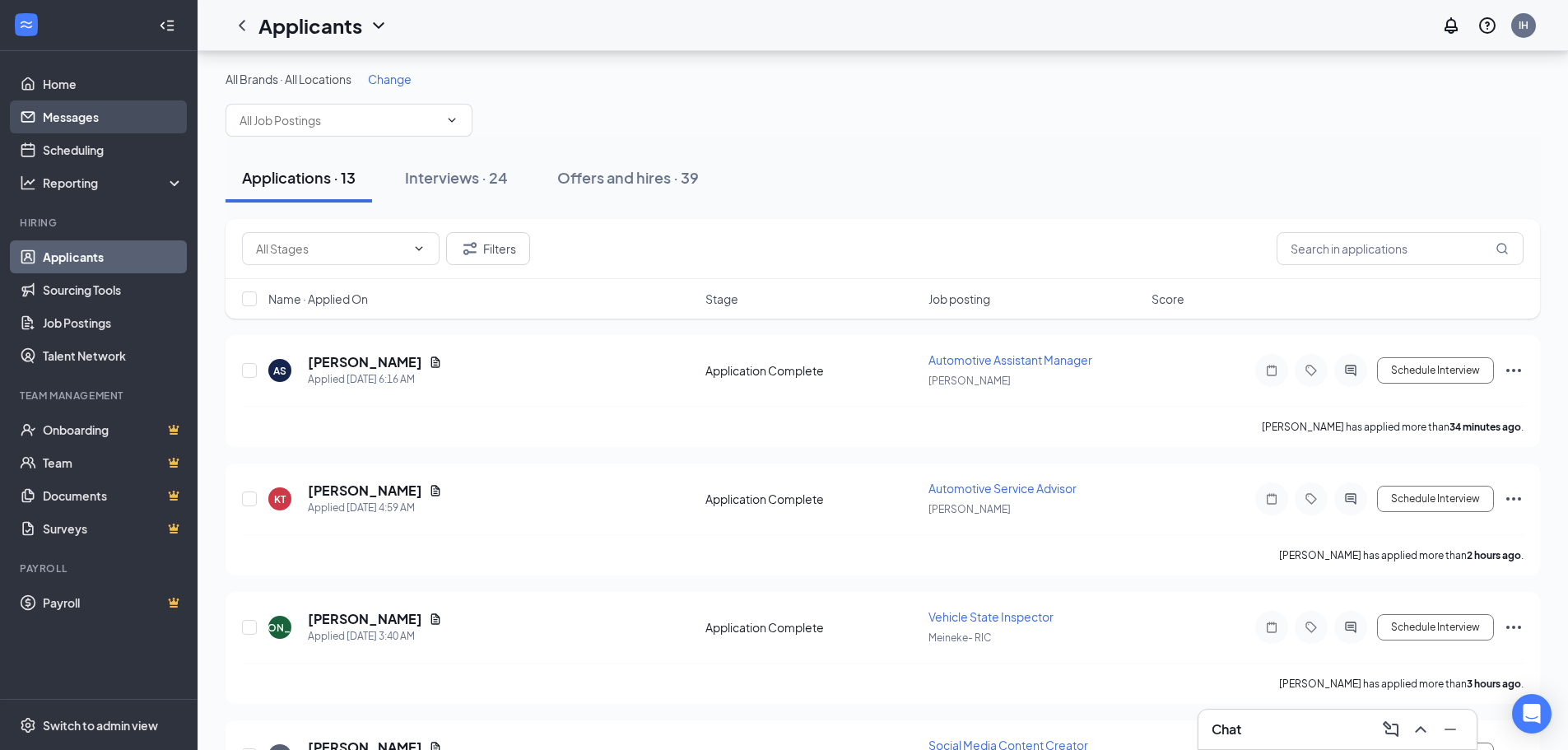
scroll to position [82, 0]
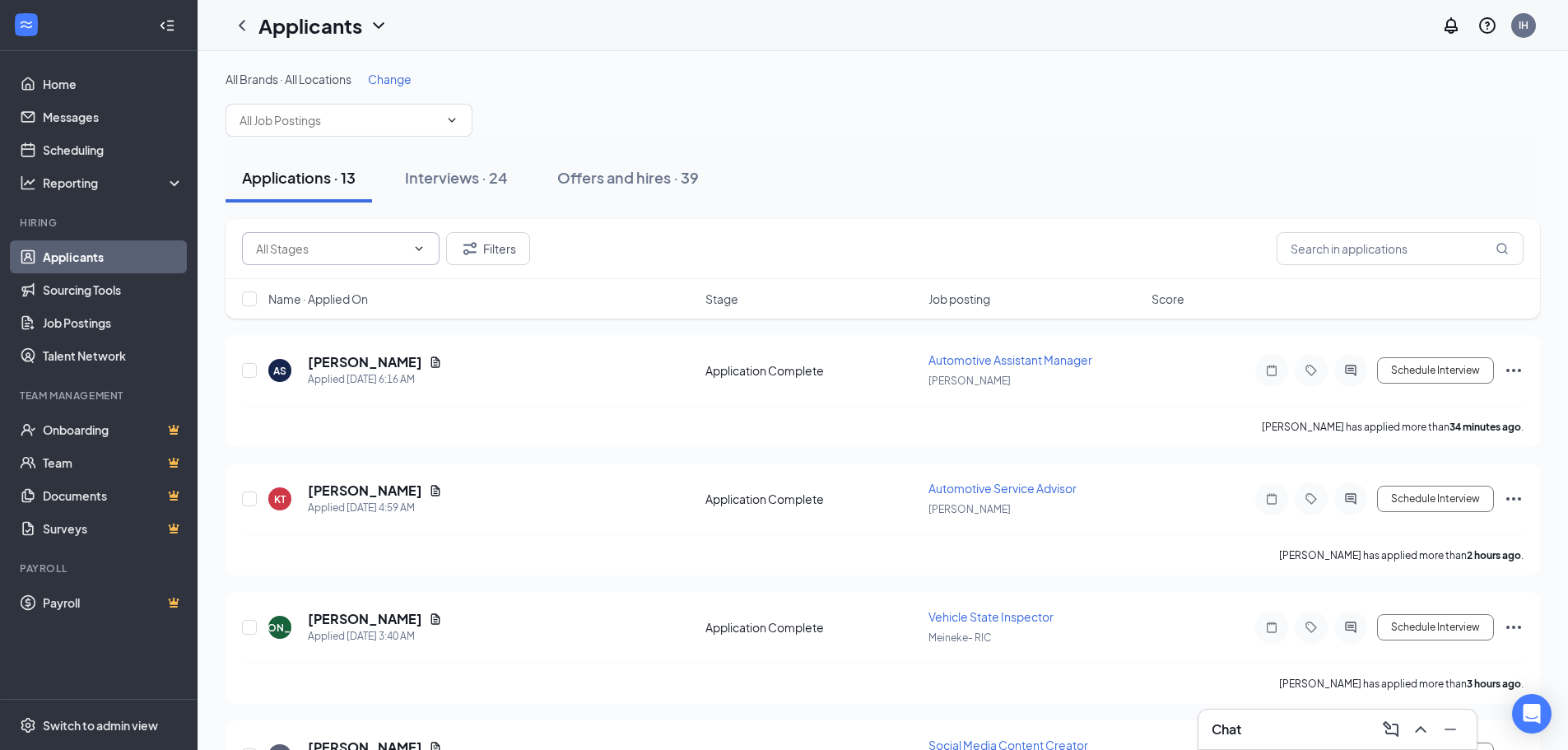
click at [405, 246] on input "text" at bounding box center [330, 249] width 149 height 18
click at [371, 291] on div "Application Complete (10)" at bounding box center [325, 287] width 140 height 18
type input "Application Complete (10)"
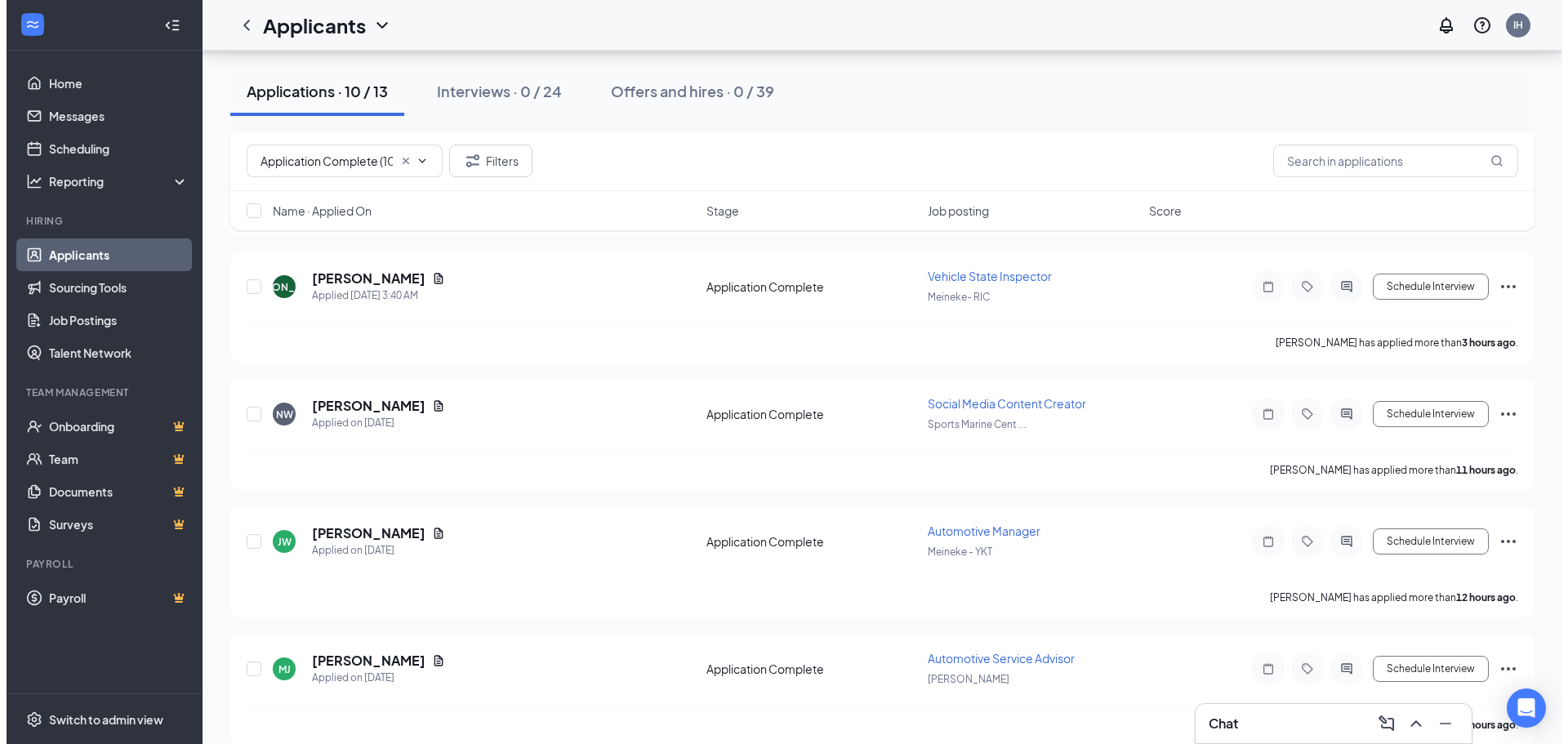
scroll to position [376, 0]
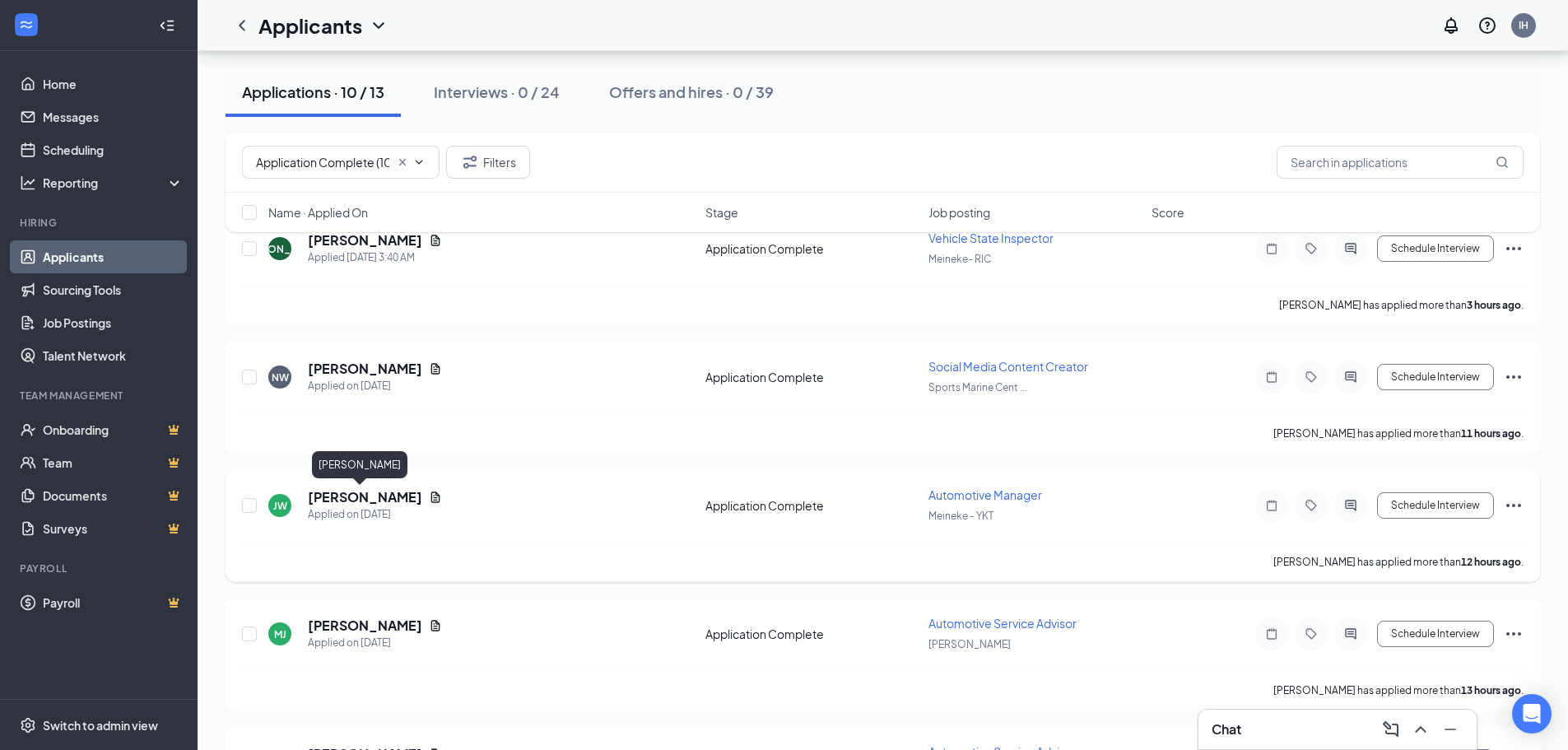
click at [339, 499] on h5 "[PERSON_NAME]" at bounding box center [365, 498] width 115 height 18
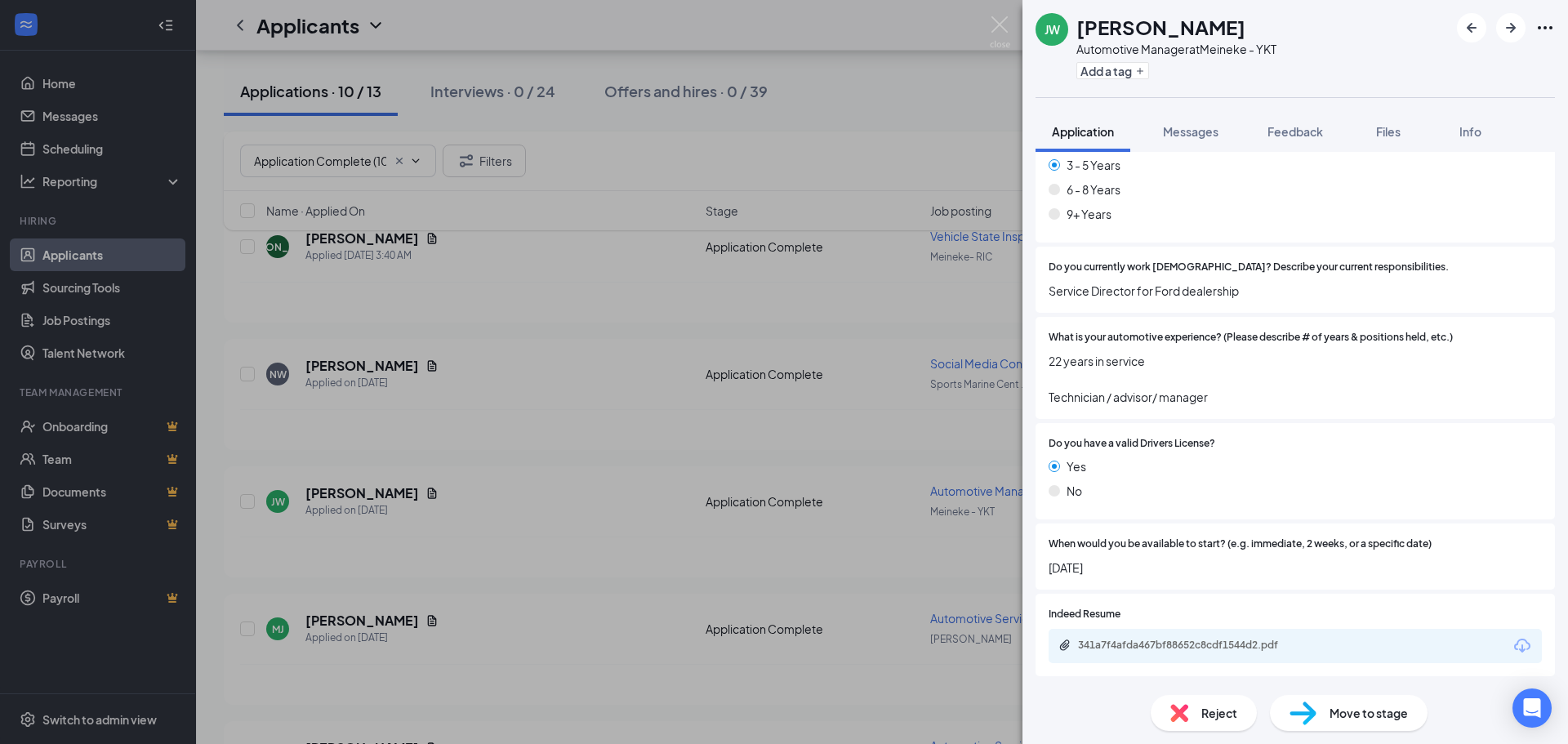
scroll to position [495, 0]
click at [1224, 642] on div "341a7f4afda467bf88652c8cdf1544d2.pdf" at bounding box center [1192, 644] width 229 height 13
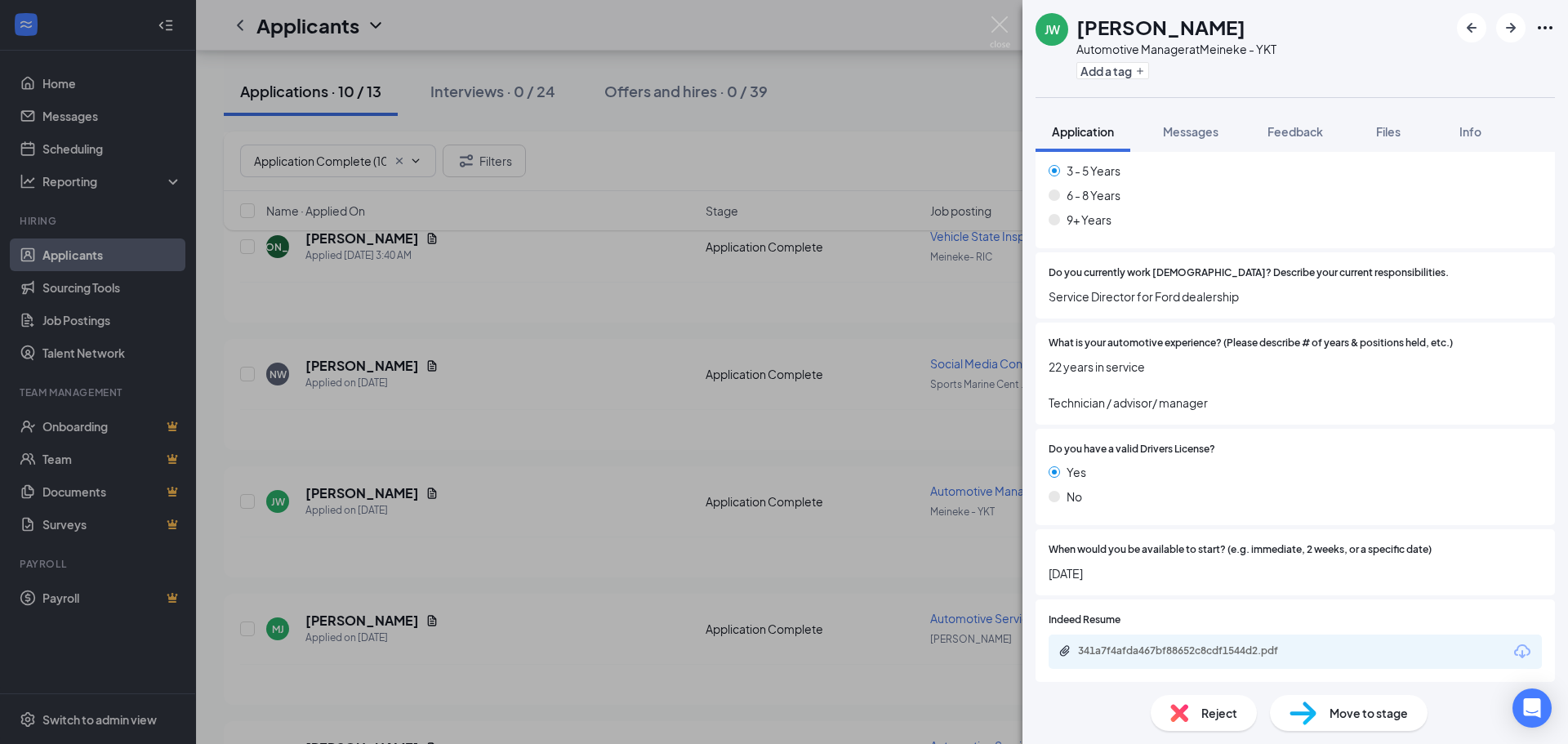
click at [1315, 715] on img at bounding box center [1303, 713] width 27 height 24
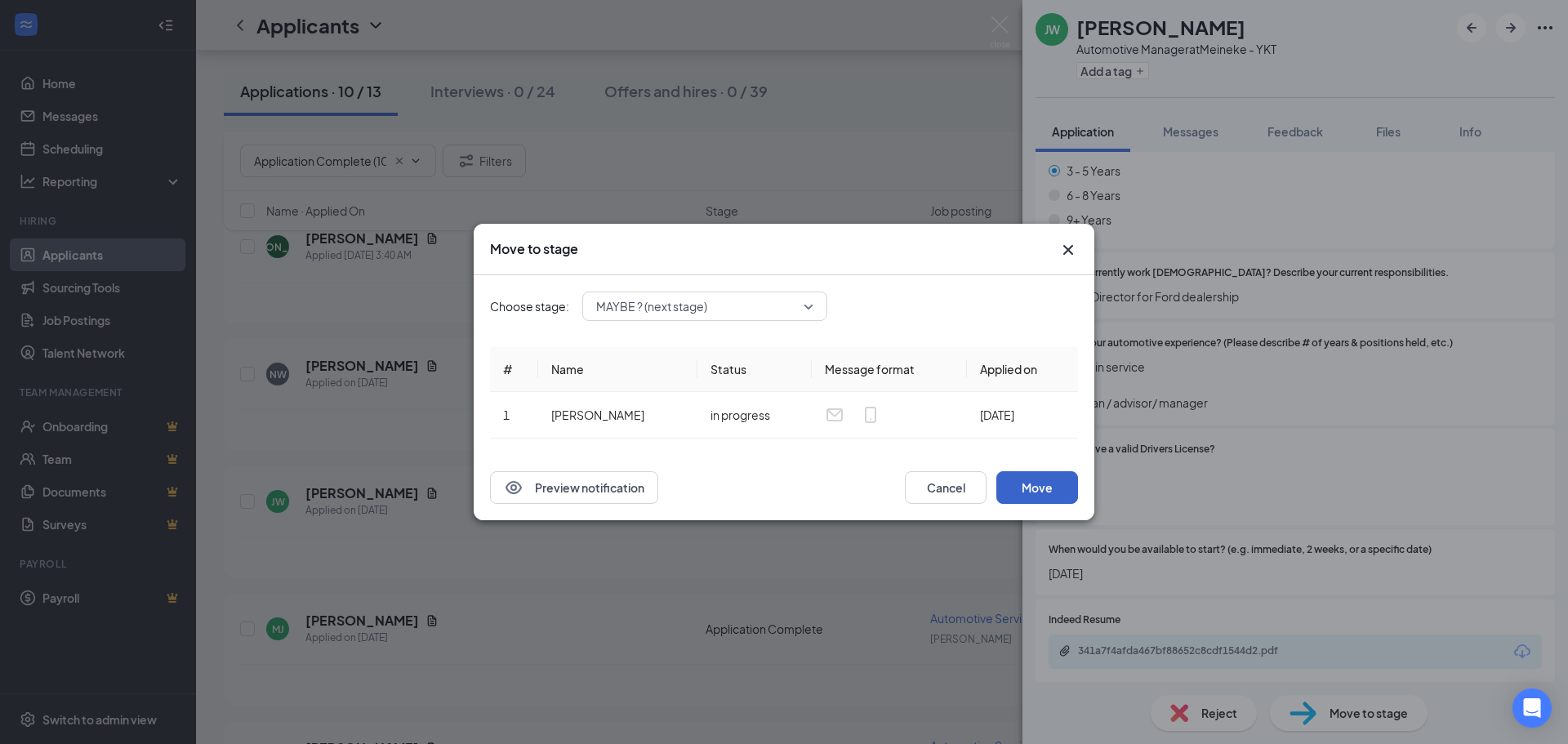
click at [1030, 486] on button "Move" at bounding box center [1037, 487] width 82 height 33
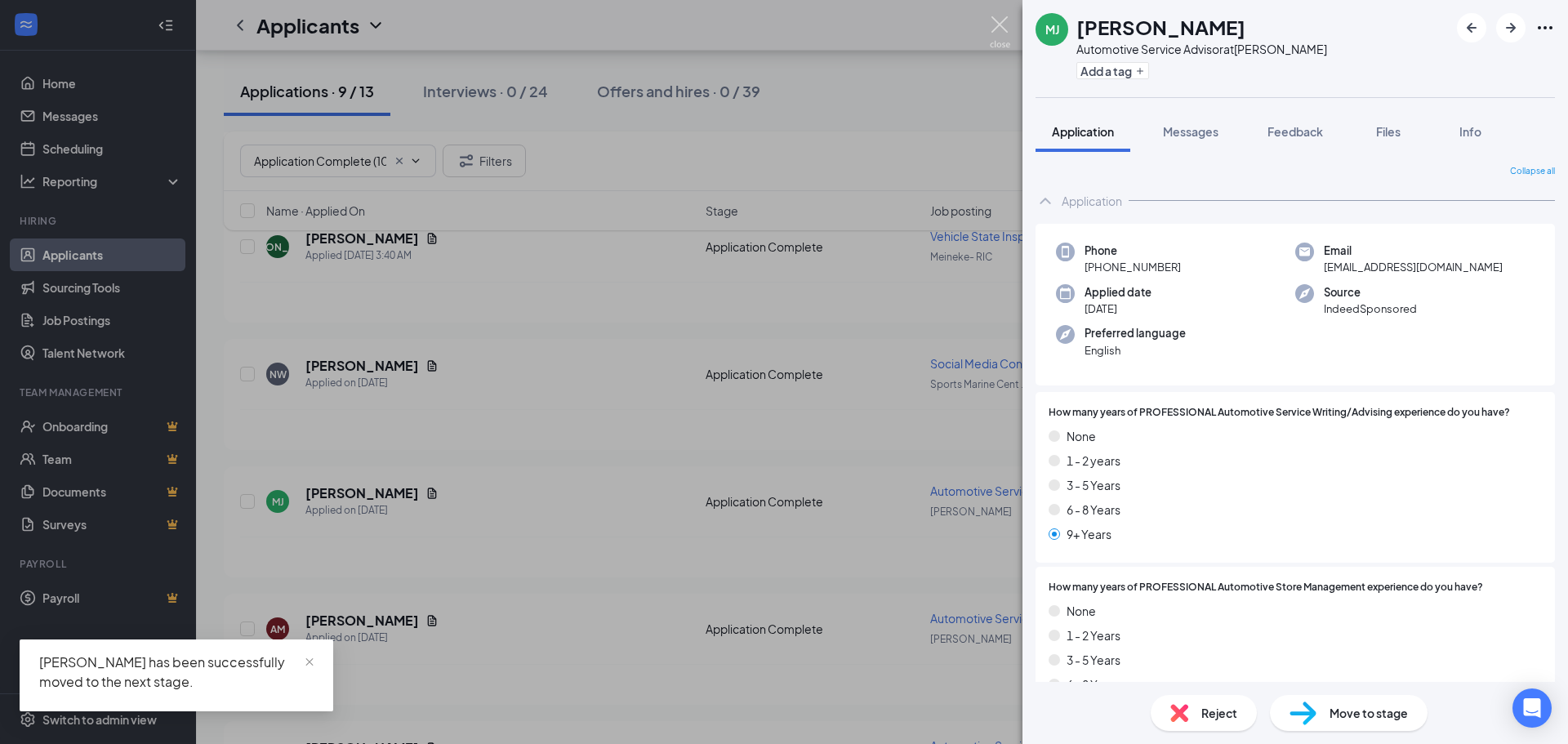
click at [1002, 25] on img at bounding box center [1000, 32] width 20 height 32
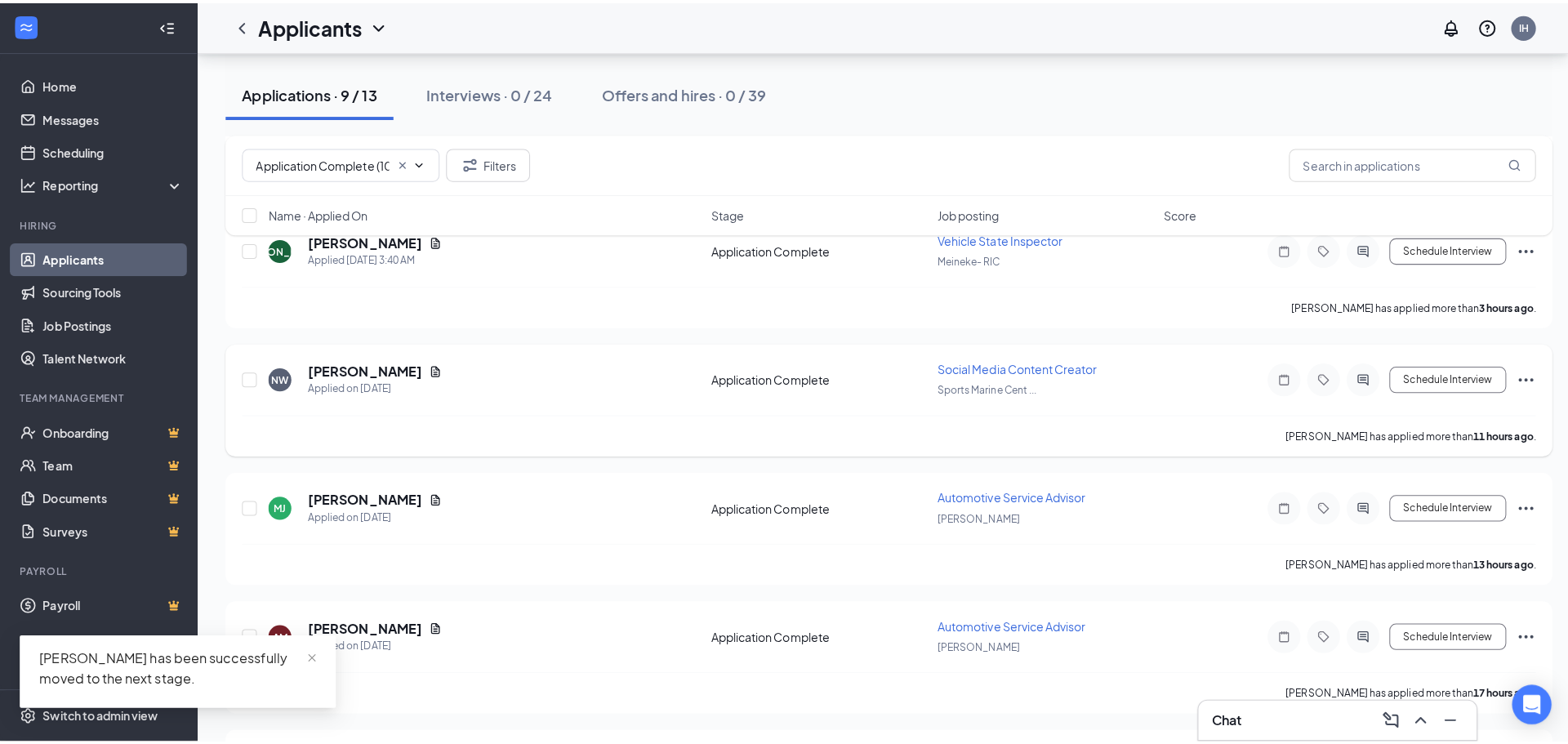
scroll to position [294, 0]
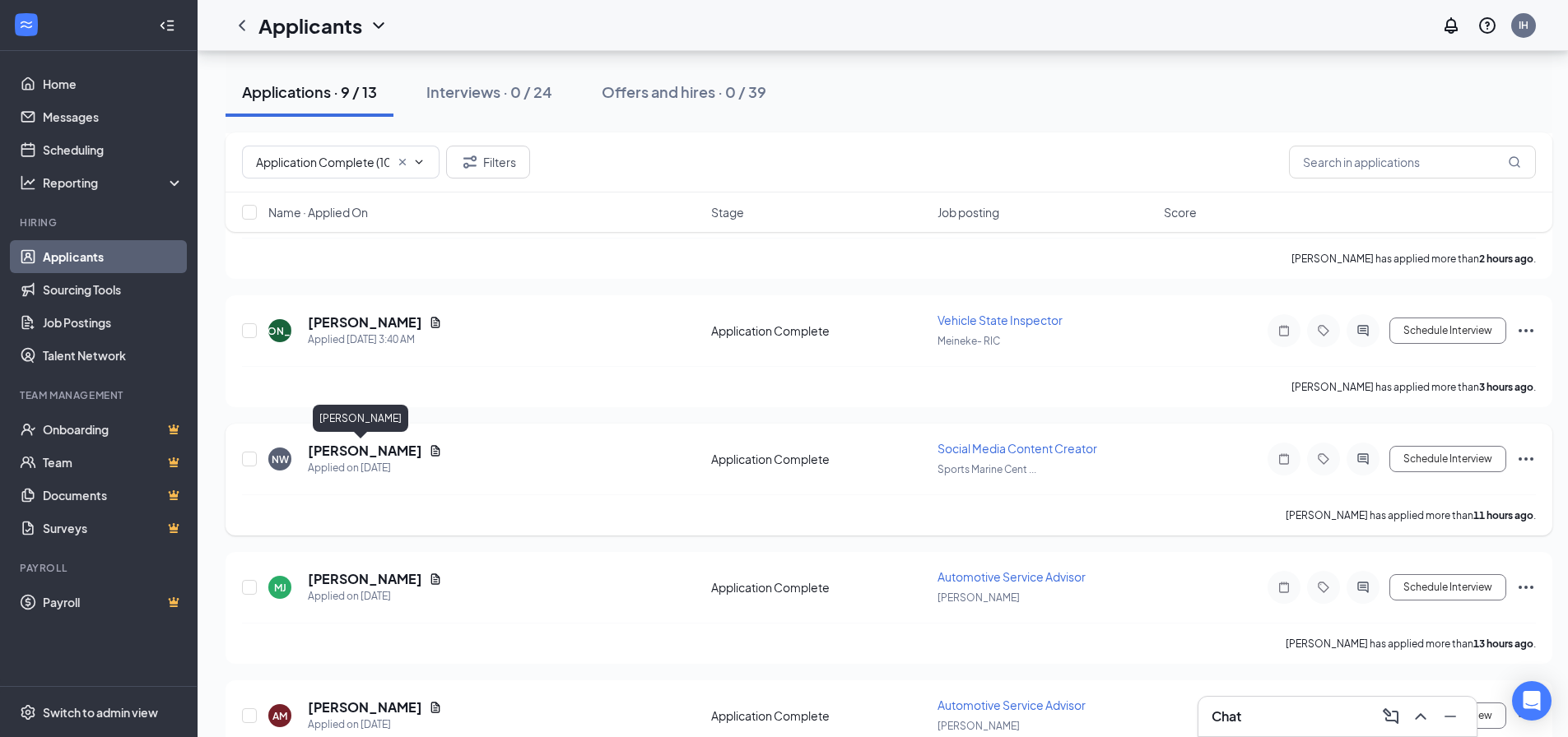
click at [375, 456] on h5 "[PERSON_NAME]" at bounding box center [365, 451] width 115 height 18
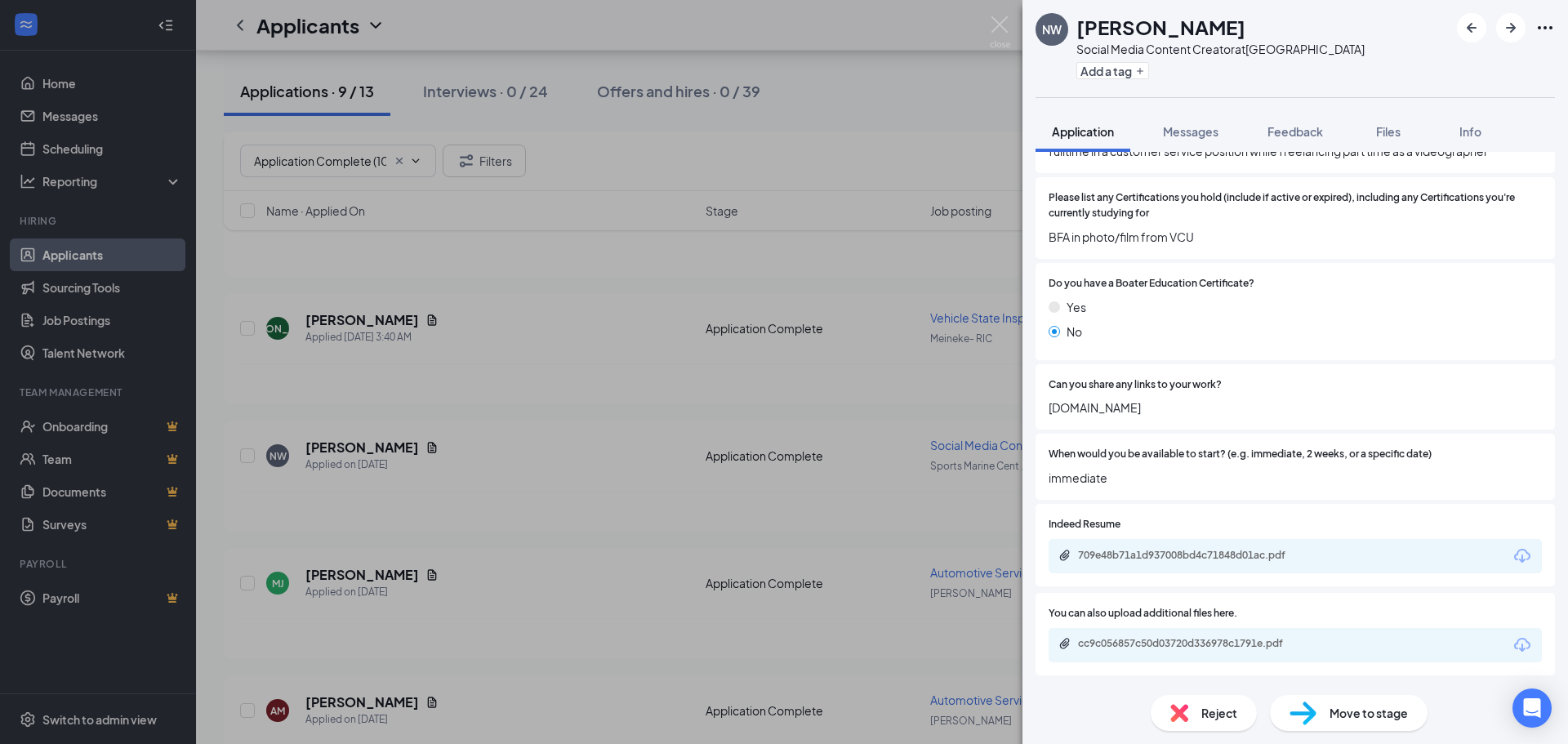
click at [1233, 708] on span "Reject" at bounding box center [1219, 713] width 36 height 18
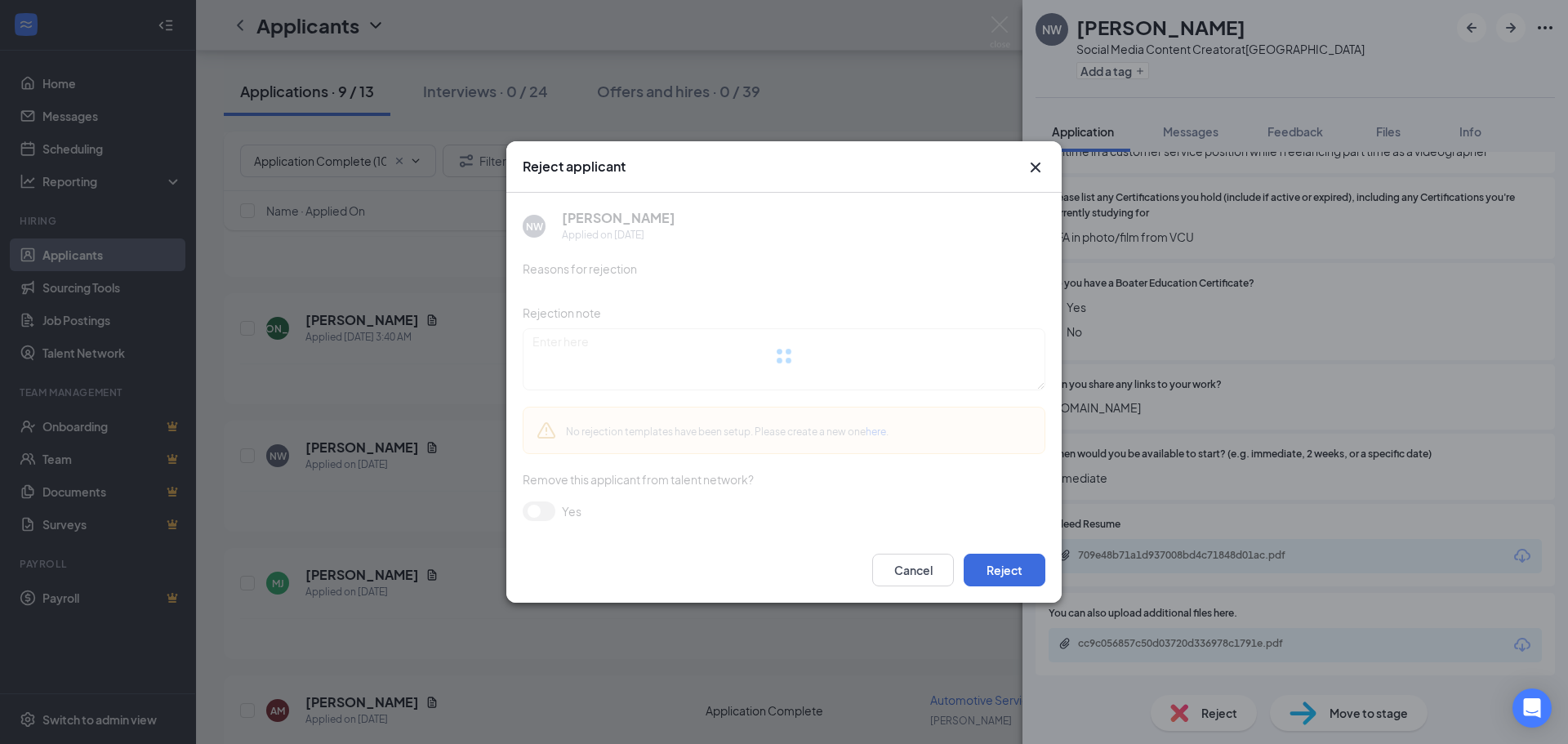
scroll to position [279, 0]
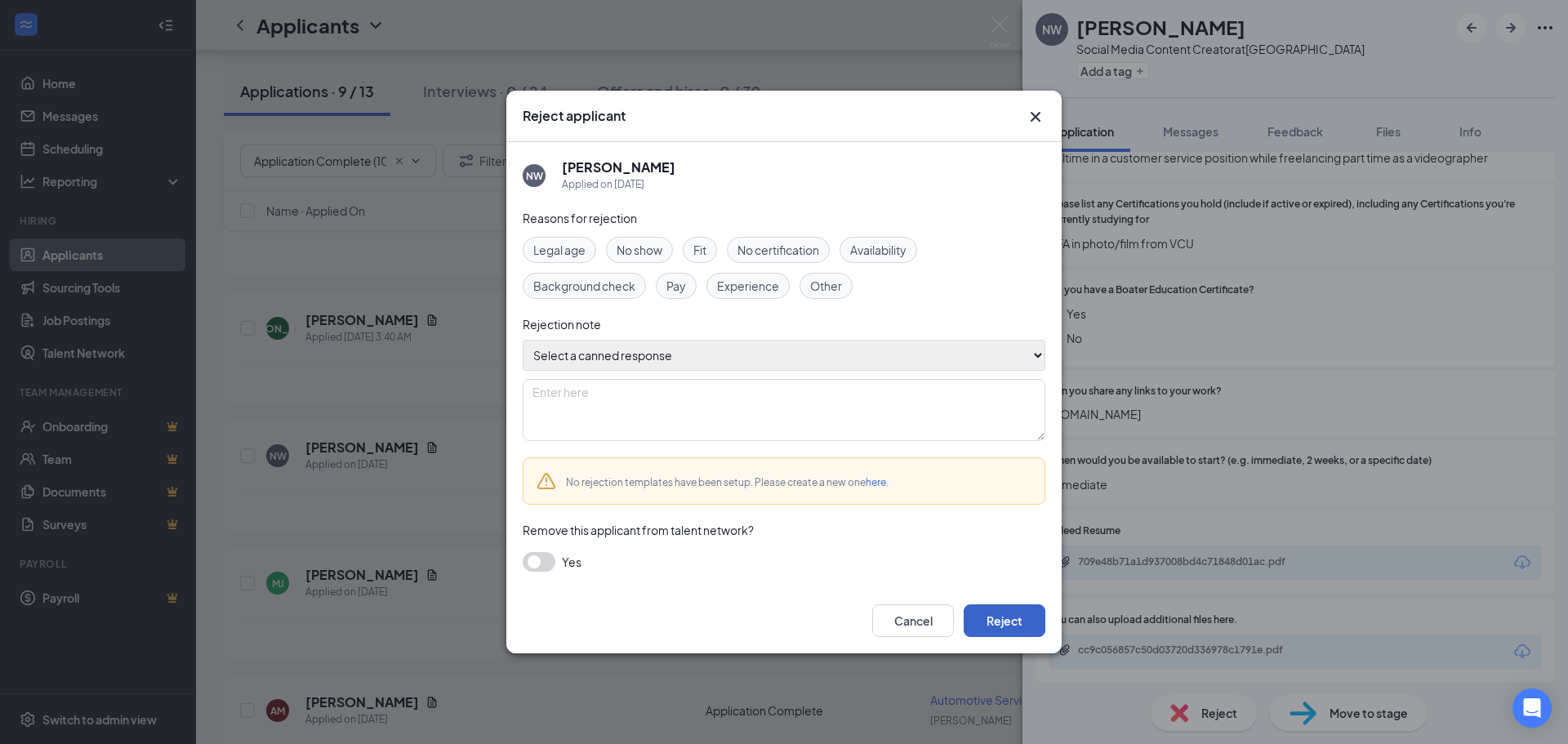
click at [1020, 621] on button "Reject" at bounding box center [1005, 621] width 82 height 33
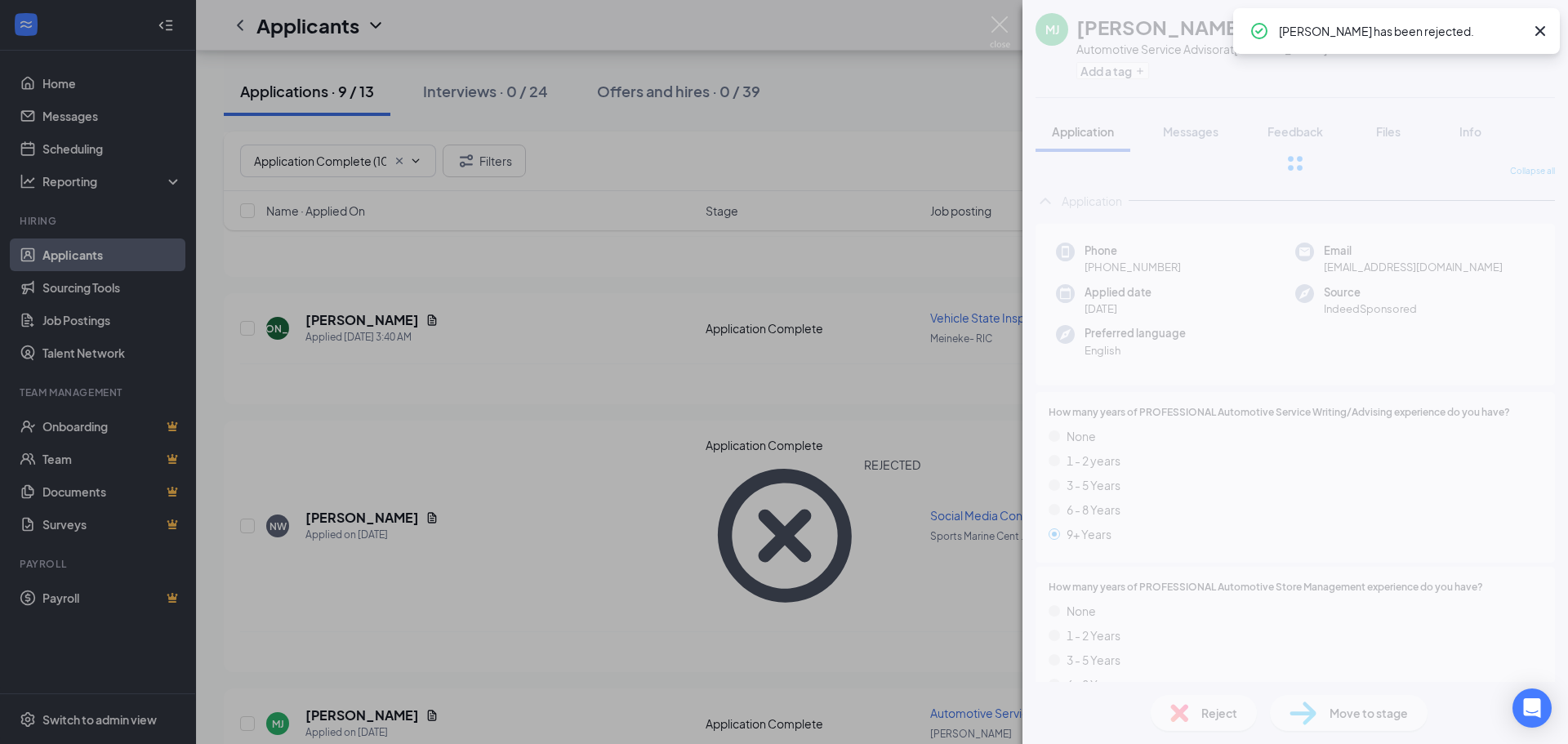
click at [1010, 22] on div "MJ Mark Jackson Automotive Service Advisor at Meineke - CHO Add a tag Applicati…" at bounding box center [784, 372] width 1568 height 744
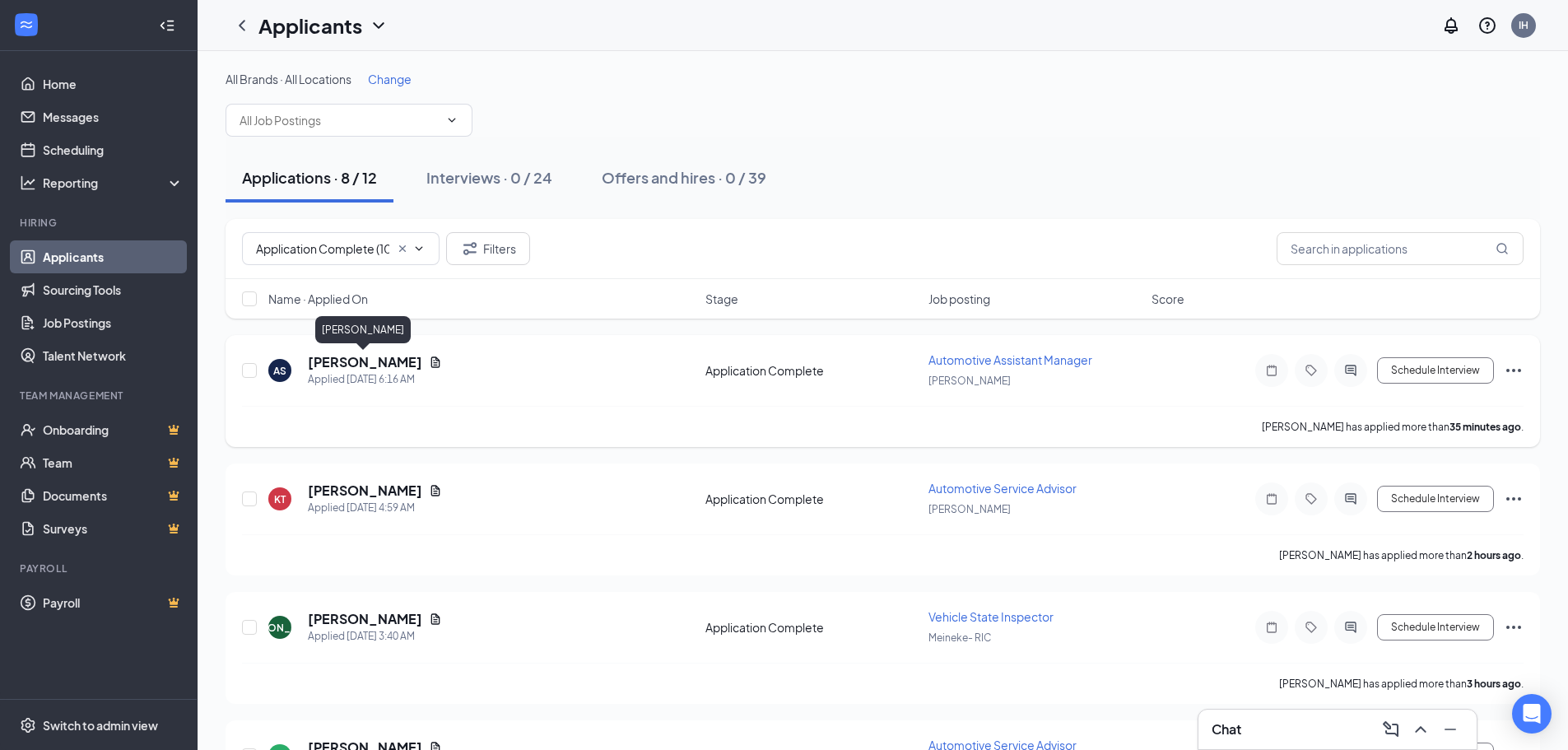
click at [379, 362] on h5 "[PERSON_NAME]" at bounding box center [365, 362] width 115 height 18
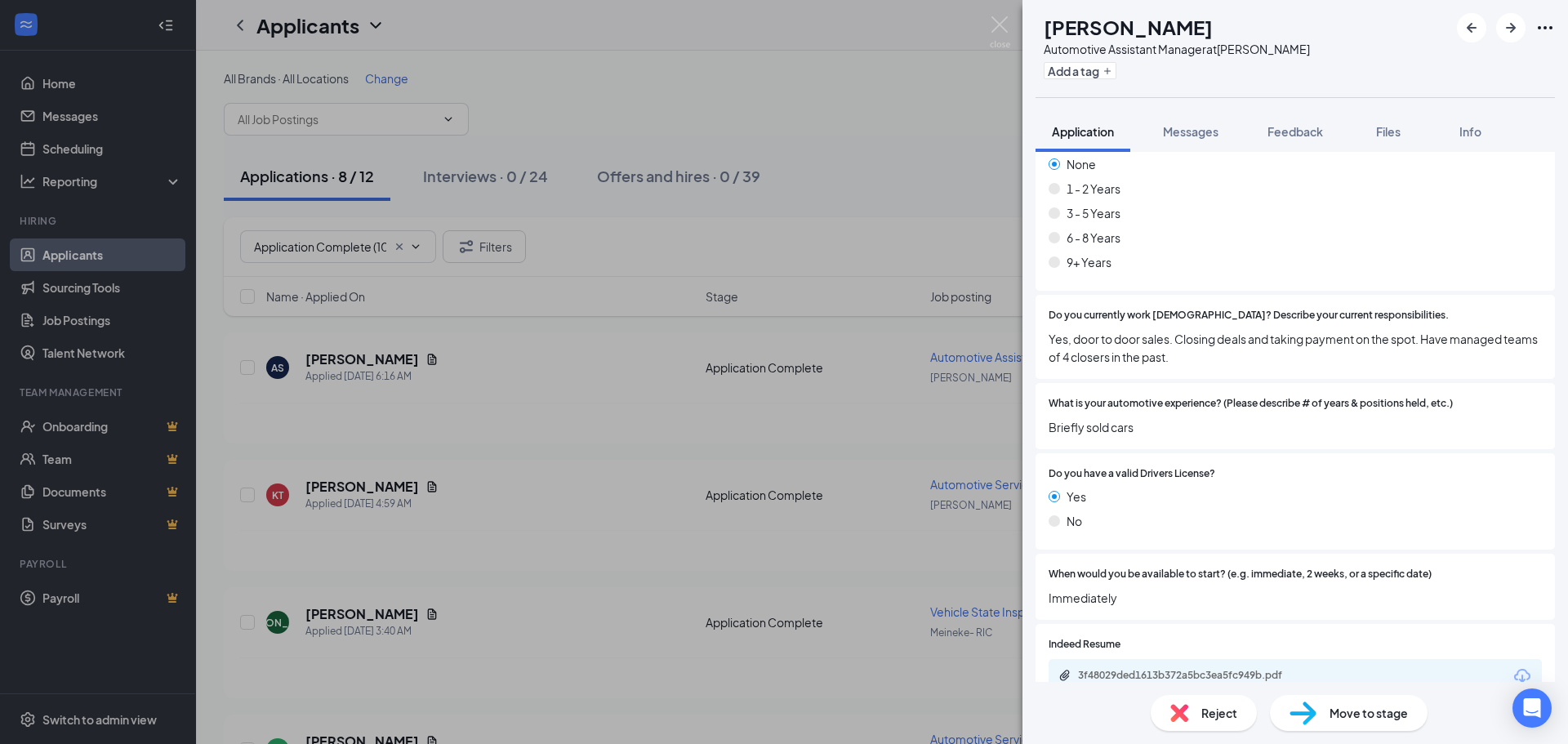
scroll to position [478, 0]
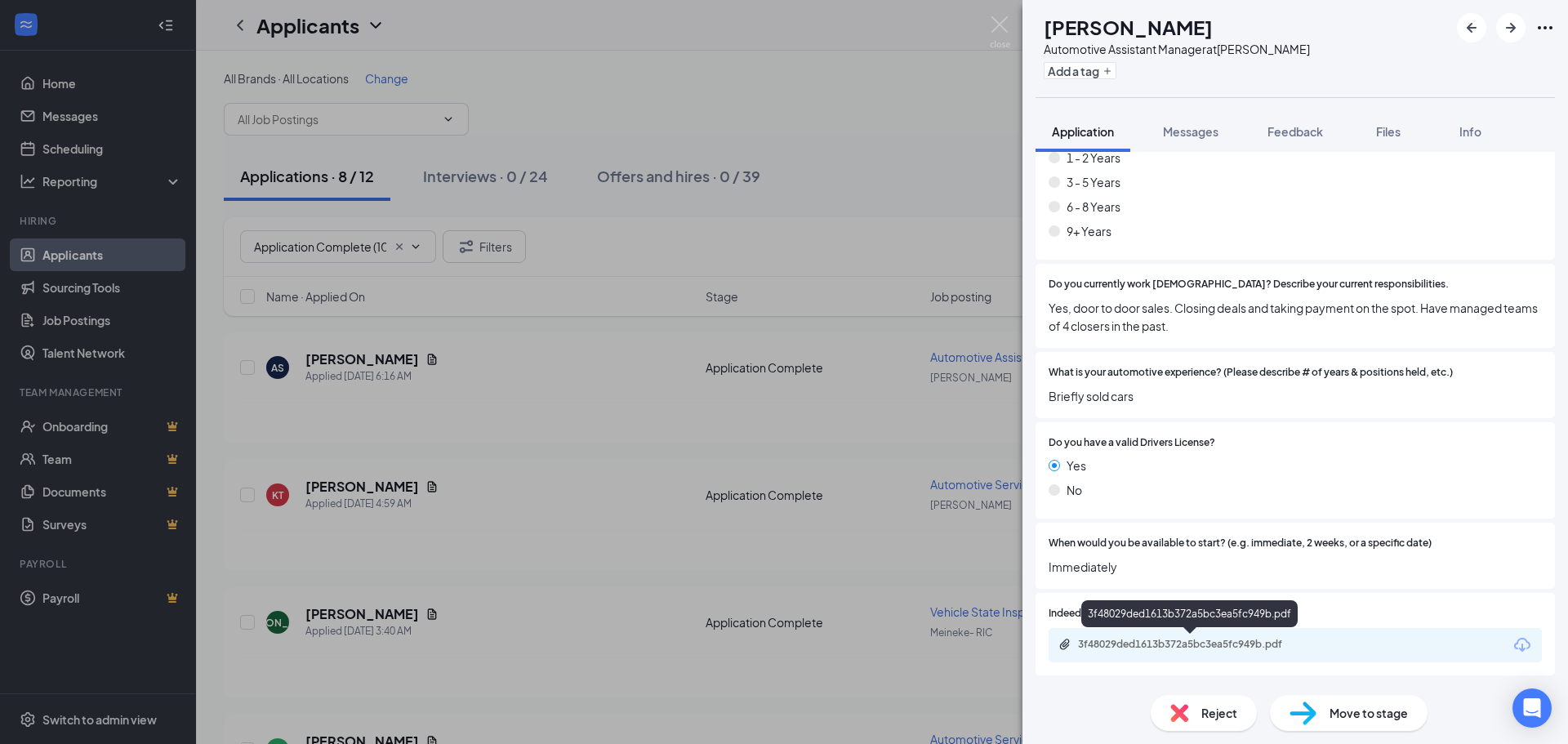
click at [1234, 643] on div "3f48029ded1613b372a5bc3ea5fc949b.pdf" at bounding box center [1192, 644] width 229 height 13
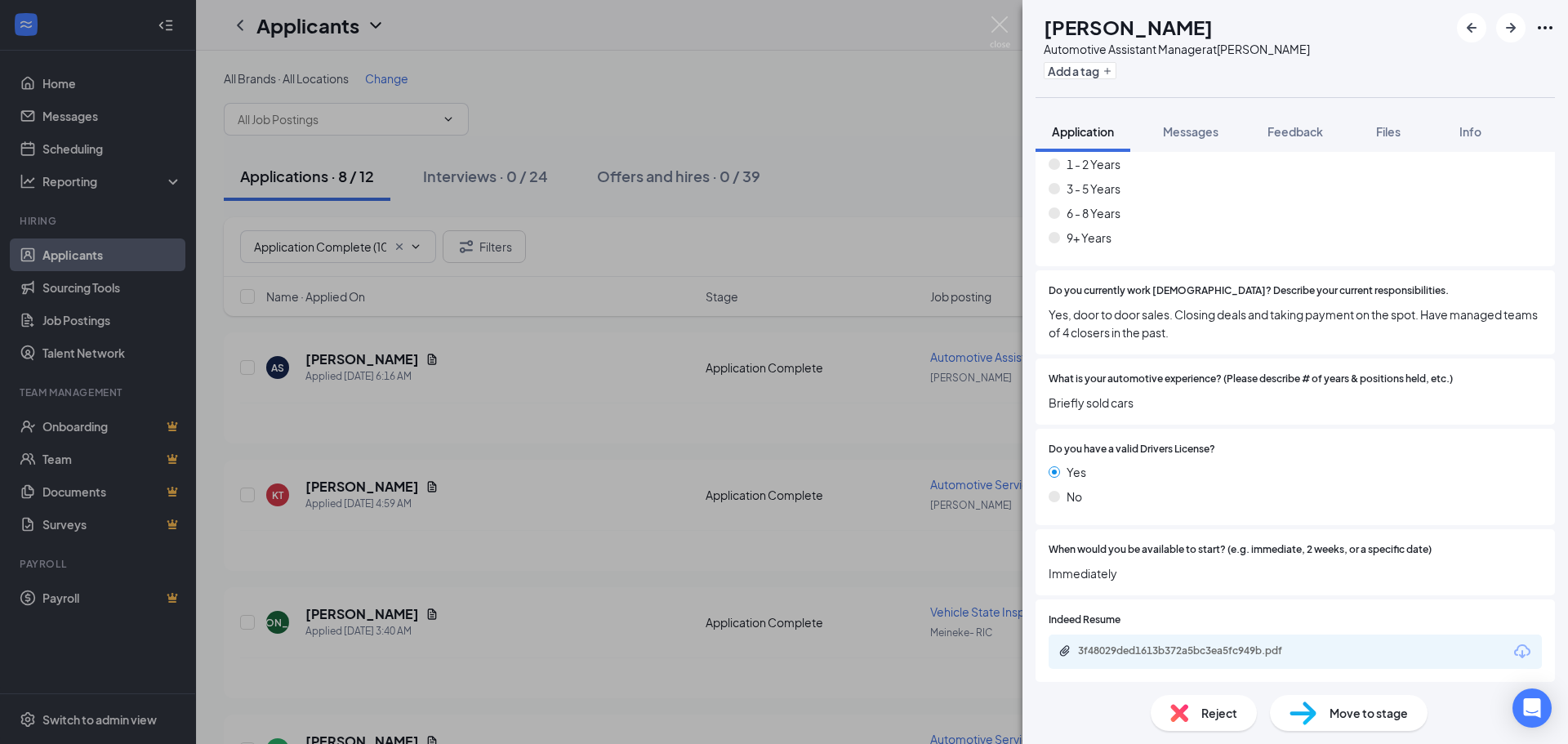
click at [1199, 709] on div "Reject" at bounding box center [1204, 713] width 107 height 36
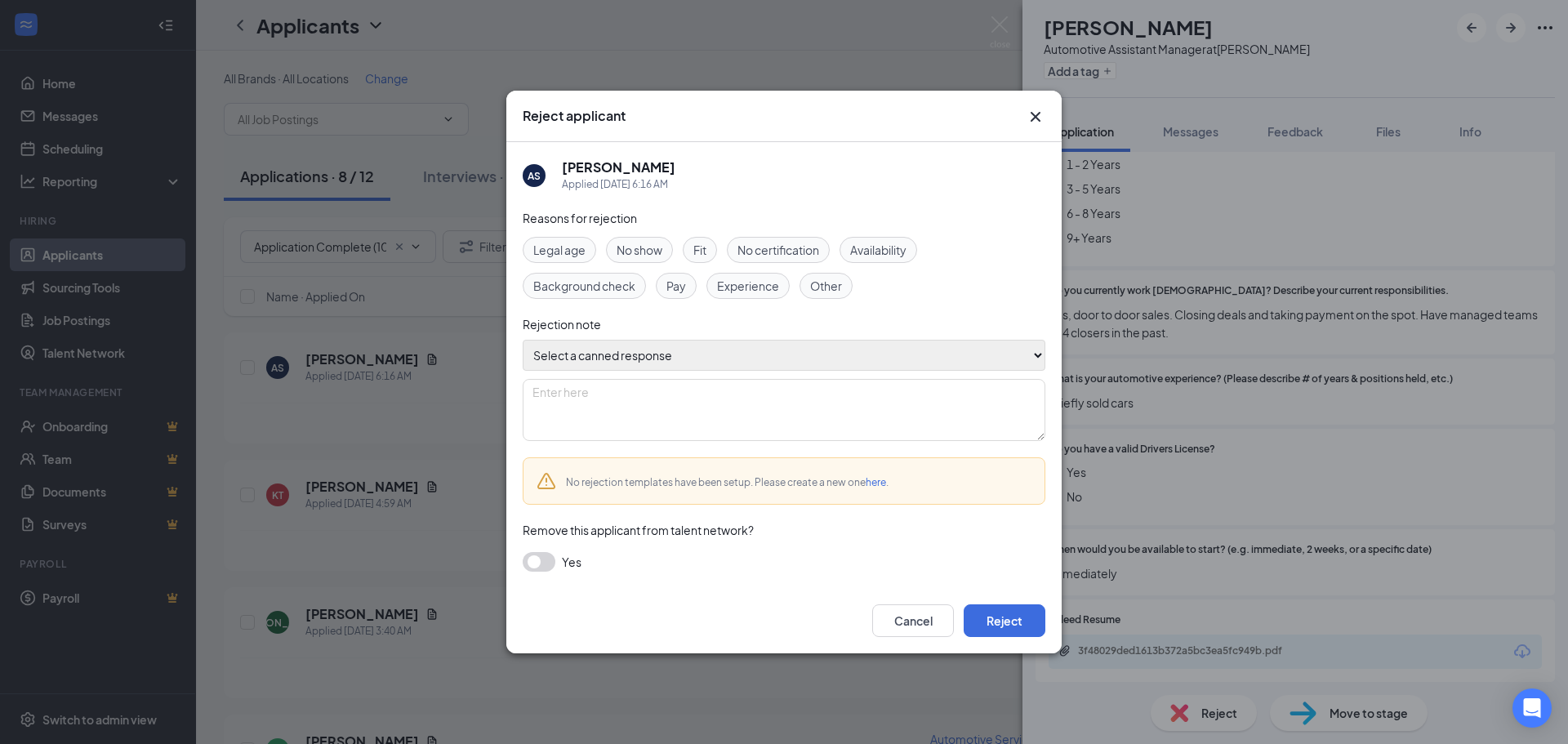
click at [862, 350] on select "Select a canned response Lacks experience Lacks relevant experience Did not ans…" at bounding box center [784, 355] width 523 height 31
select select "Lacks relevant experience"
type textarea "Lacks relevant experience"
click at [523, 340] on select "Select a canned response Lacks experience Lacks relevant experience Did not ans…" at bounding box center [784, 355] width 523 height 31
click at [1024, 622] on button "Reject" at bounding box center [1005, 621] width 82 height 33
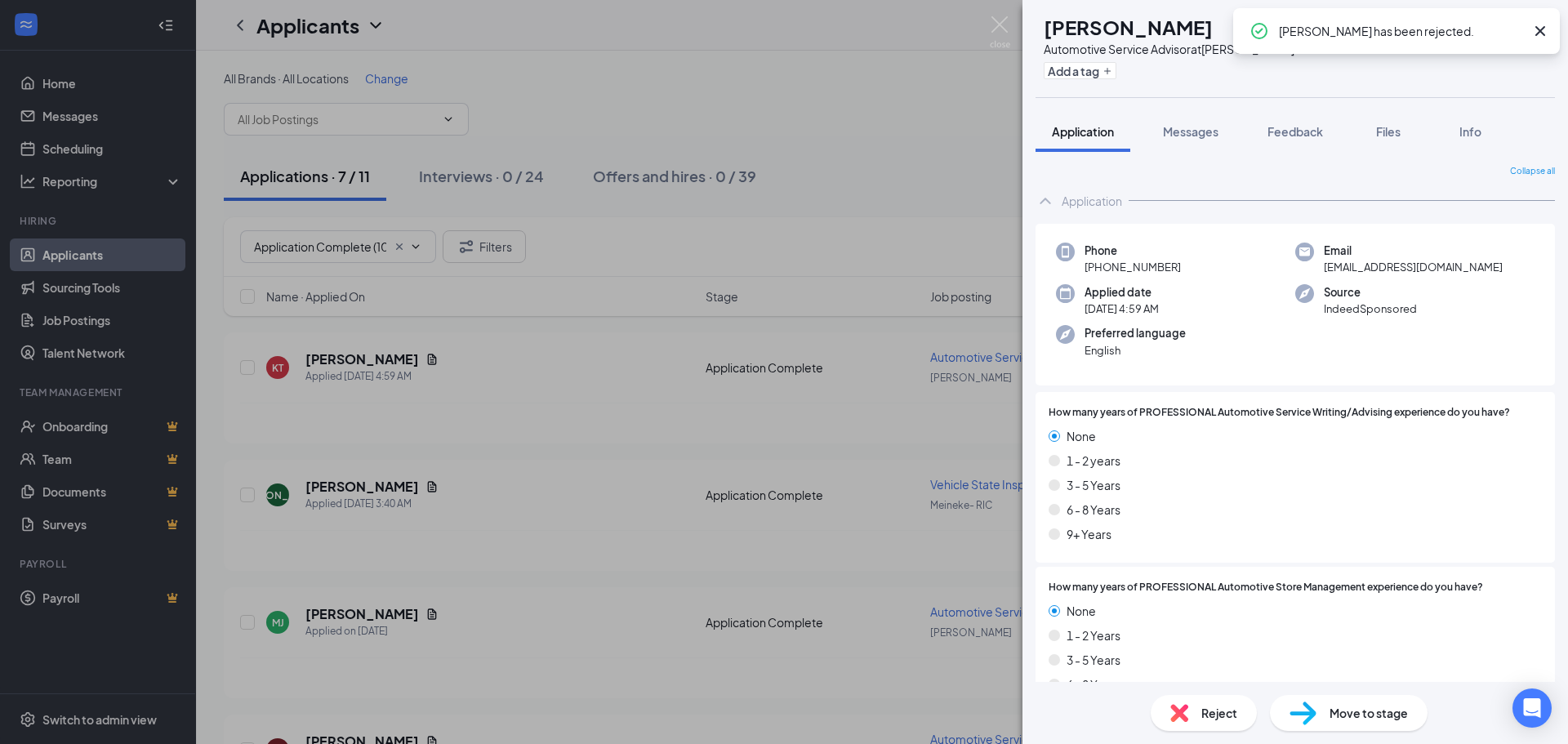
click at [363, 363] on div "KT Kendrick Tyree Automotive Service Advisor at Meineke - CHO Add a tag Applica…" at bounding box center [784, 372] width 1568 height 744
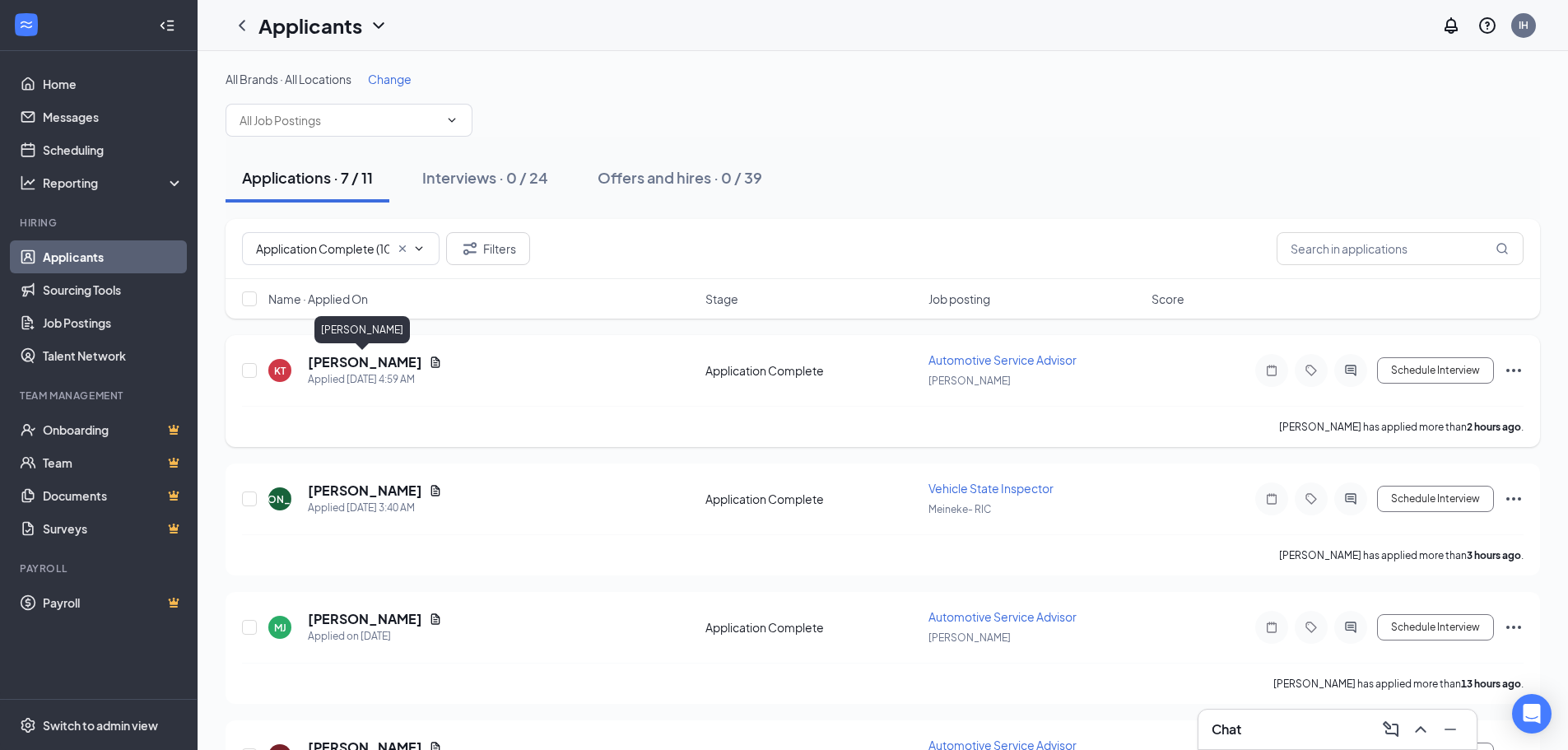
click at [366, 362] on h5 "[PERSON_NAME]" at bounding box center [365, 362] width 115 height 18
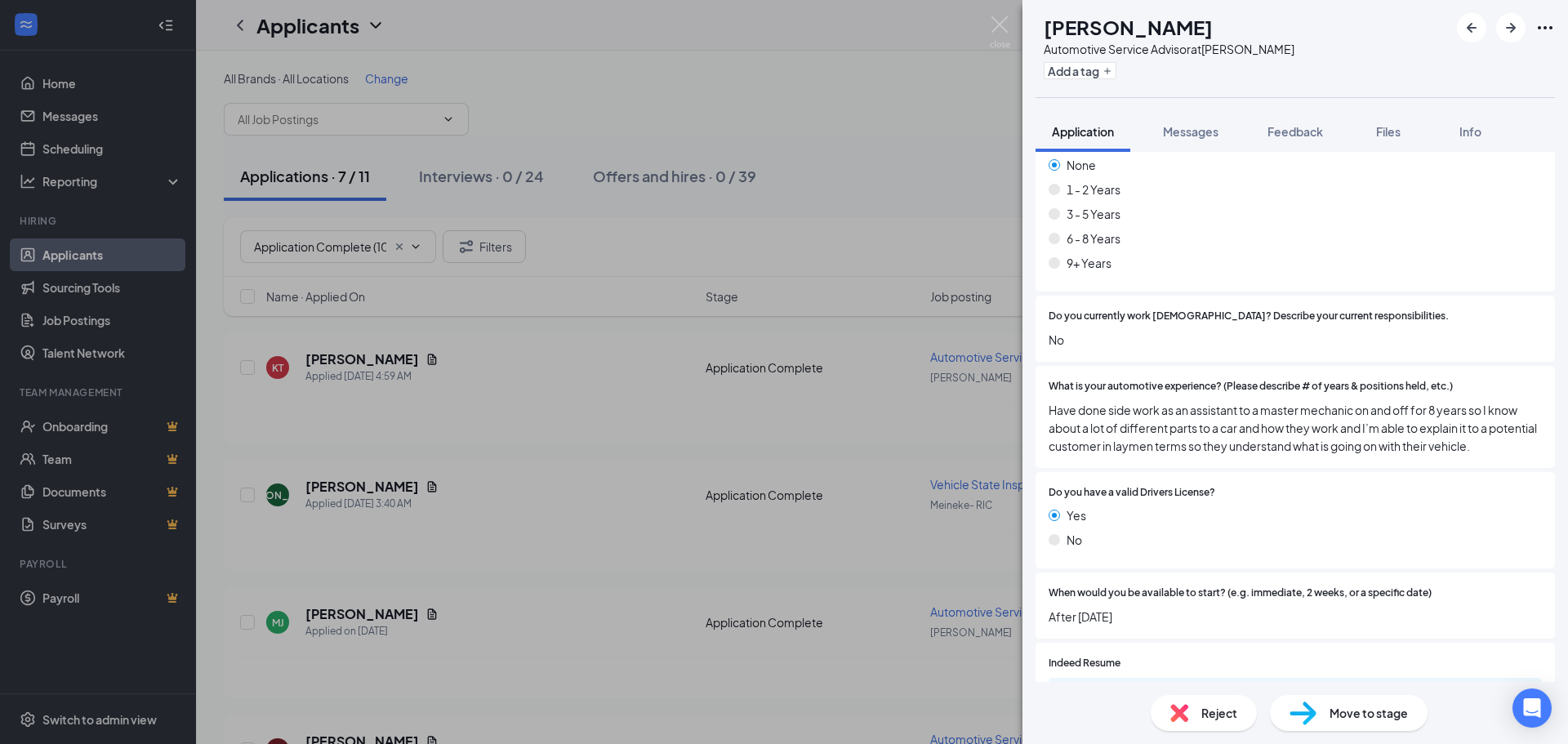
scroll to position [495, 0]
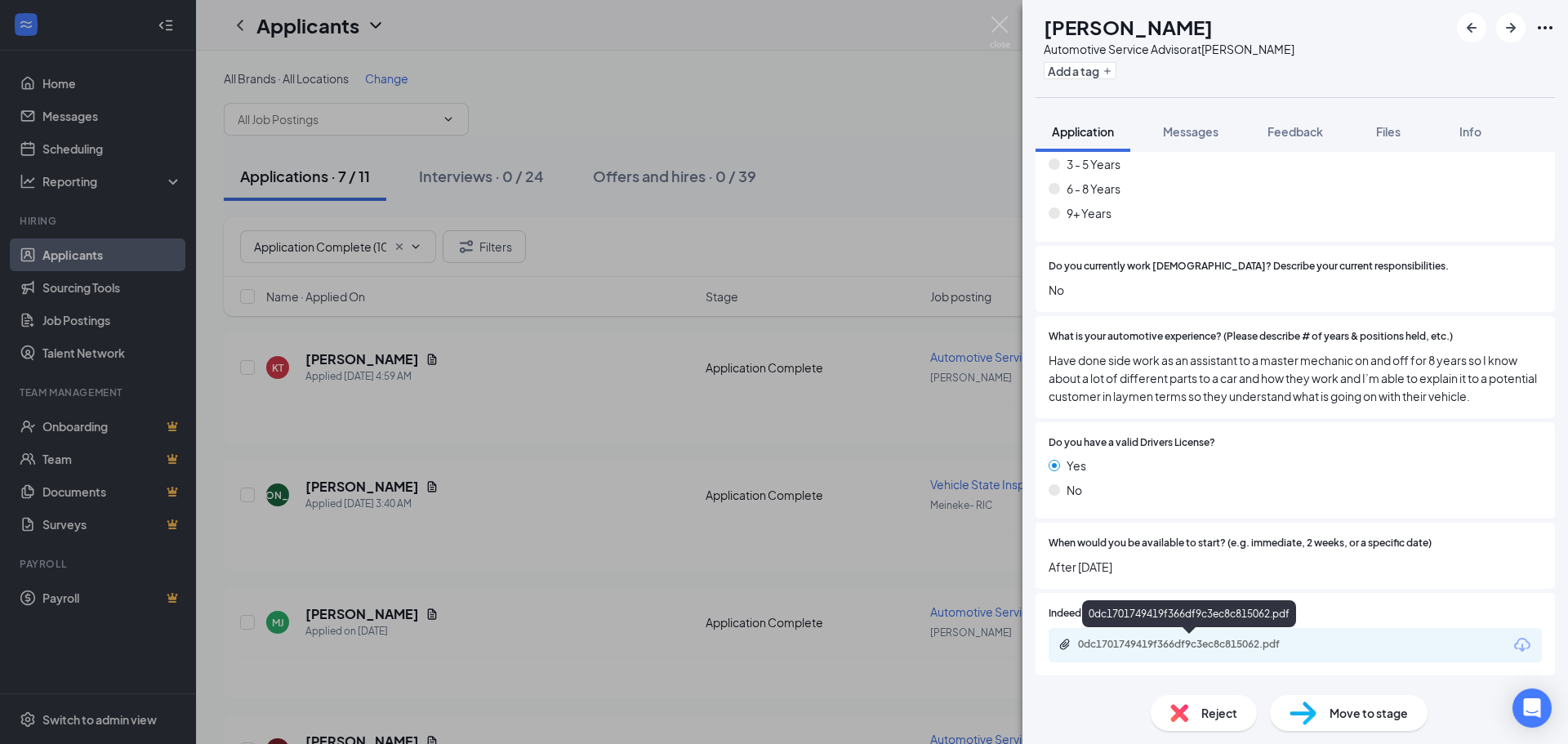
click at [1166, 652] on div "0dc1701749419f366df9c3ec8c815062.pdf" at bounding box center [1191, 645] width 265 height 15
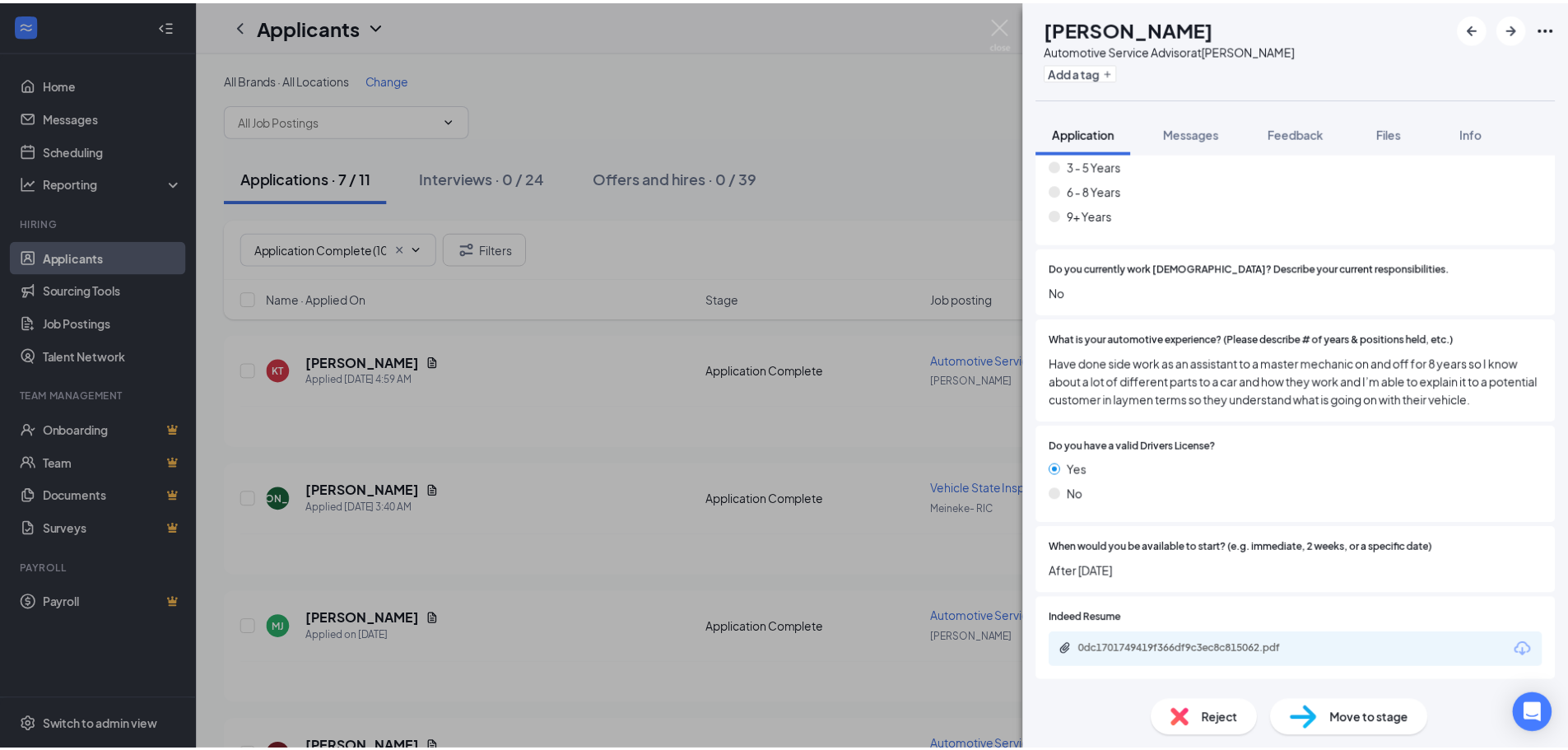
scroll to position [493, 0]
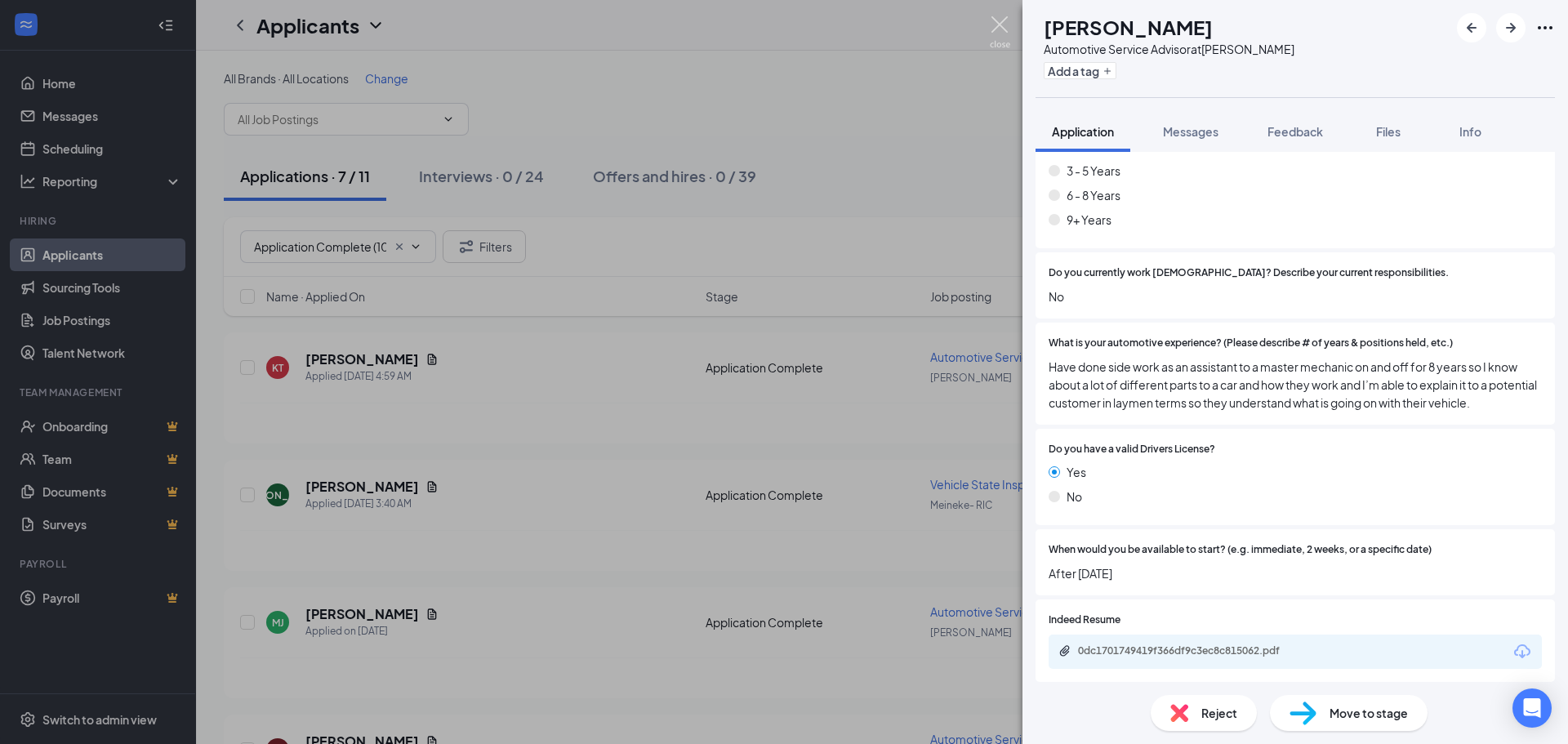
click at [1004, 26] on img at bounding box center [1000, 32] width 20 height 32
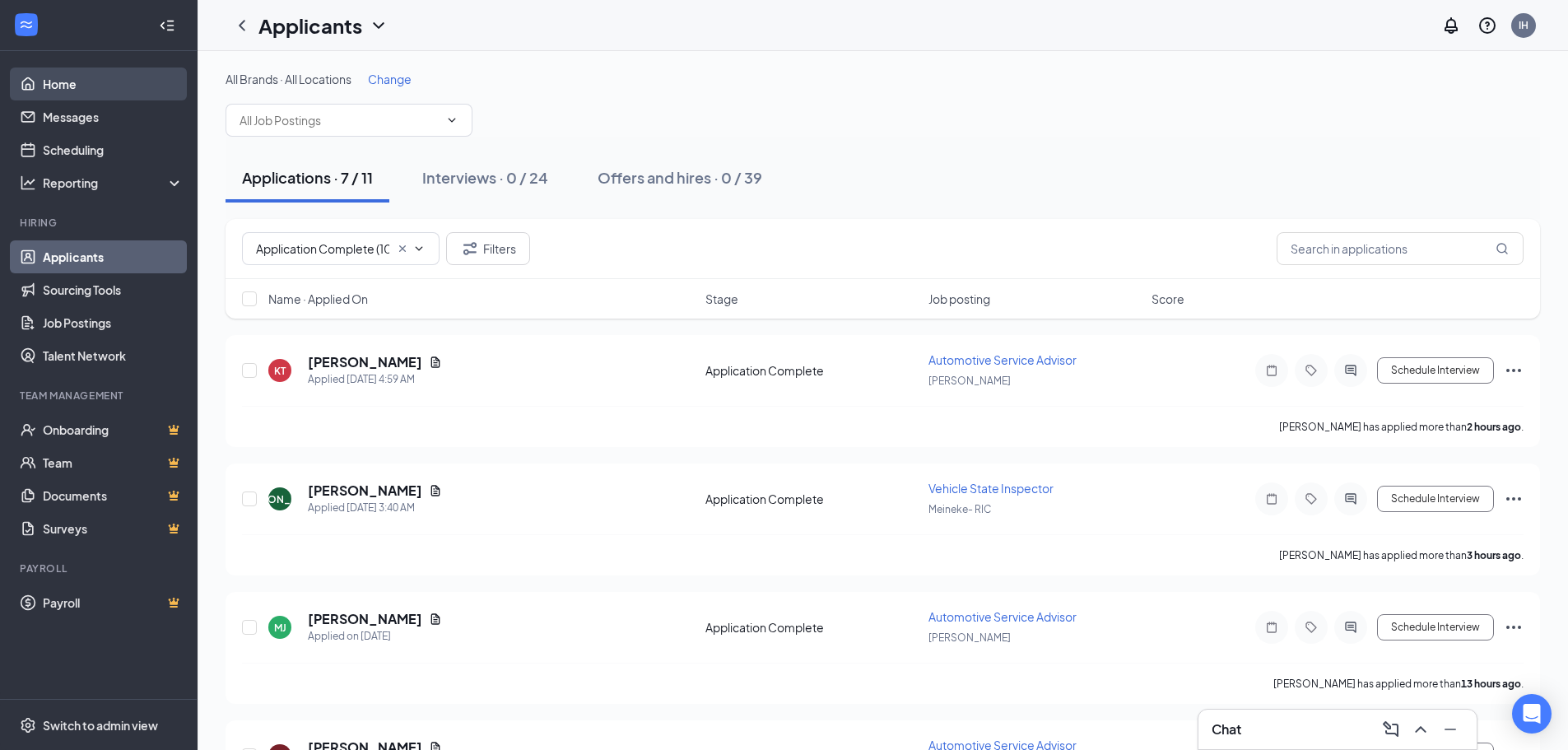
click at [85, 79] on link "Home" at bounding box center [113, 83] width 141 height 33
